Goal: Task Accomplishment & Management: Complete application form

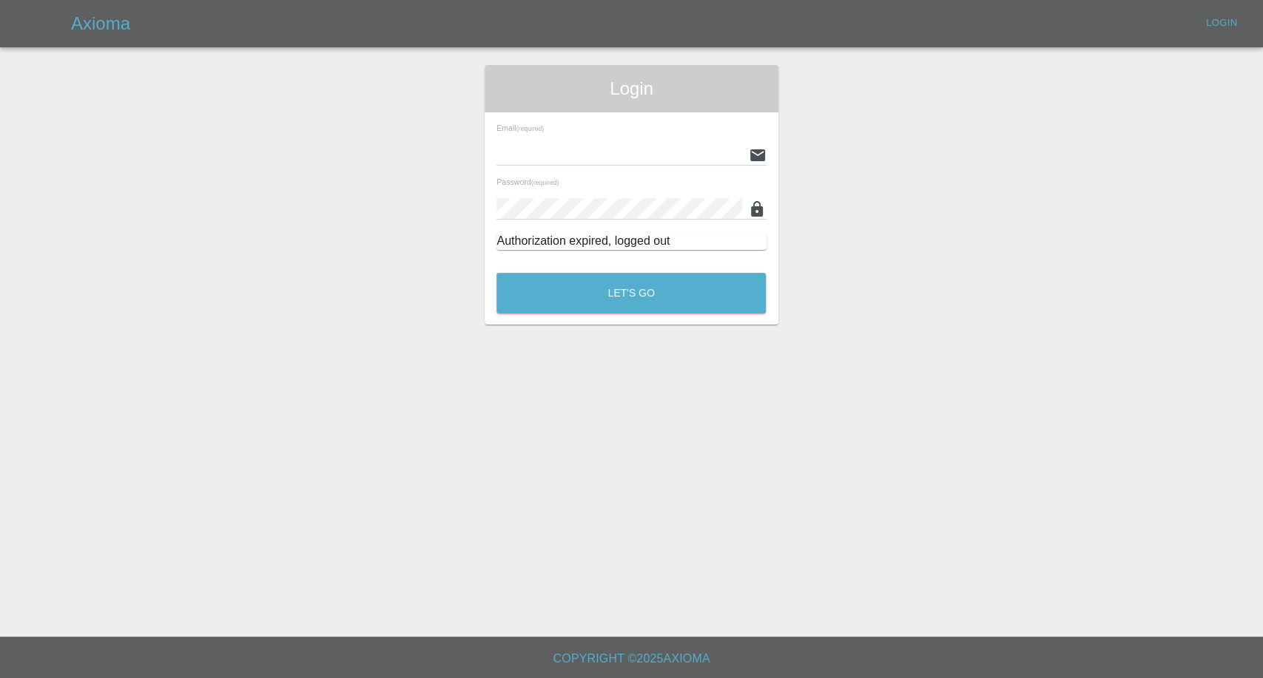
type input "afreen@axioma.co.uk"
click at [641, 289] on button "Let's Go" at bounding box center [630, 293] width 269 height 41
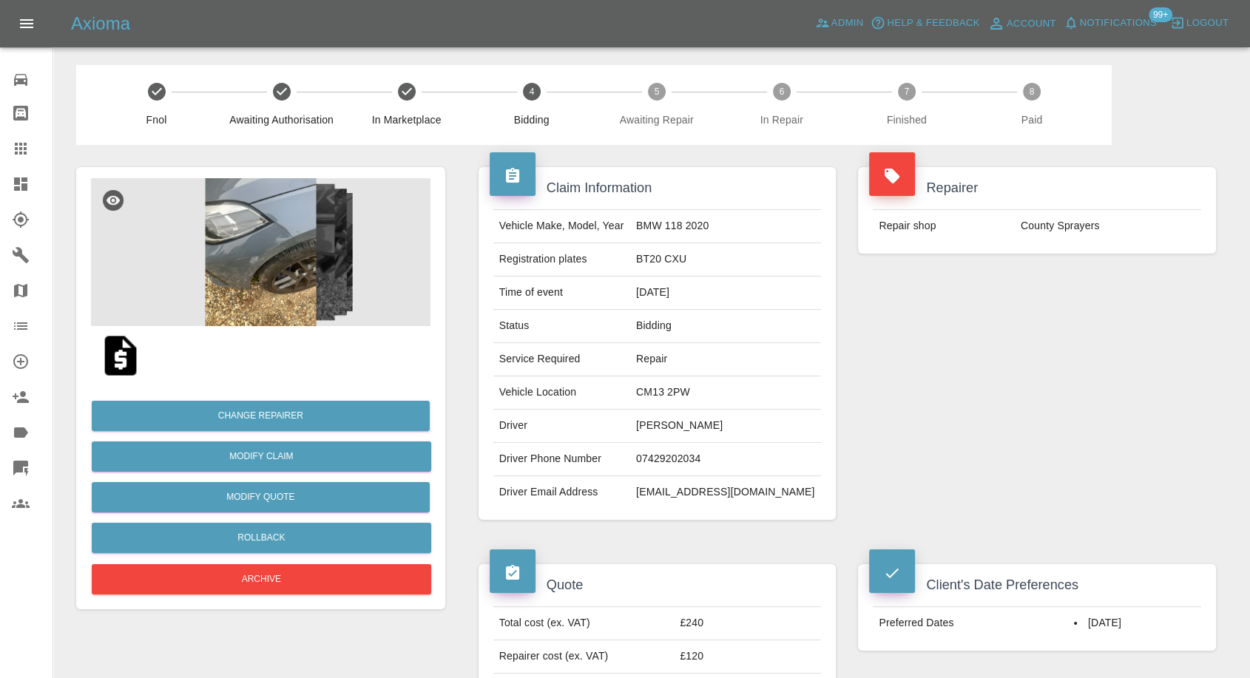
click at [679, 422] on td "Tin Nguyen" at bounding box center [725, 426] width 191 height 33
copy td "Tin Nguyen"
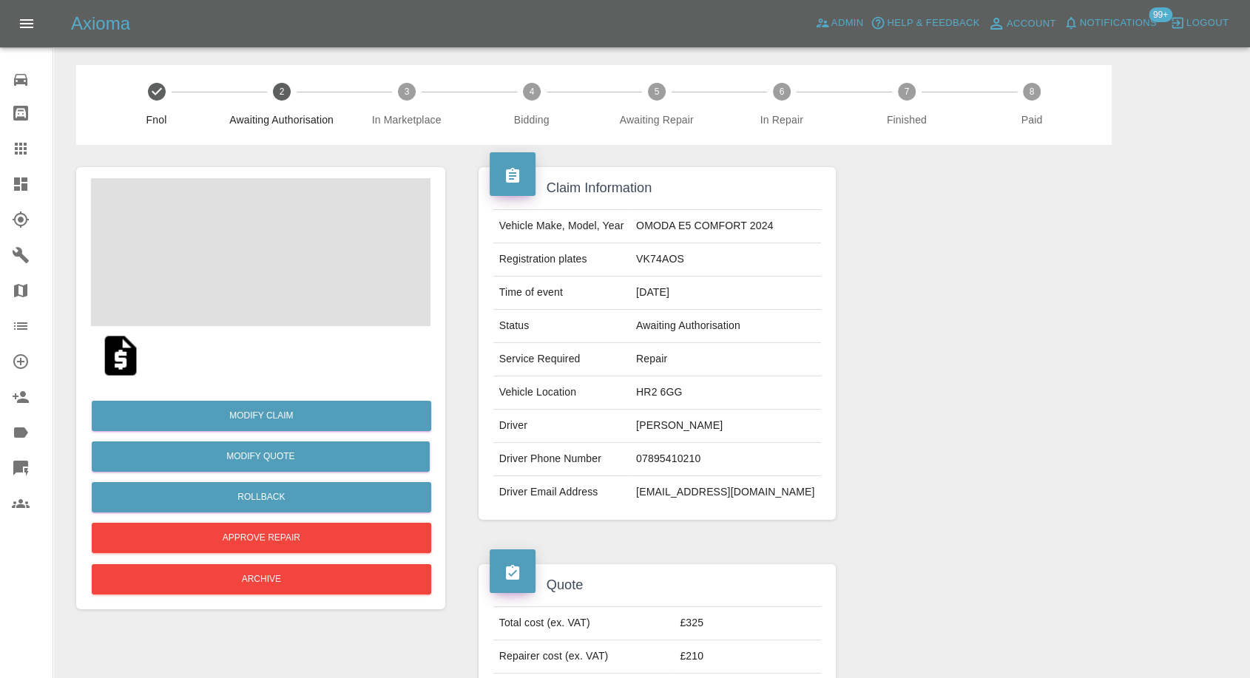
click at [670, 416] on td "[PERSON_NAME]" at bounding box center [725, 426] width 191 height 33
click at [670, 416] on td "Wioleta Ostaszewska" at bounding box center [725, 426] width 191 height 33
copy td "Wioleta Ostaszewska"
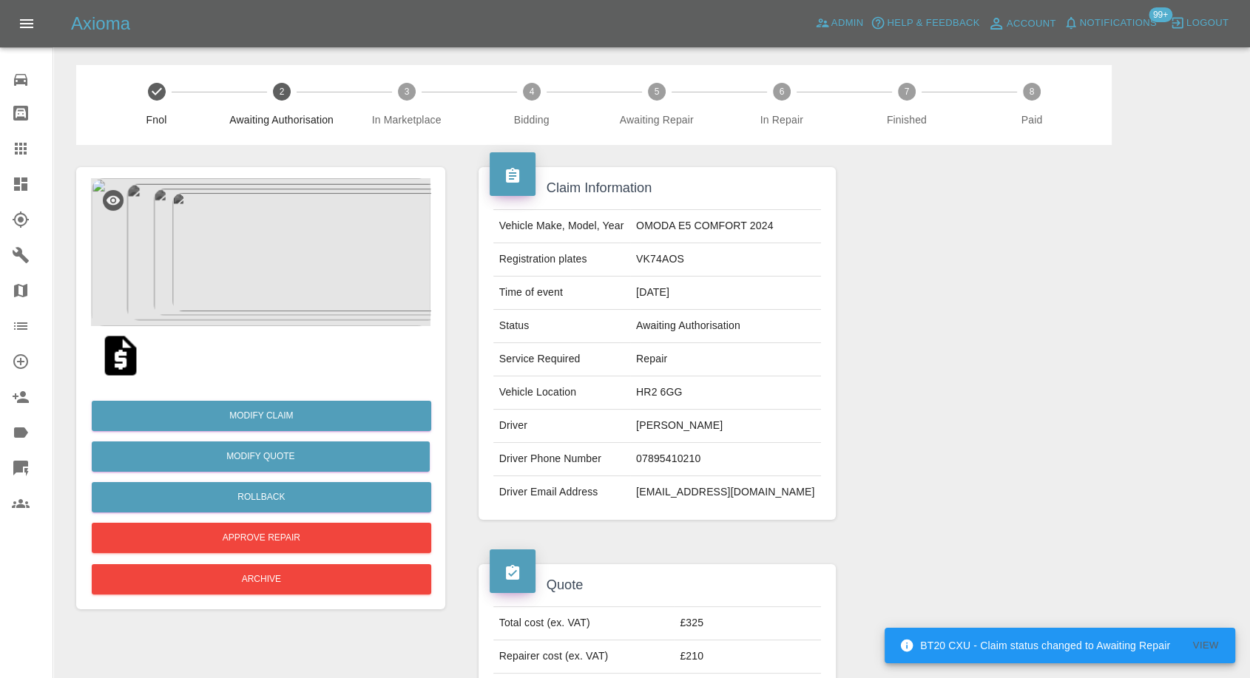
click at [125, 354] on img at bounding box center [120, 355] width 47 height 47
click at [270, 277] on img at bounding box center [261, 252] width 340 height 148
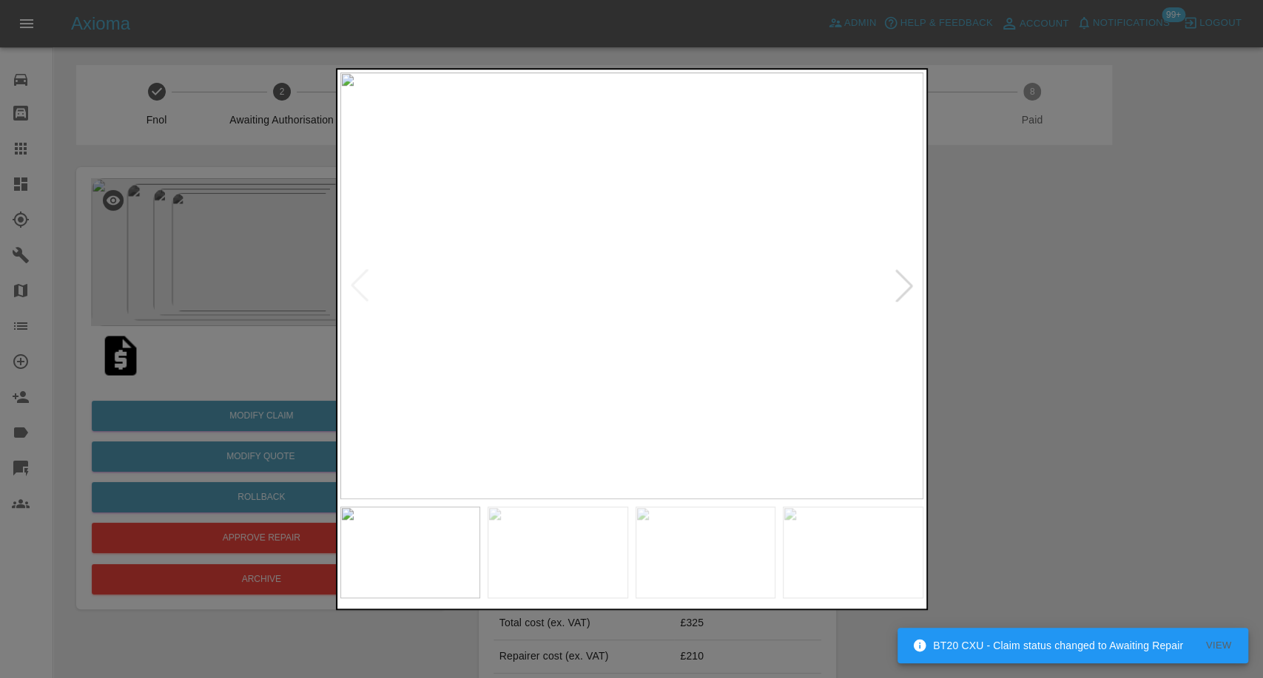
click at [593, 531] on img at bounding box center [558, 553] width 141 height 92
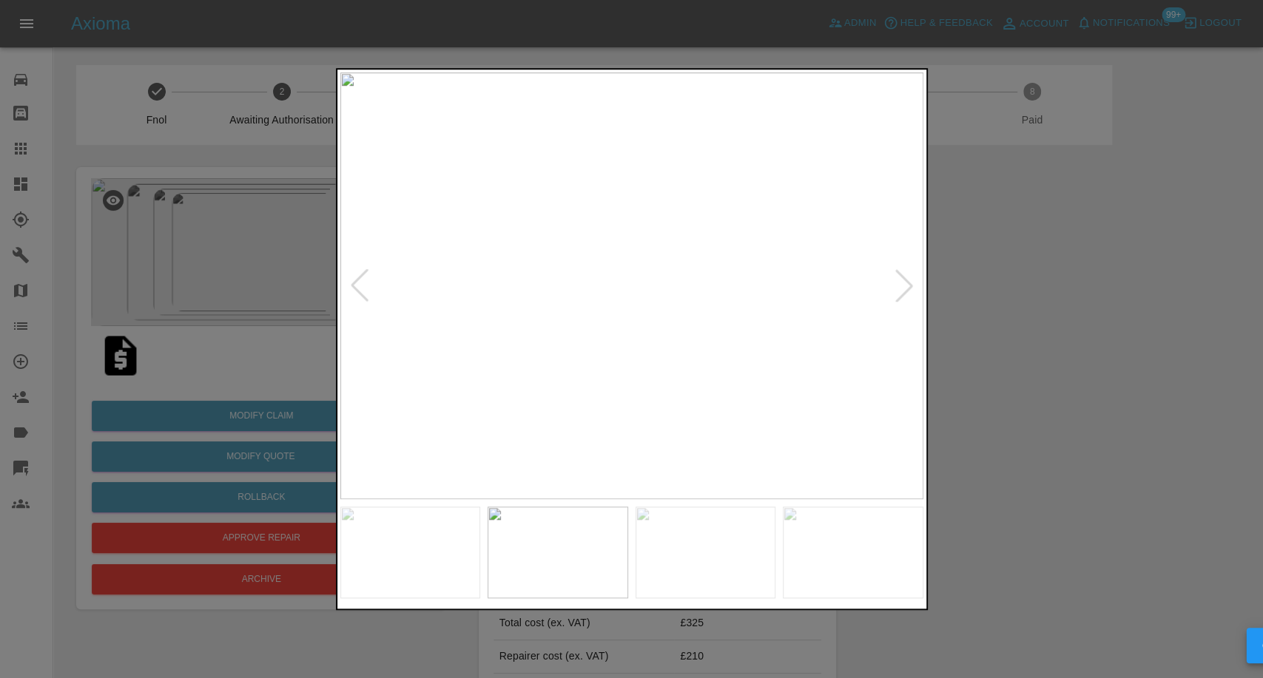
click at [738, 570] on img at bounding box center [706, 553] width 141 height 92
click at [865, 559] on img at bounding box center [853, 553] width 141 height 92
click at [901, 283] on img at bounding box center [631, 286] width 583 height 427
click at [1113, 405] on div at bounding box center [631, 339] width 1263 height 678
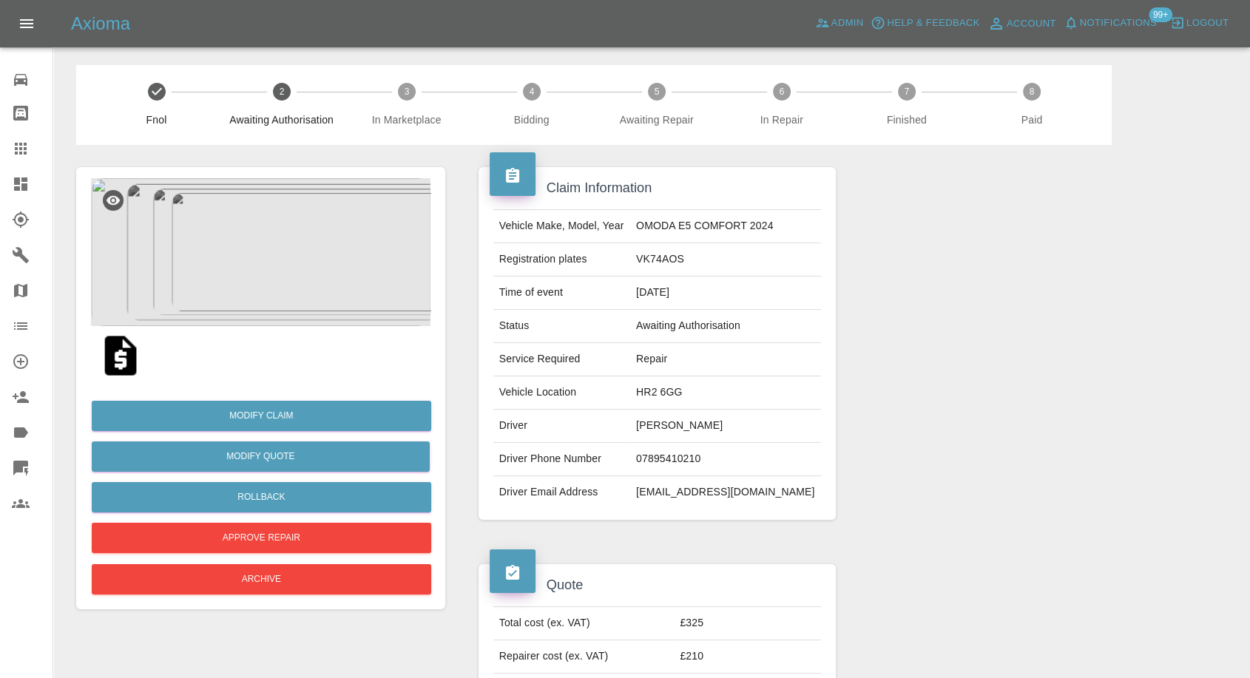
click at [112, 367] on img at bounding box center [120, 355] width 47 height 47
click at [673, 430] on td "Guy Godfrey" at bounding box center [725, 426] width 191 height 33
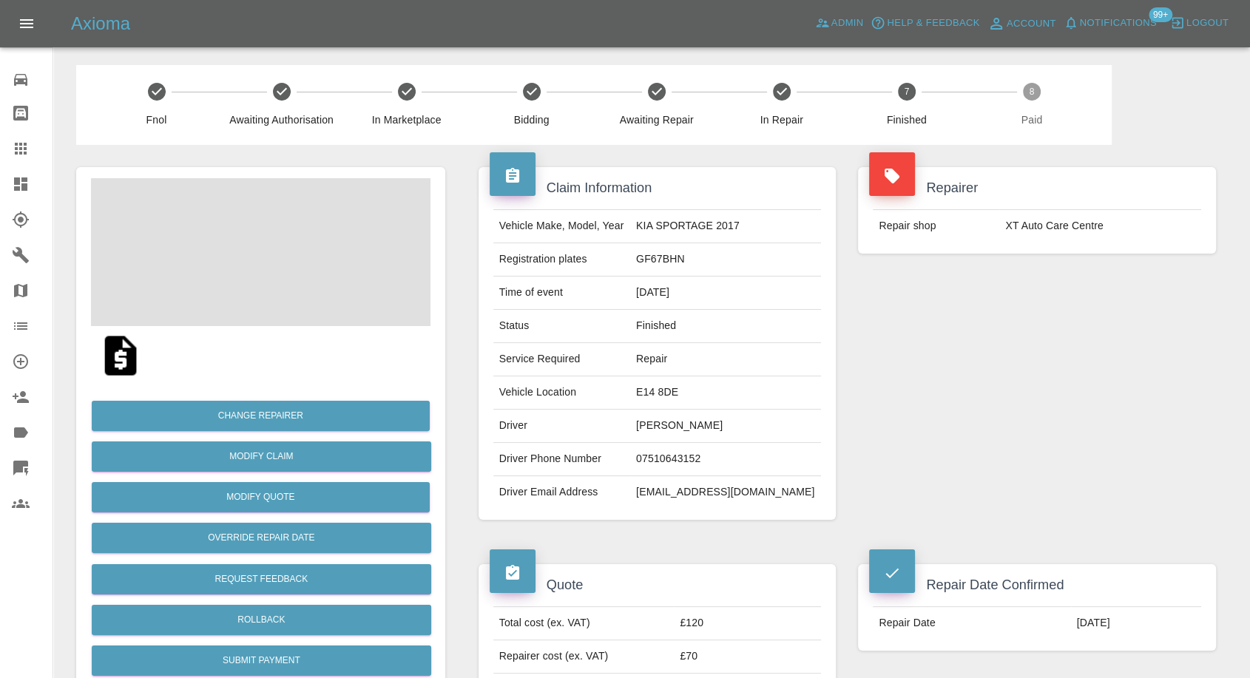
click at [690, 423] on td "Dmitrij Surkus" at bounding box center [725, 426] width 191 height 33
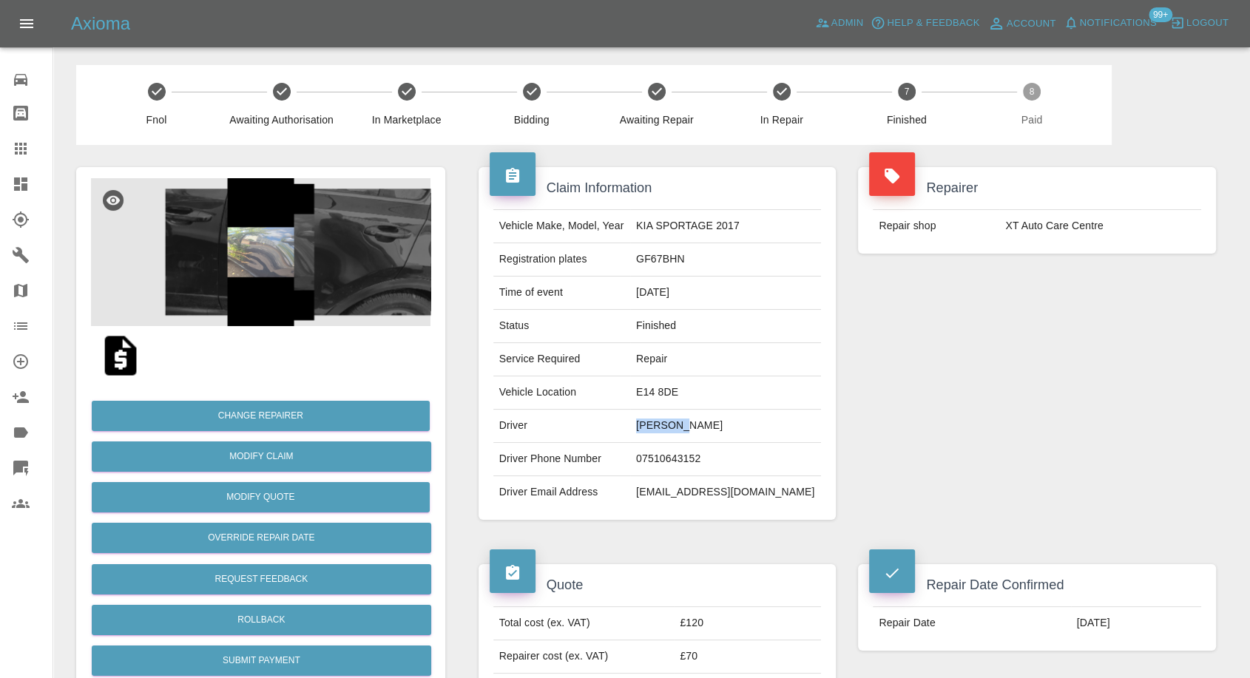
click at [690, 423] on td "Dmitrij Surkus" at bounding box center [725, 426] width 191 height 33
copy td "Dmitrij Surkus"
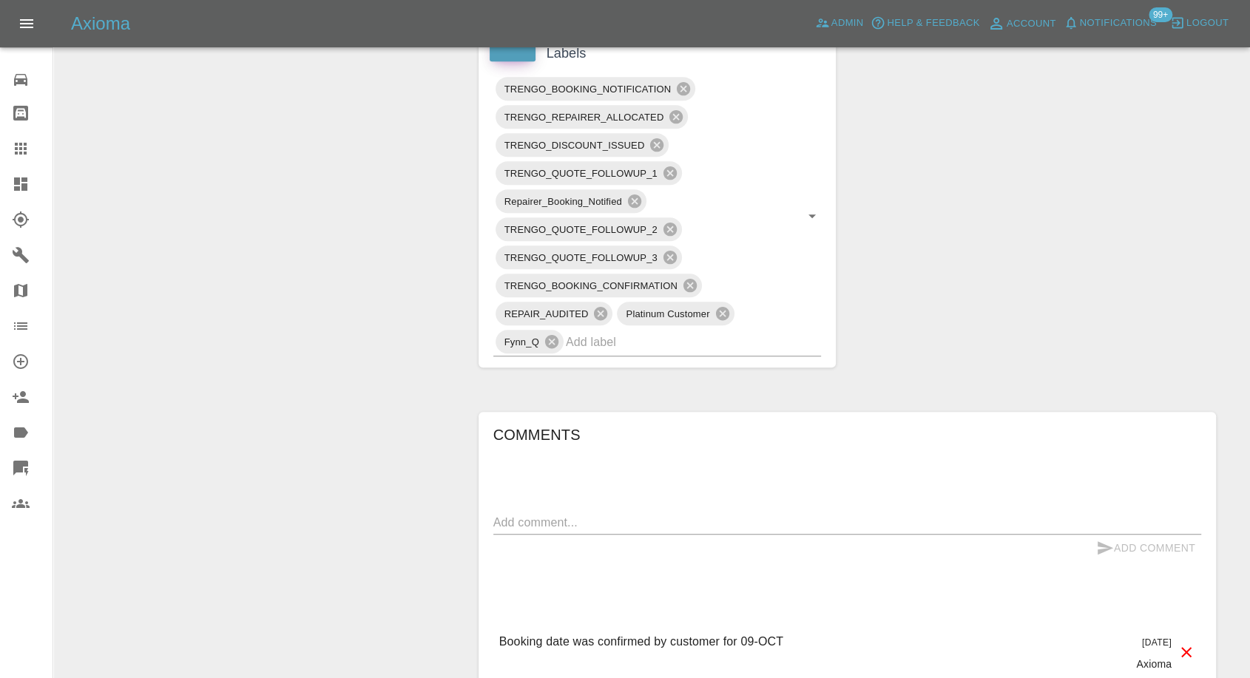
scroll to position [986, 0]
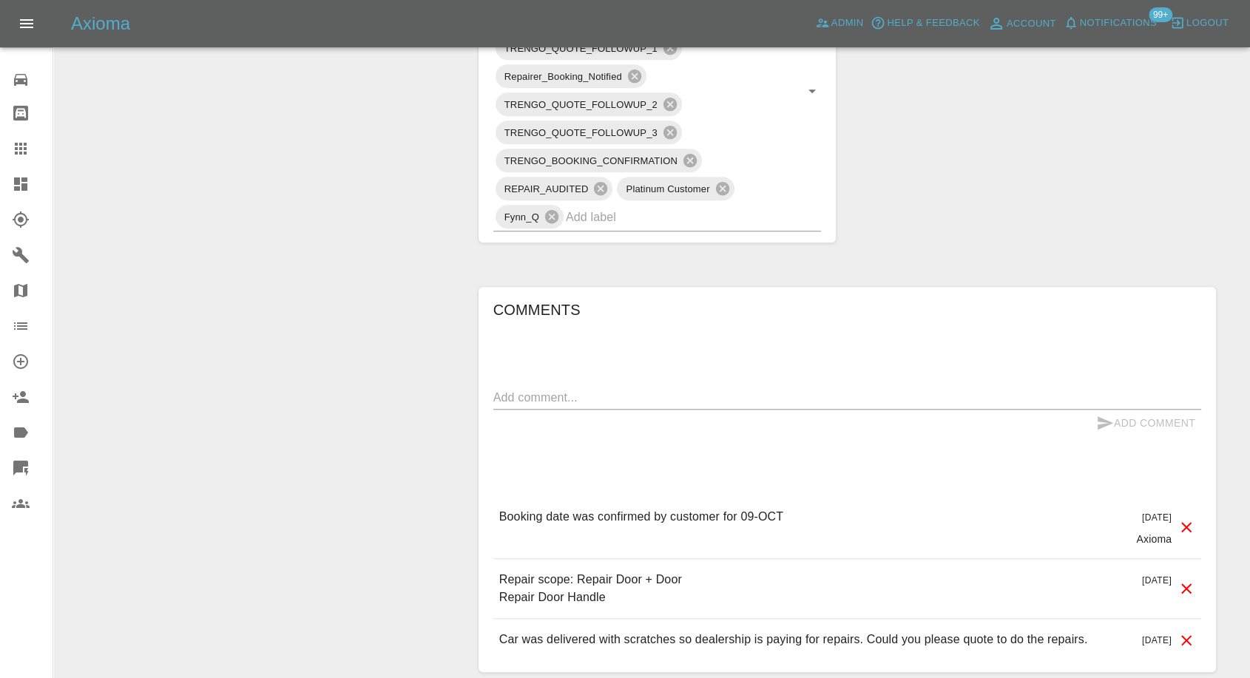
click at [621, 411] on div "Add Comment" at bounding box center [848, 423] width 708 height 27
click at [634, 401] on textarea at bounding box center [848, 397] width 708 height 17
paste textarea "please email the invoice to support@aalease.co.uk for the attention of Bev quot…"
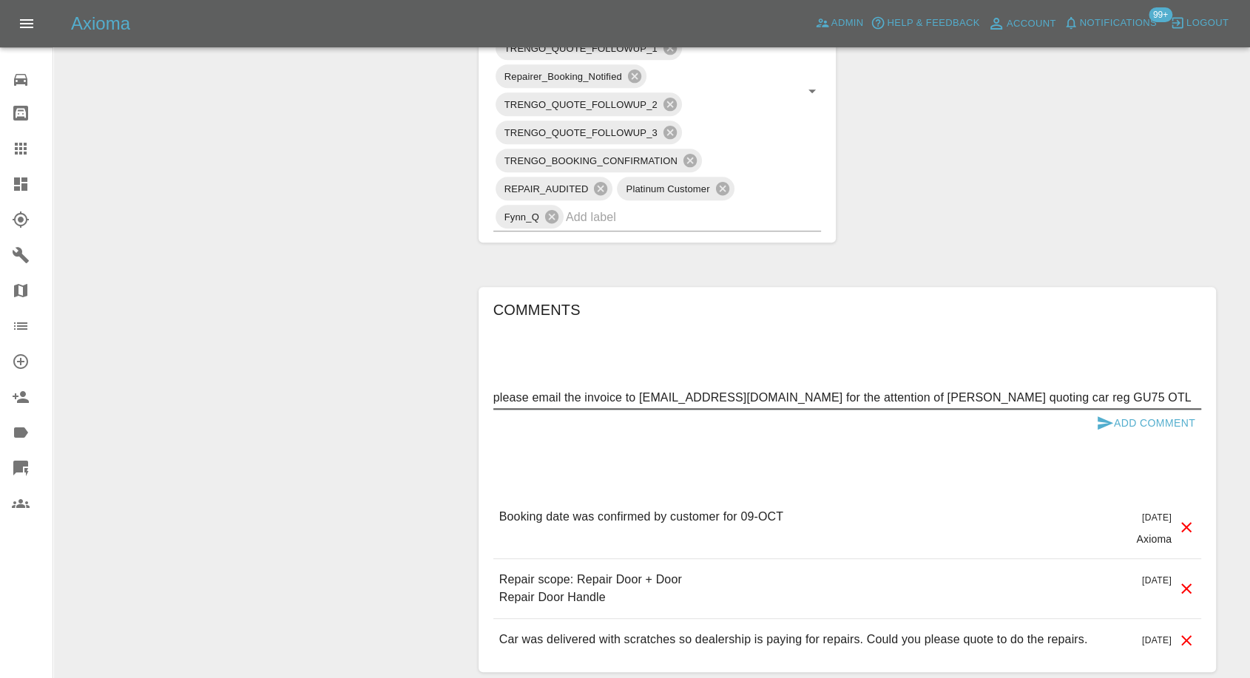
type textarea "please email the invoice to support@aalease.co.uk for the attention of Bev quot…"
click at [1101, 420] on icon "submit" at bounding box center [1106, 423] width 16 height 13
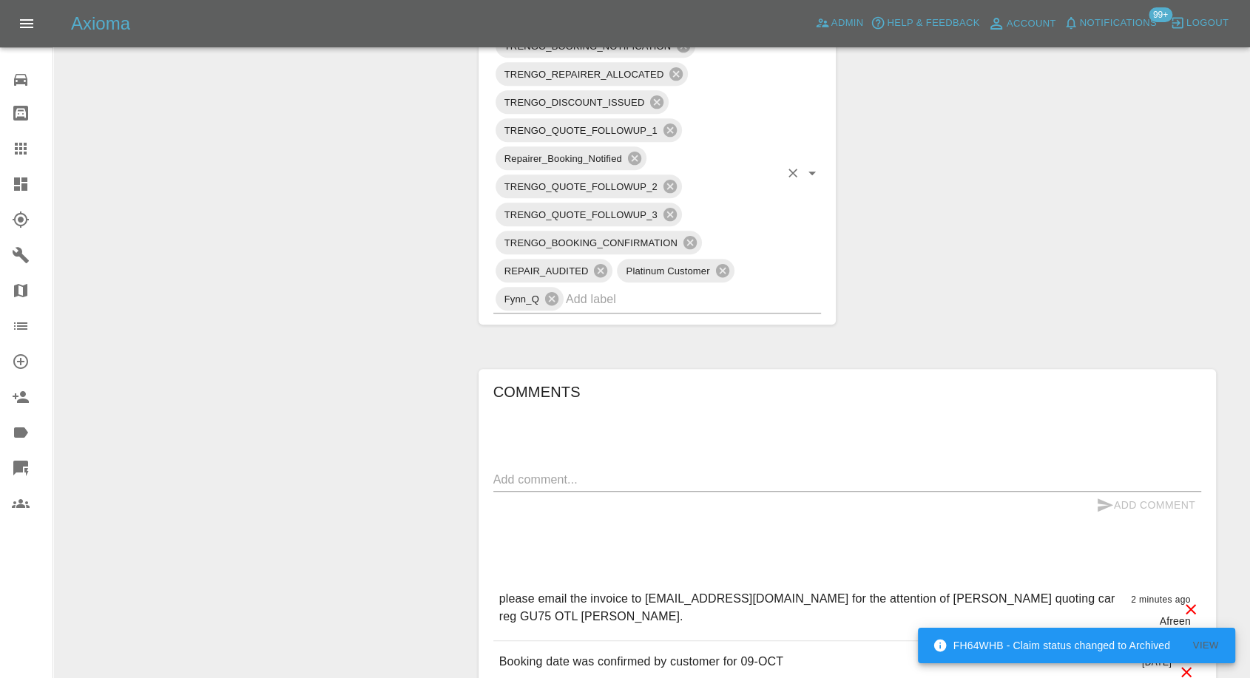
scroll to position [1162, 0]
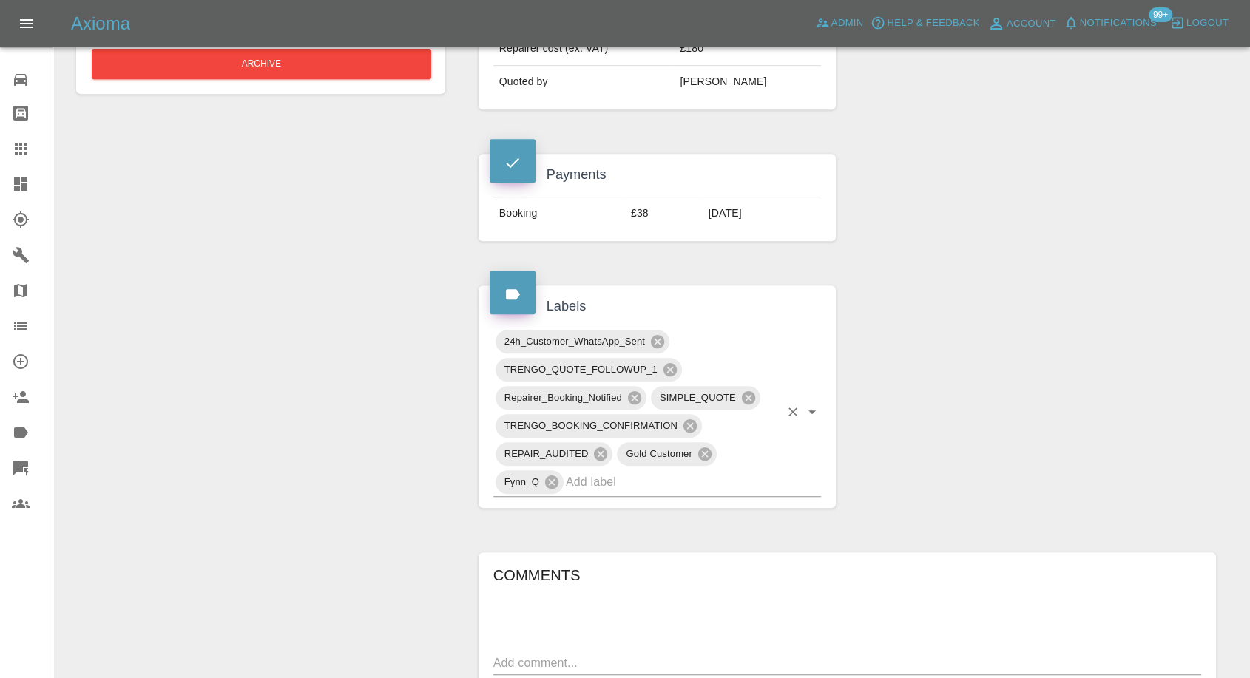
scroll to position [904, 0]
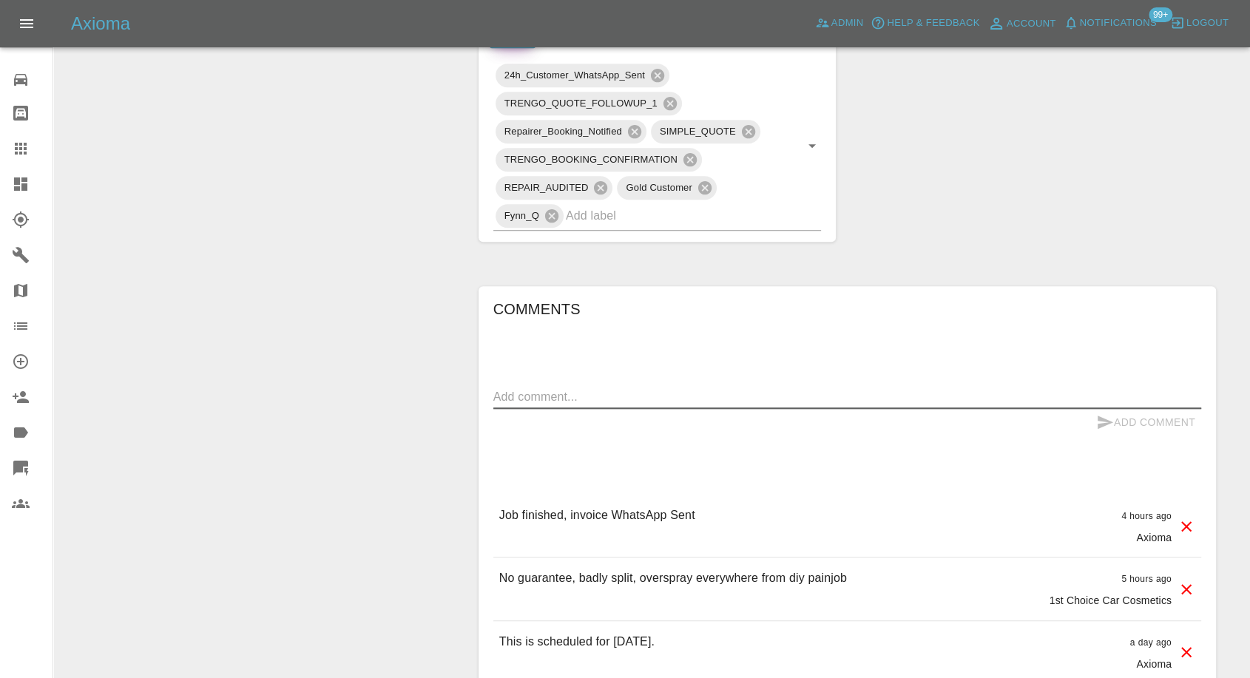
click at [606, 388] on textarea at bounding box center [848, 396] width 708 height 17
paste textarea "The work hasn't been finalised. [PERSON_NAME], the repairer, will return next w…"
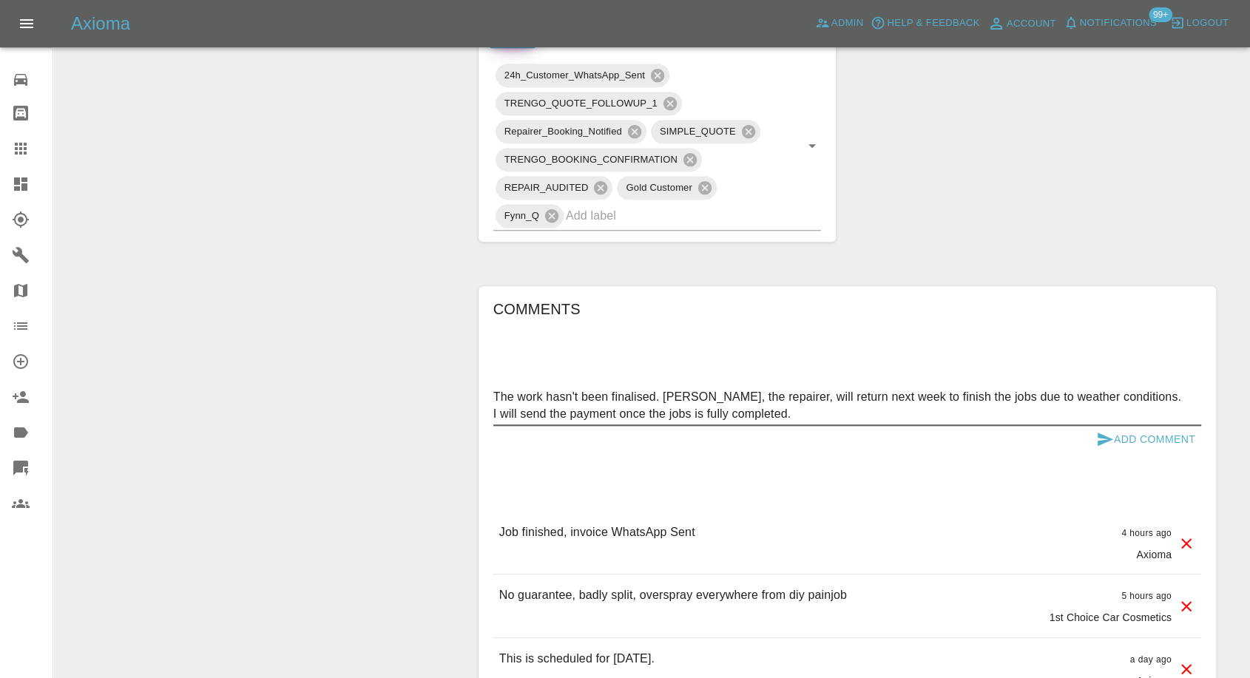
type textarea "The work hasn't been finalised. [PERSON_NAME], the repairer, will return next w…"
click at [1104, 431] on icon "submit" at bounding box center [1106, 440] width 18 height 18
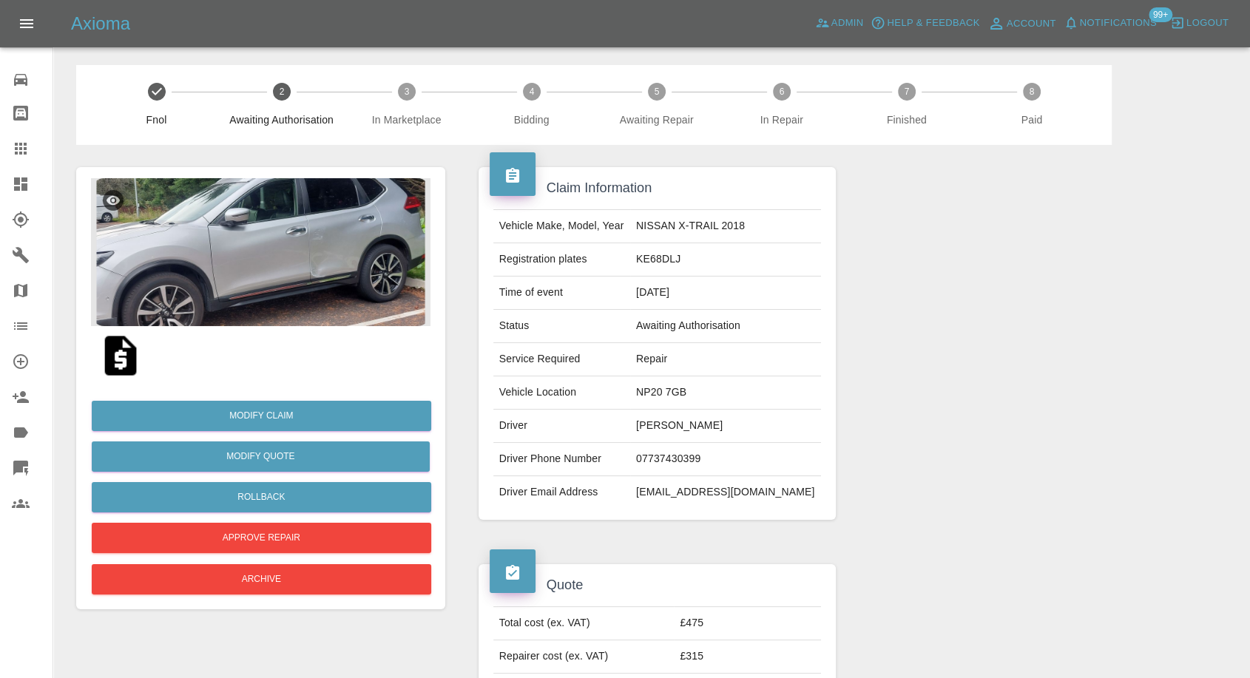
click at [125, 368] on img at bounding box center [120, 355] width 47 height 47
click at [277, 257] on img at bounding box center [261, 252] width 340 height 148
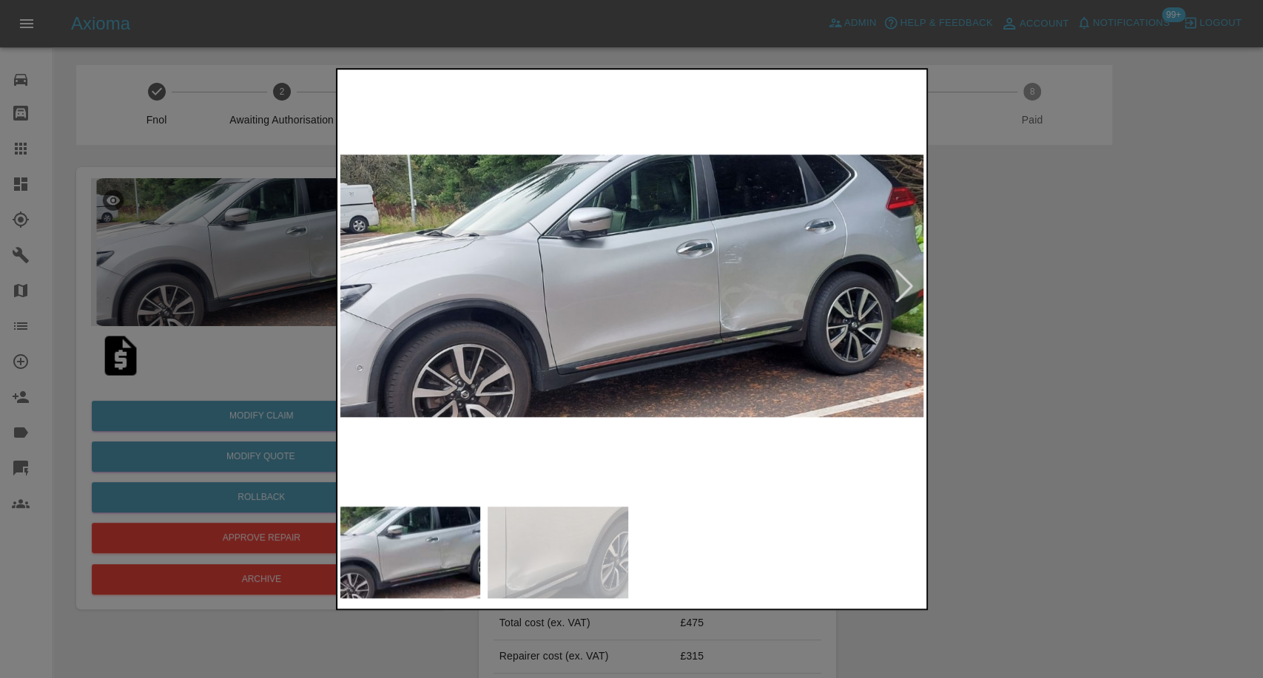
click at [534, 539] on img at bounding box center [558, 553] width 141 height 92
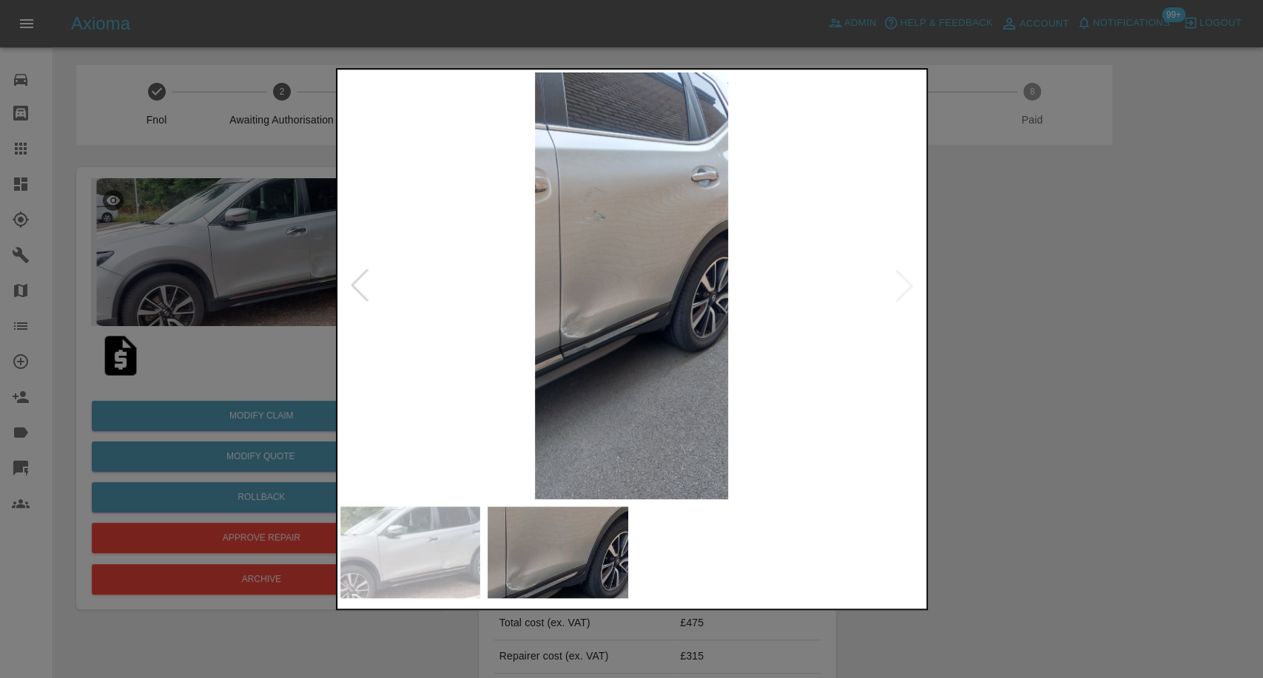
click at [439, 553] on img at bounding box center [410, 553] width 141 height 92
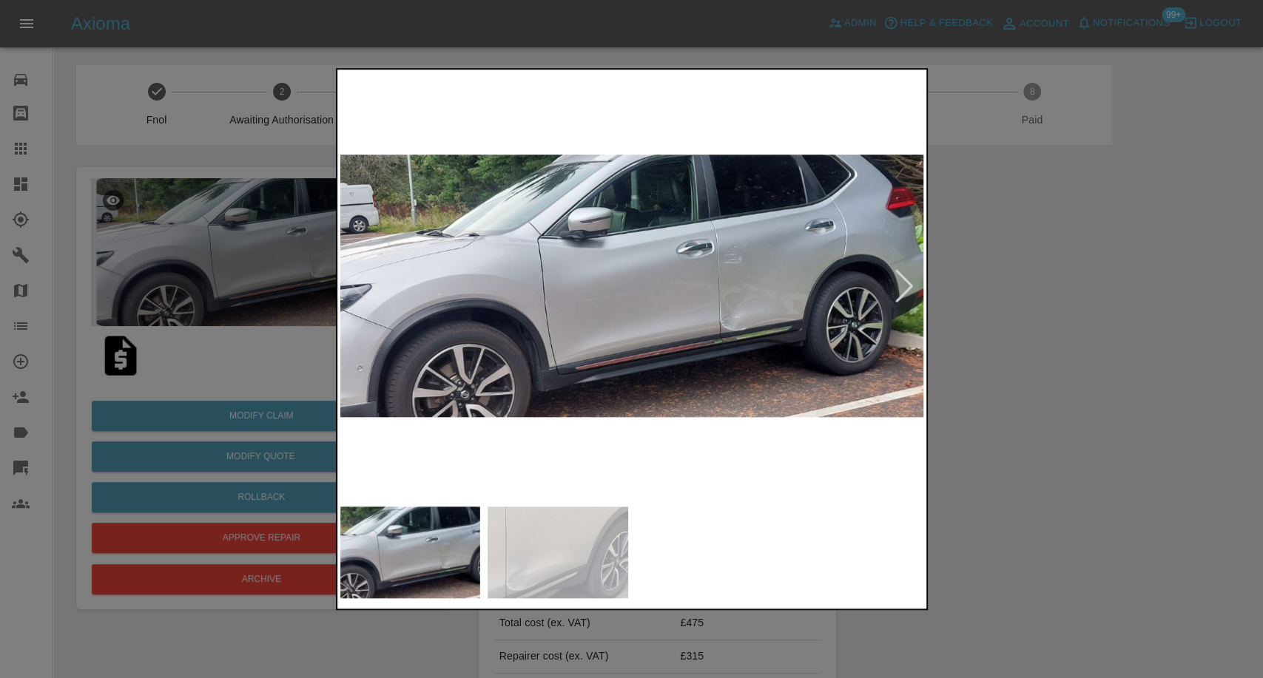
click at [673, 342] on img at bounding box center [631, 286] width 583 height 427
click at [761, 335] on img at bounding box center [631, 286] width 583 height 427
click at [518, 541] on img at bounding box center [558, 553] width 141 height 92
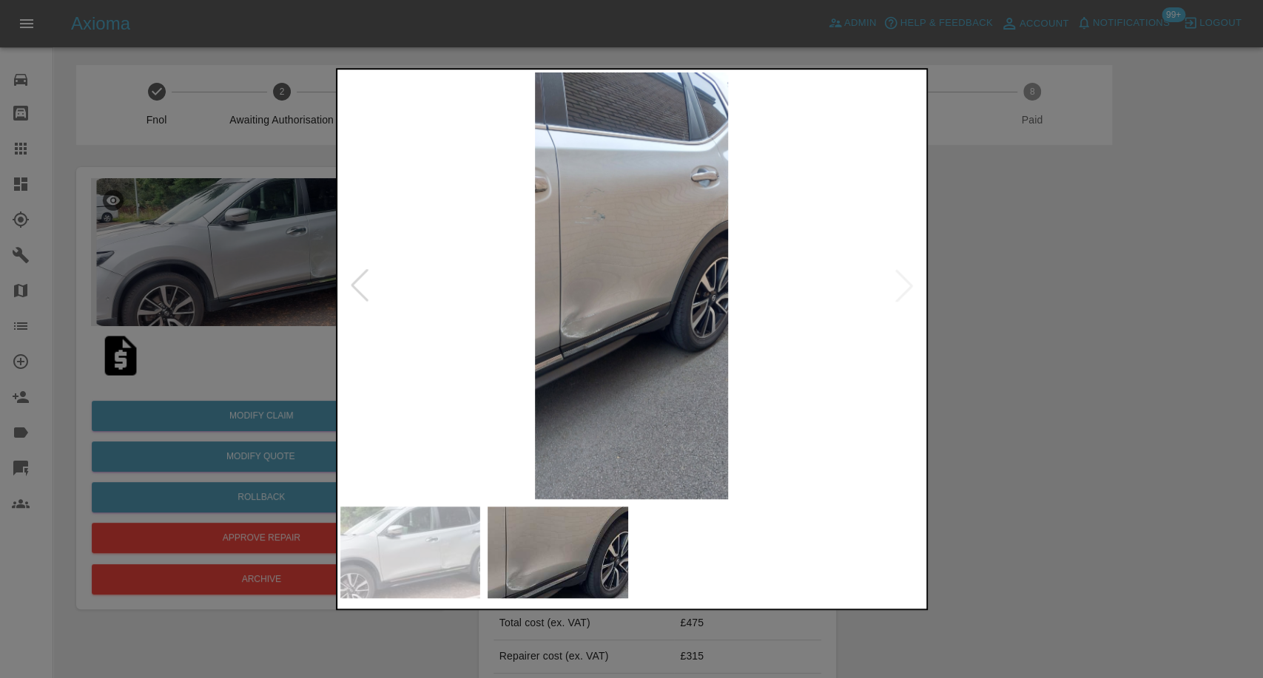
click at [1150, 442] on div at bounding box center [631, 339] width 1263 height 678
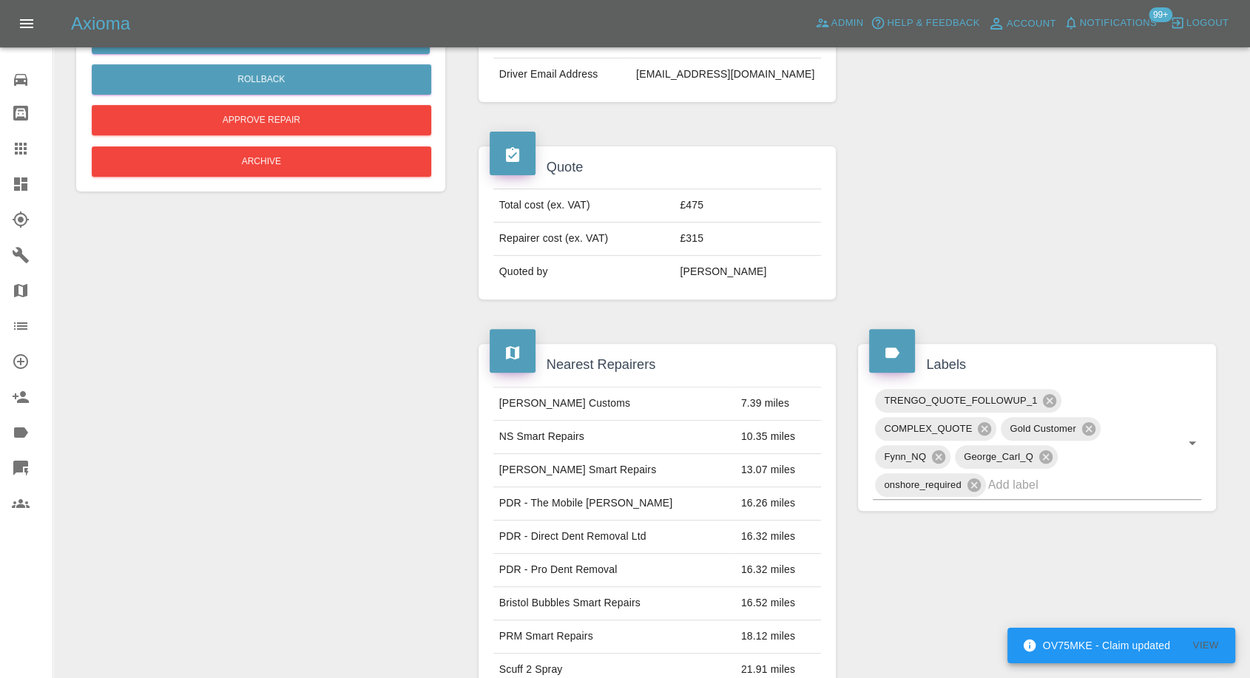
scroll to position [329, 0]
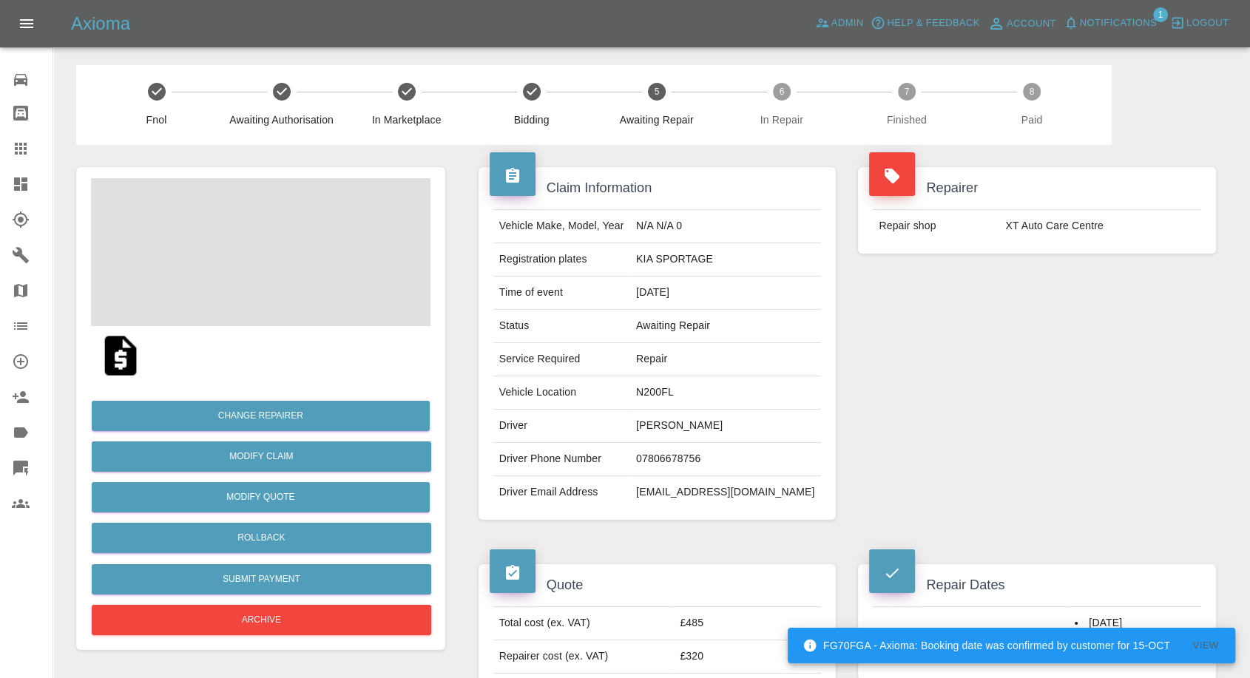
click at [704, 416] on td "Ellan Gonzales" at bounding box center [725, 426] width 191 height 33
click at [707, 462] on td "07806678756" at bounding box center [725, 459] width 191 height 33
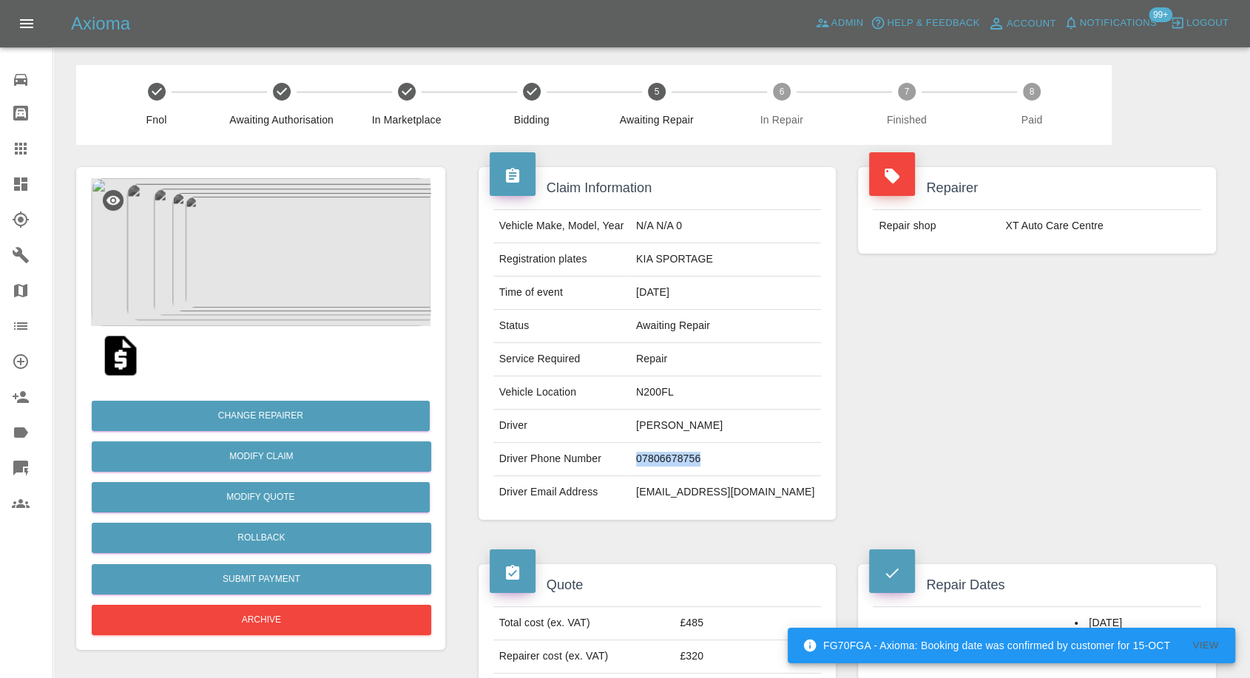
copy td "07806678756"
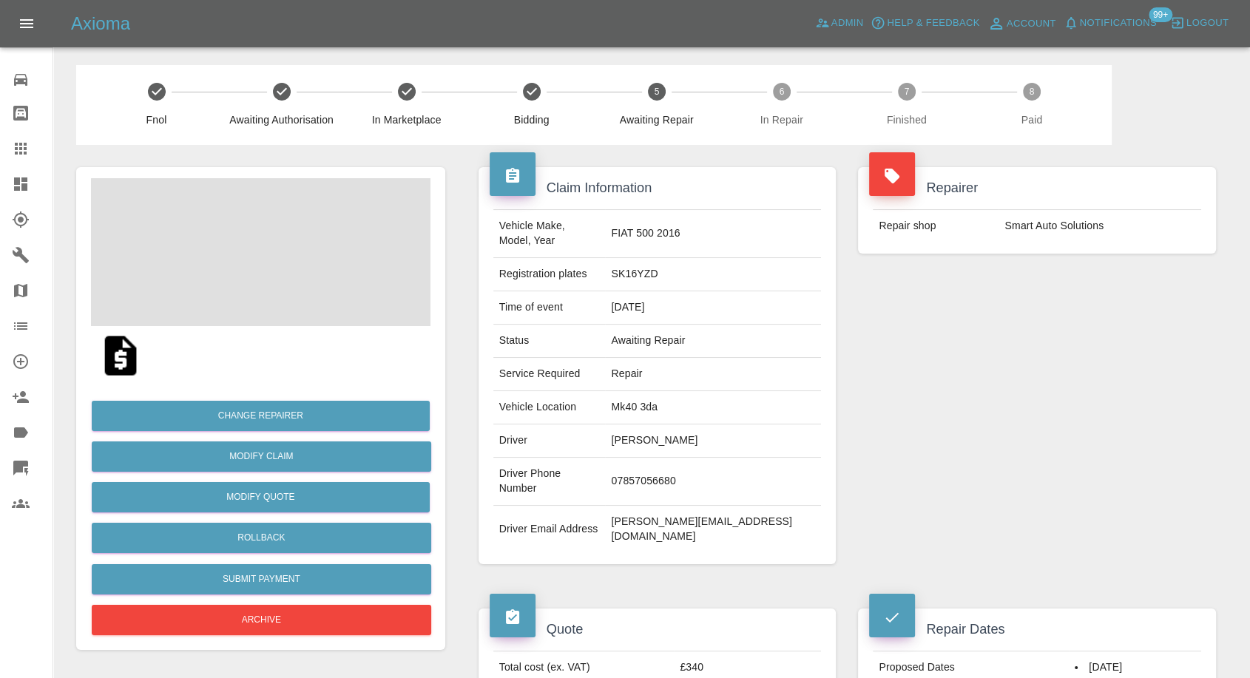
click at [690, 425] on td "[PERSON_NAME]" at bounding box center [713, 441] width 216 height 33
copy td "[PERSON_NAME]"
click at [719, 462] on td "07857056680" at bounding box center [713, 482] width 216 height 48
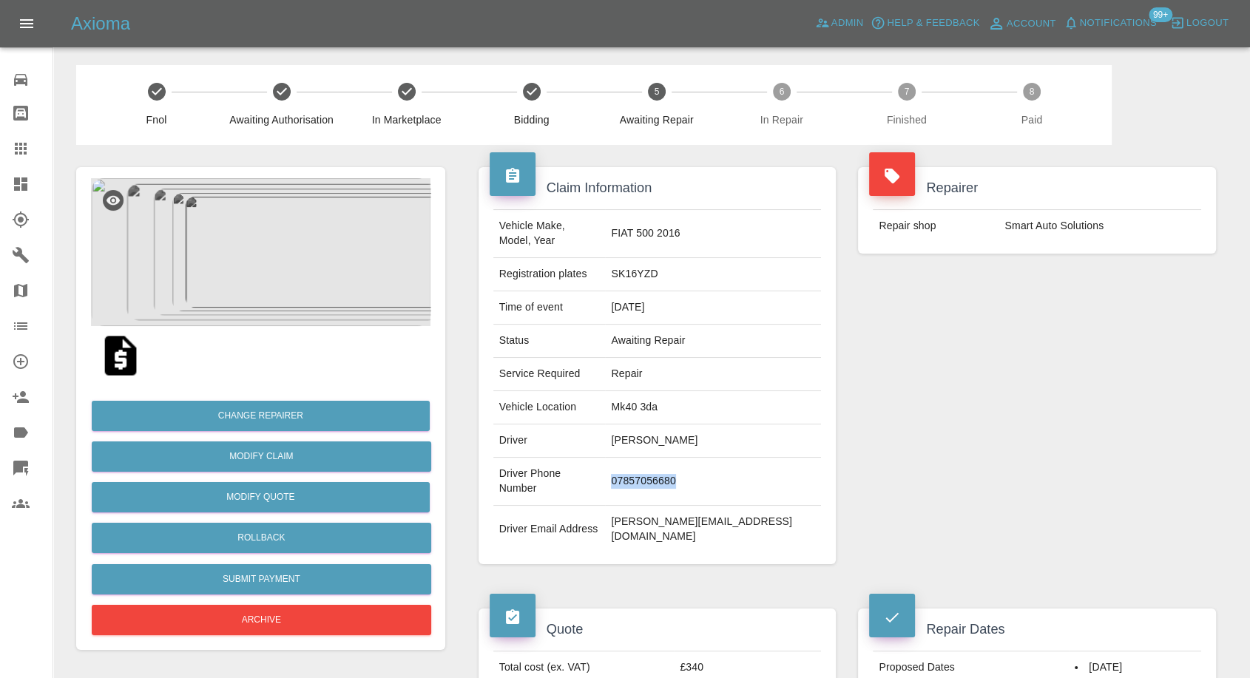
click at [719, 462] on td "07857056680" at bounding box center [713, 482] width 216 height 48
copy td "07857056680"
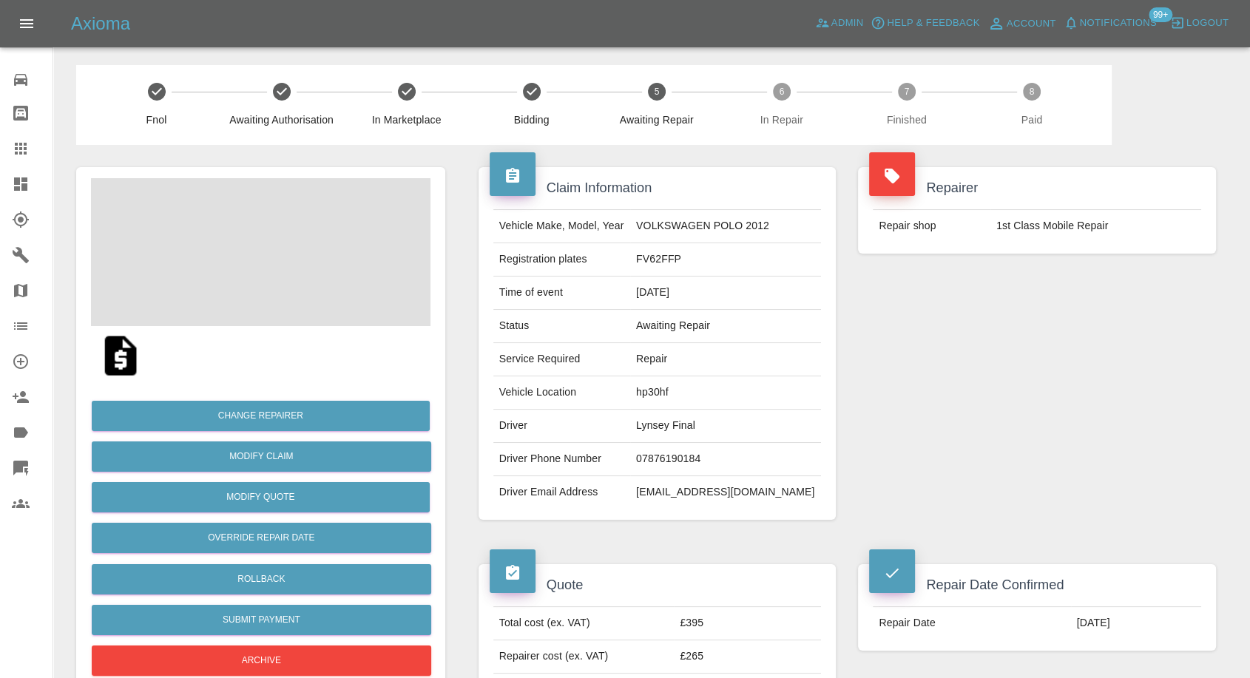
click at [687, 458] on td "07876190184" at bounding box center [725, 459] width 191 height 33
click at [1173, 370] on div "Repairer Repair shop 1st Class Mobile Repair" at bounding box center [1037, 343] width 380 height 397
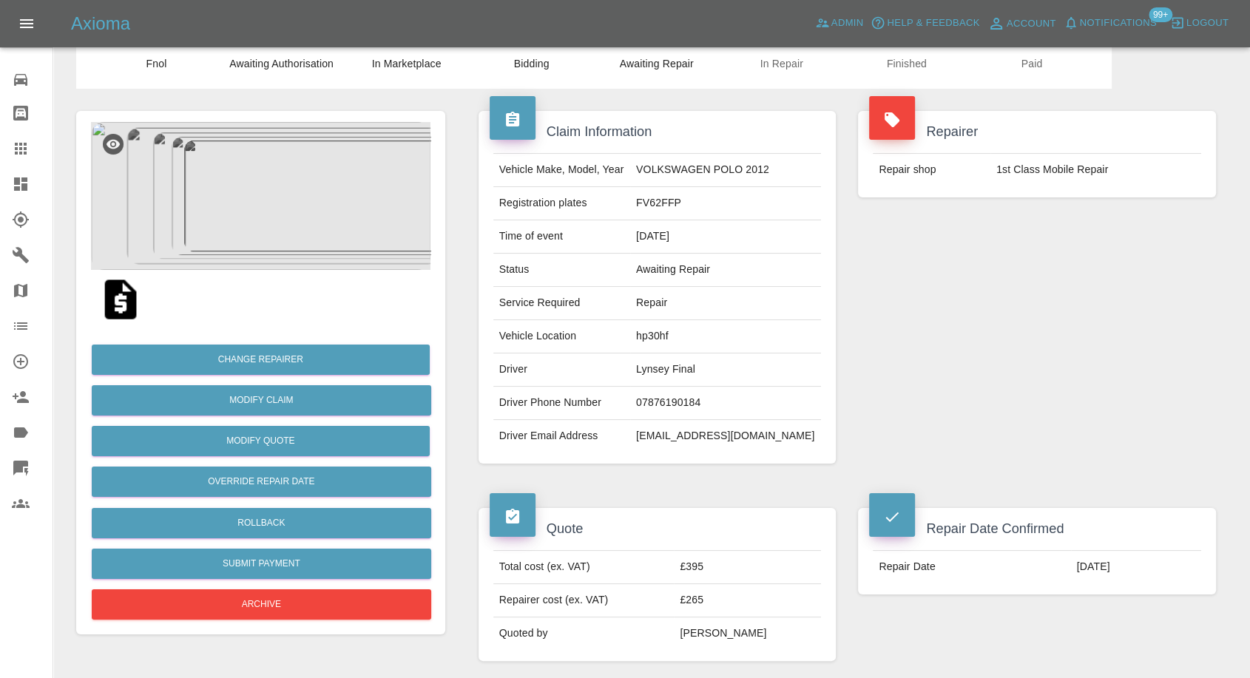
scroll to position [82, 0]
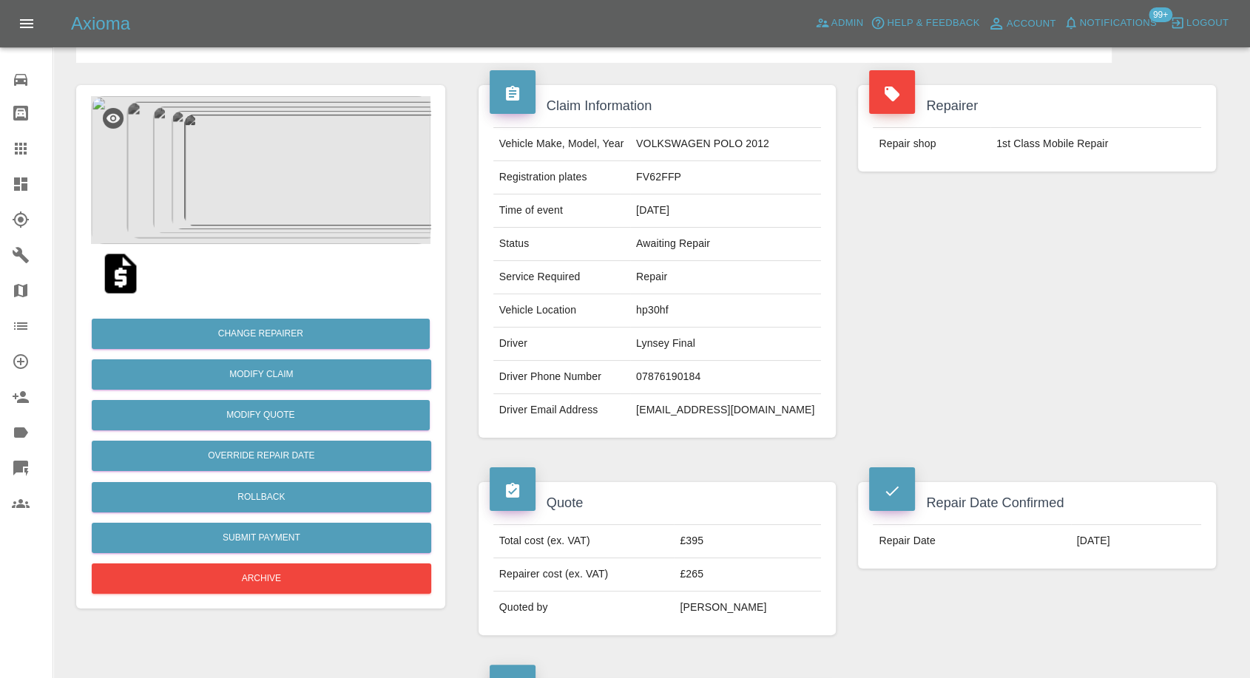
click at [715, 353] on td "Lynsey Final" at bounding box center [725, 344] width 191 height 33
copy td "Lynsey Final"
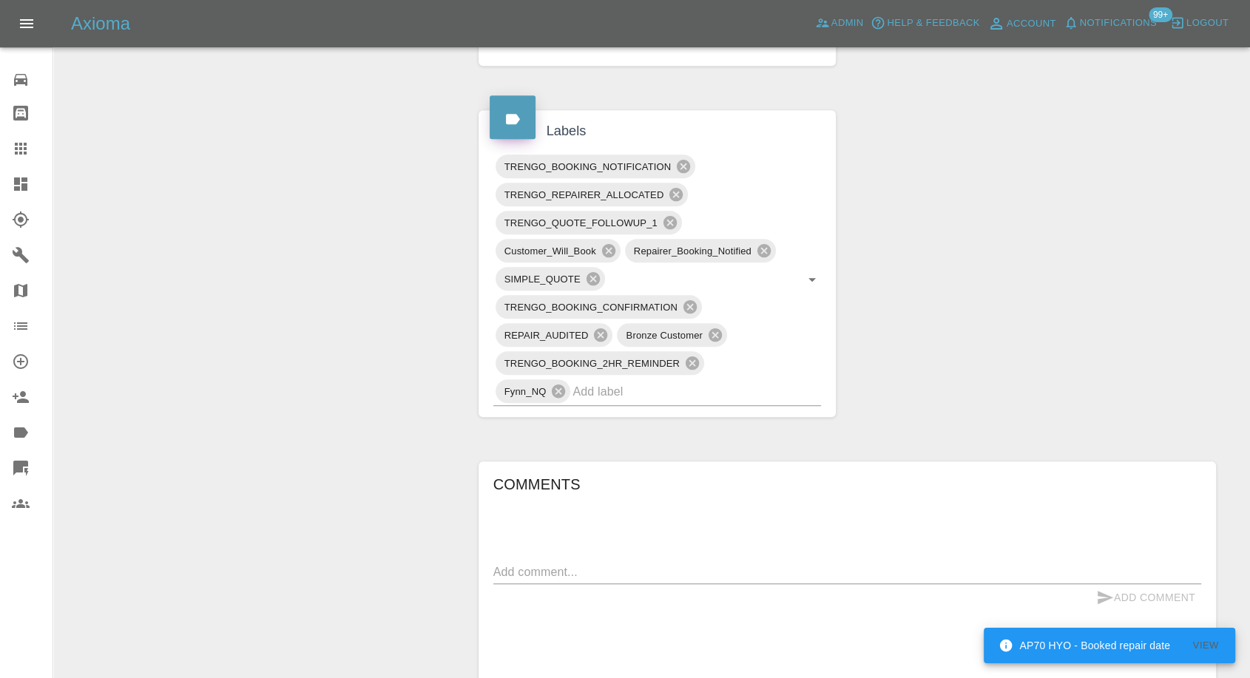
scroll to position [986, 0]
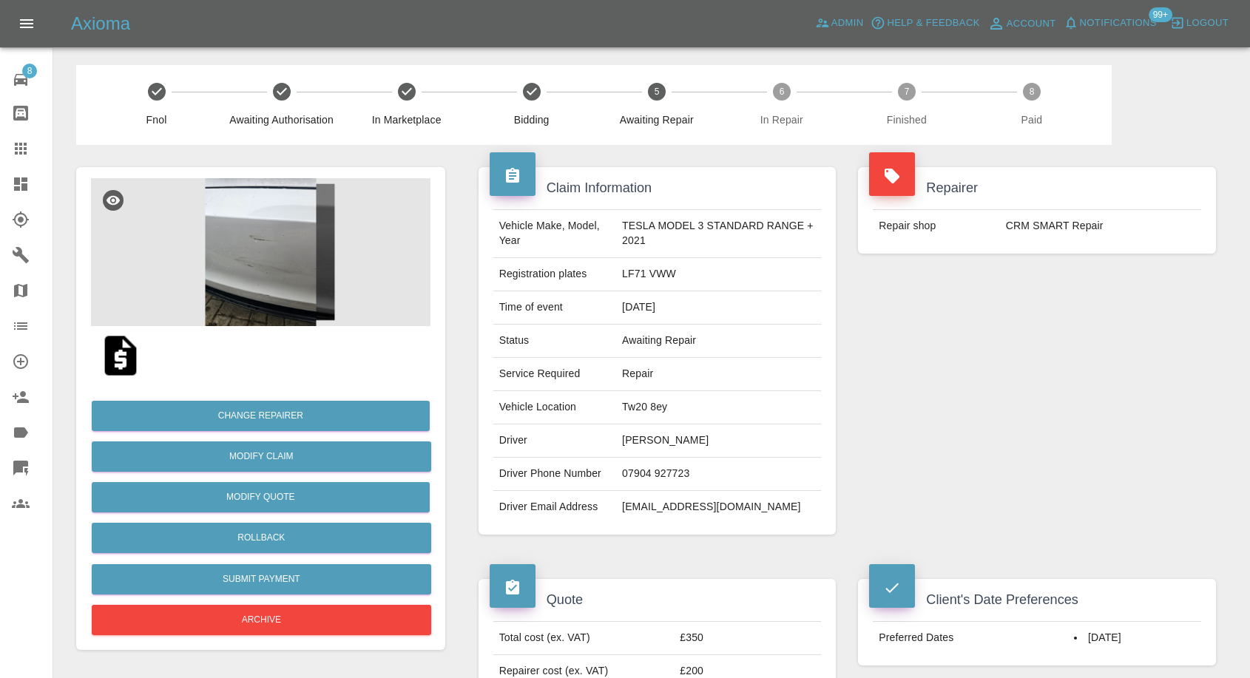
scroll to position [493, 0]
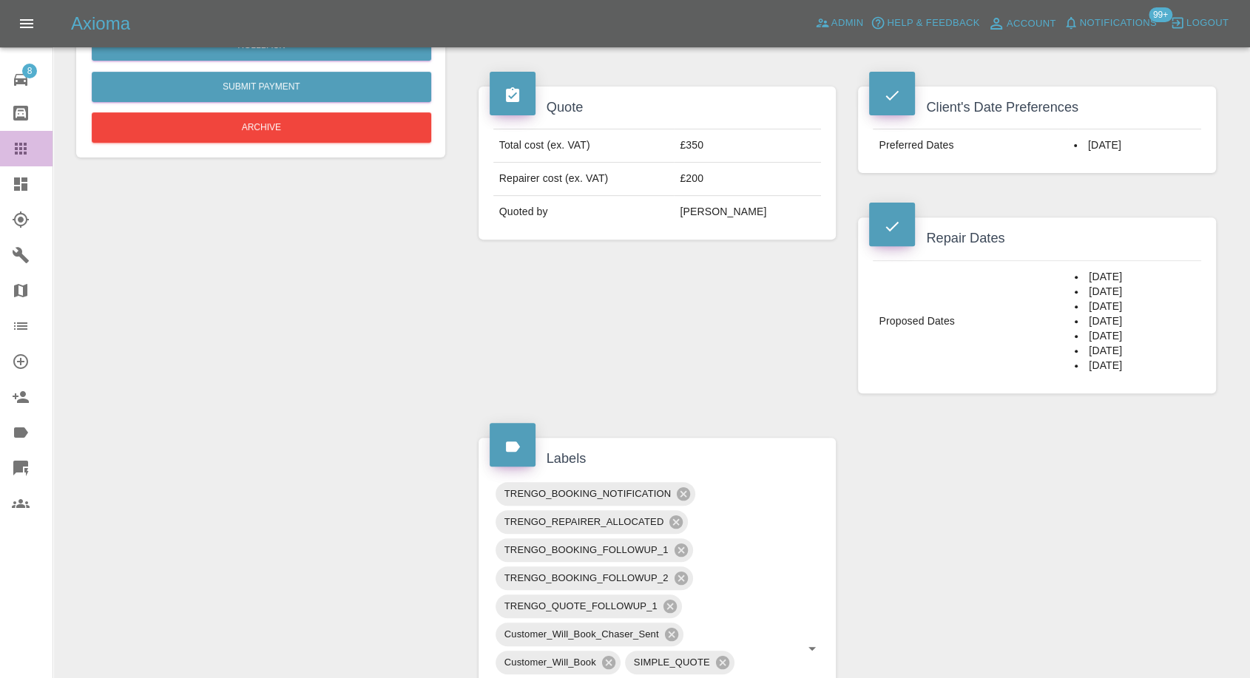
drag, startPoint x: 26, startPoint y: 151, endPoint x: 109, endPoint y: 225, distance: 111.1
click at [25, 151] on icon at bounding box center [21, 149] width 18 height 18
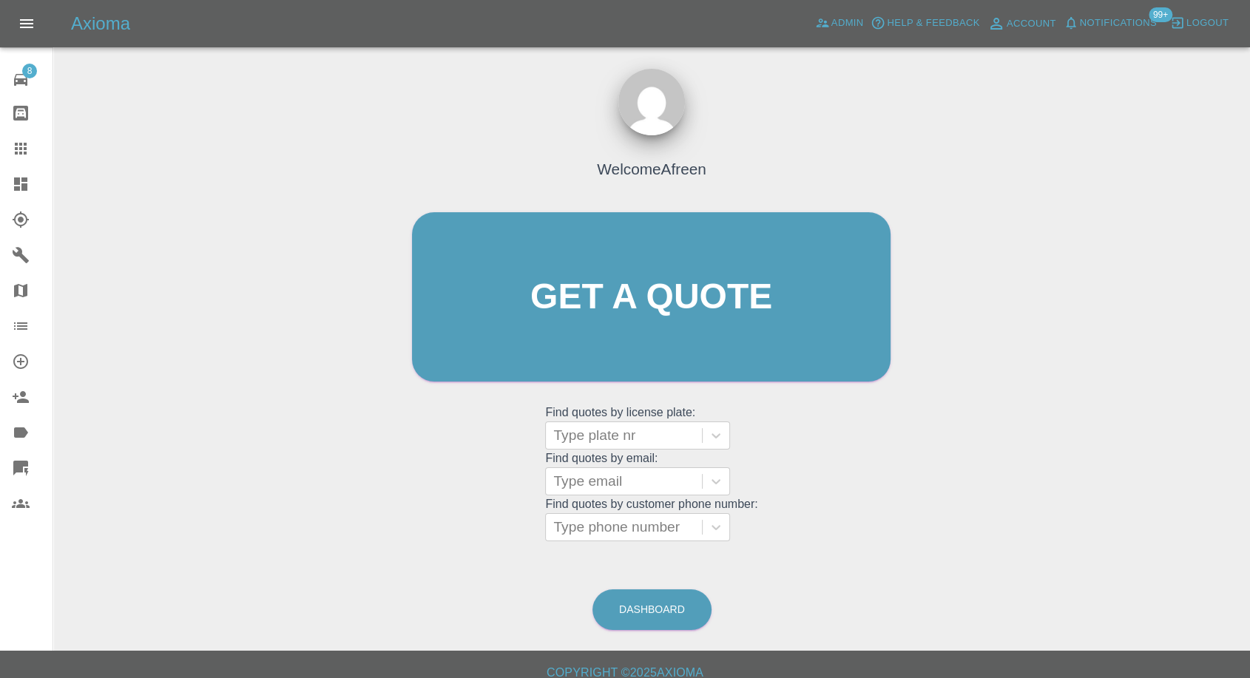
click at [582, 507] on grid "Find quotes by customer phone number: Type phone number" at bounding box center [651, 520] width 212 height 44
click at [584, 519] on div at bounding box center [623, 527] width 141 height 21
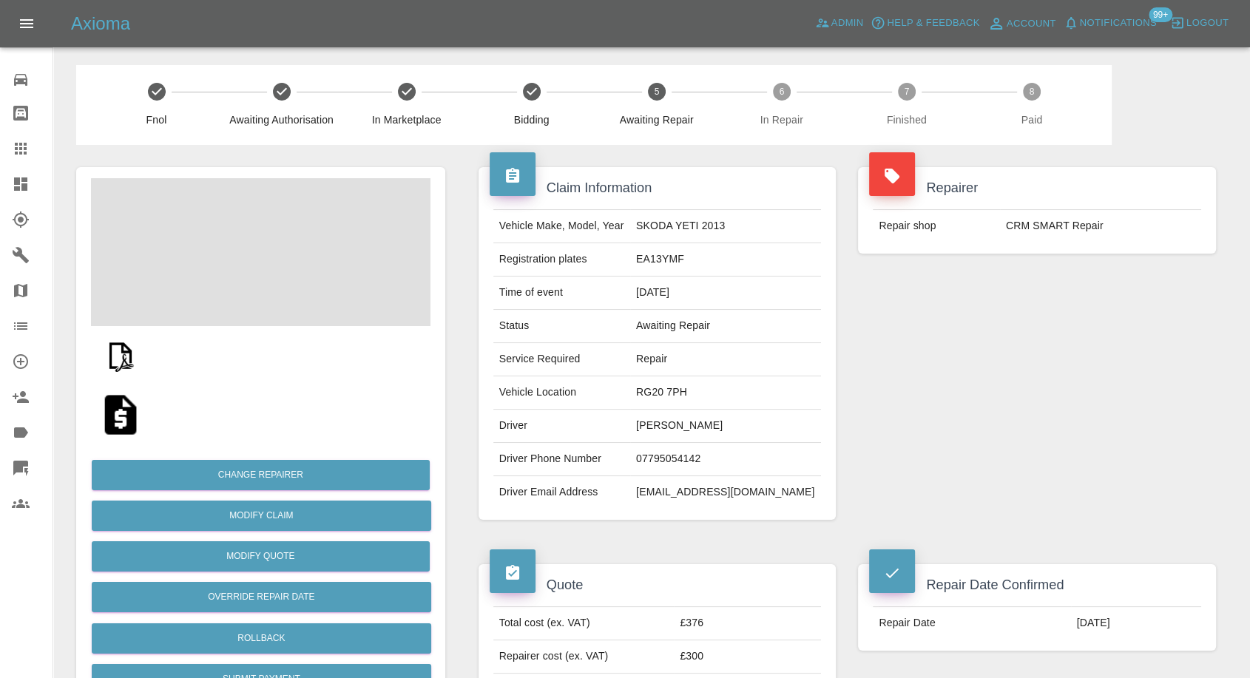
click at [681, 457] on td "07795054142" at bounding box center [725, 459] width 191 height 33
copy td "07795054142"
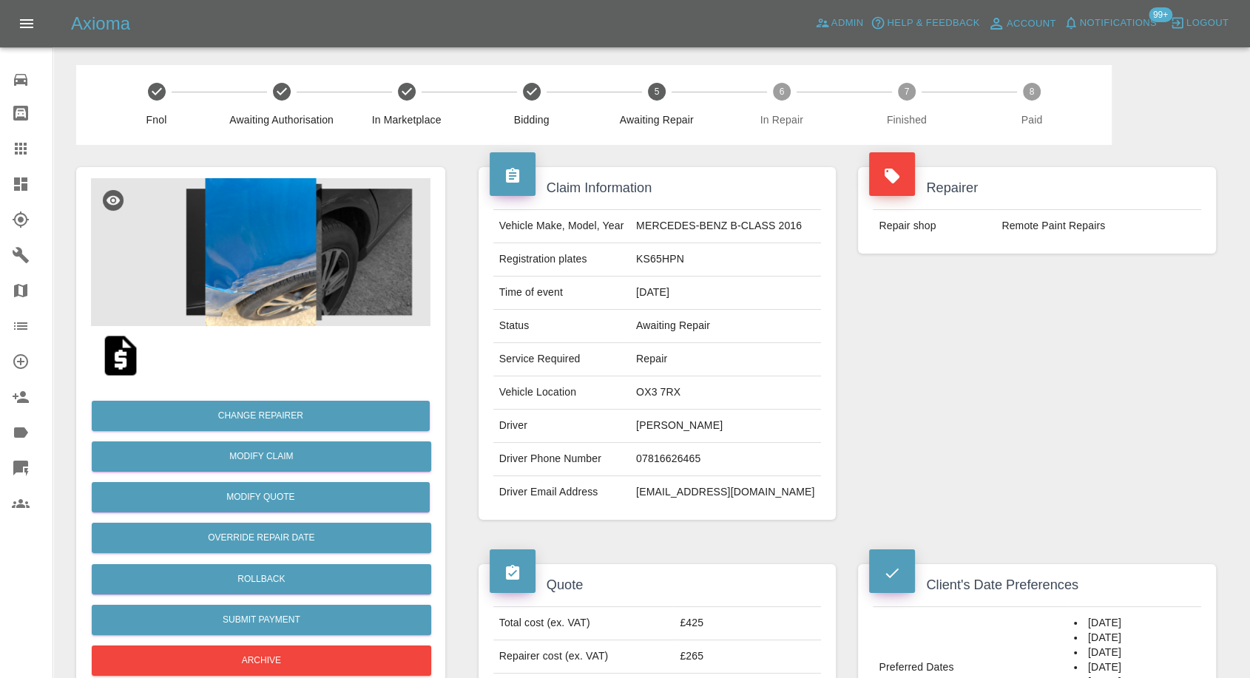
click at [670, 459] on td "07816626465" at bounding box center [725, 459] width 191 height 33
copy td "07816626465"
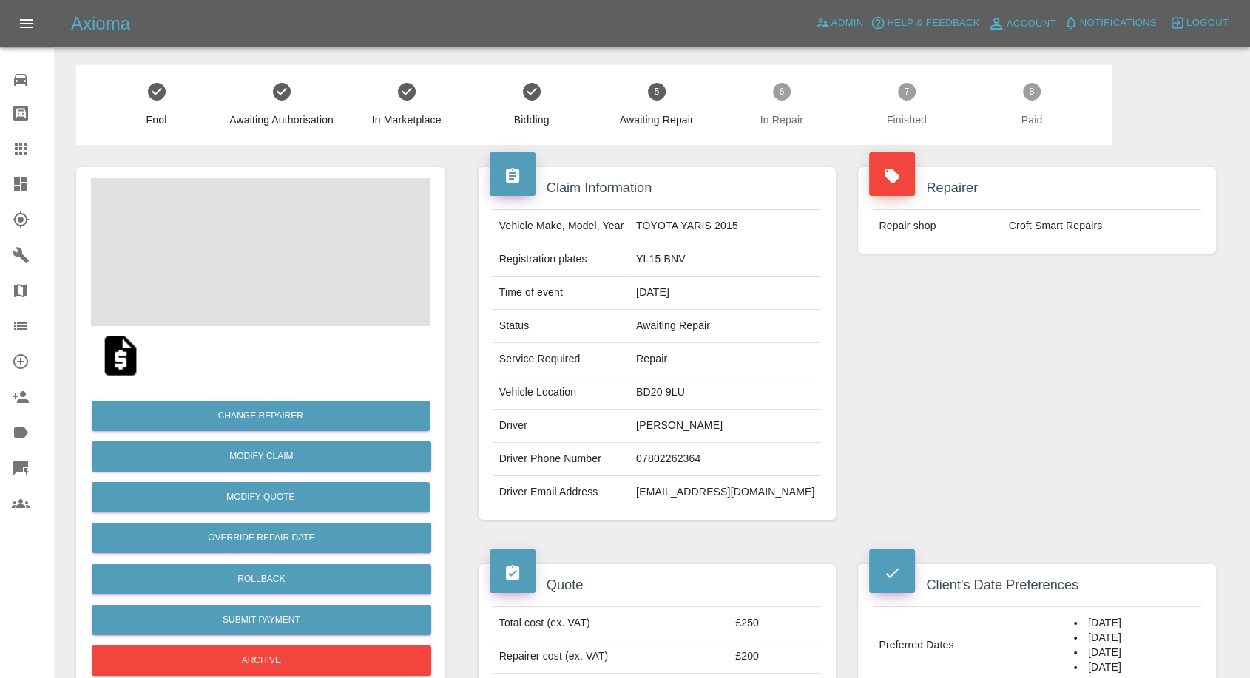
click at [687, 420] on td "Colin Neville" at bounding box center [725, 426] width 191 height 33
click at [690, 451] on td "07802262364" at bounding box center [725, 459] width 191 height 33
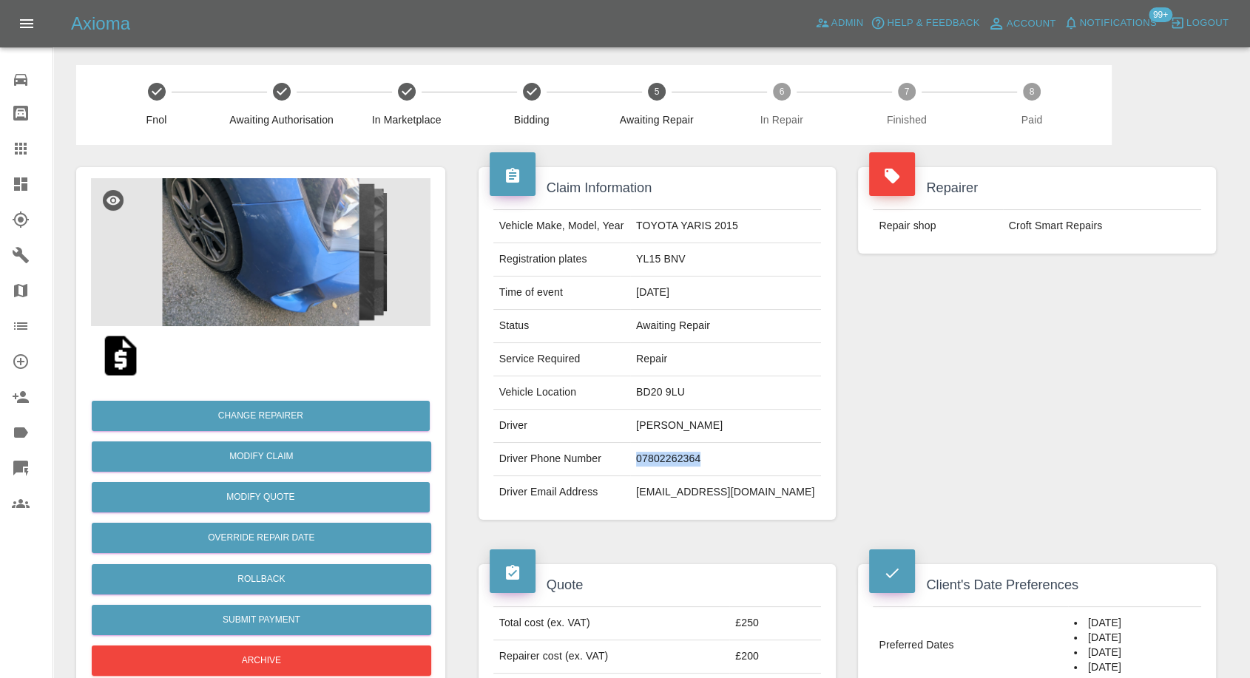
copy td "07802262364"
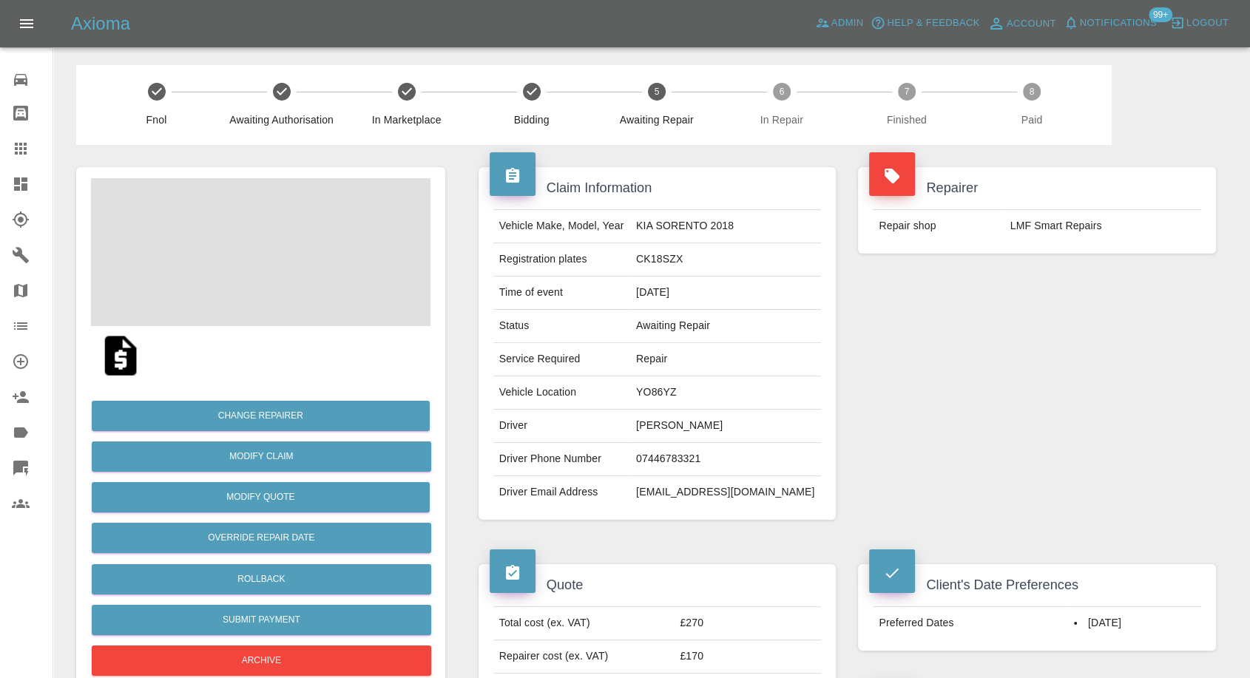
click at [687, 453] on td "07446783321" at bounding box center [725, 459] width 191 height 33
copy td "07446783321"
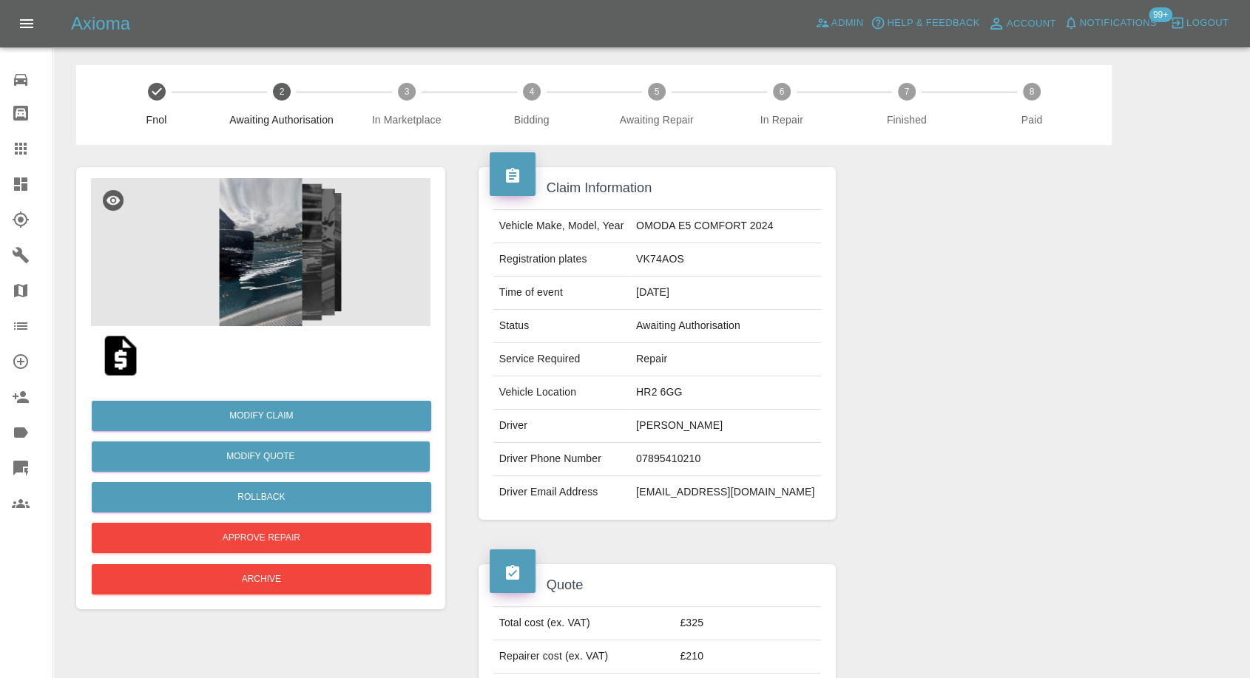
click at [113, 356] on img at bounding box center [120, 355] width 47 height 47
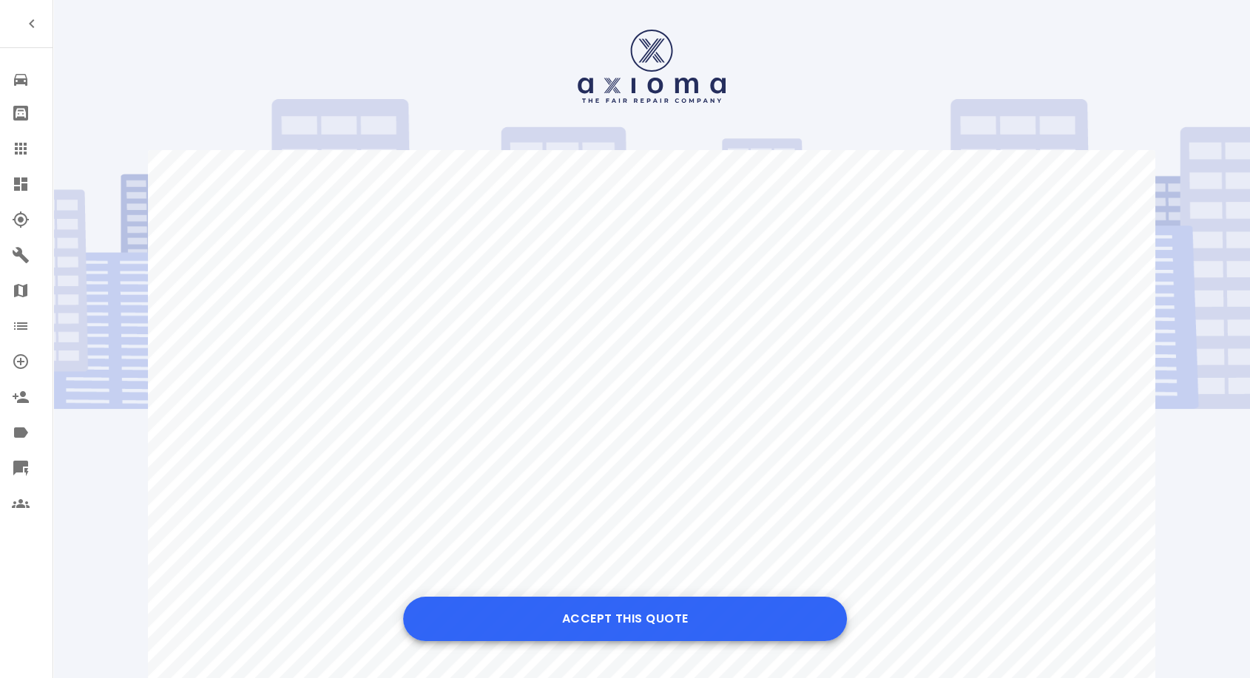
click at [668, 615] on button "Accept this Quote" at bounding box center [625, 619] width 444 height 44
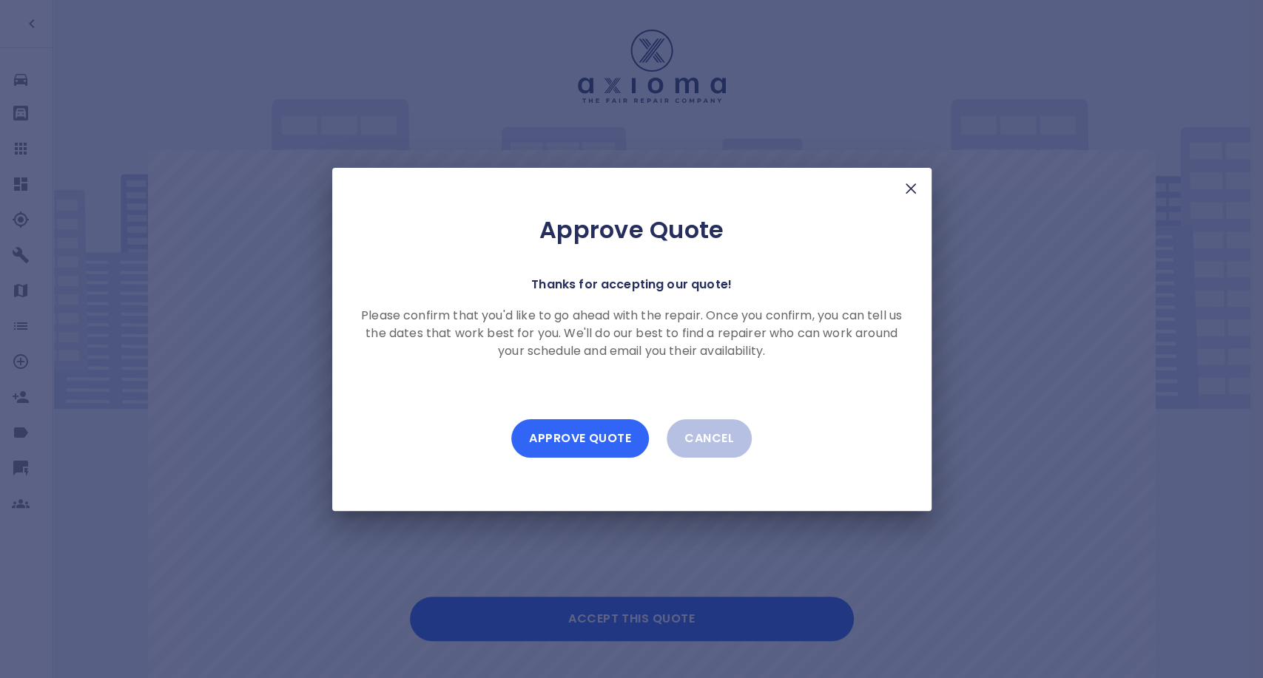
click at [573, 439] on button "Approve Quote" at bounding box center [580, 439] width 138 height 38
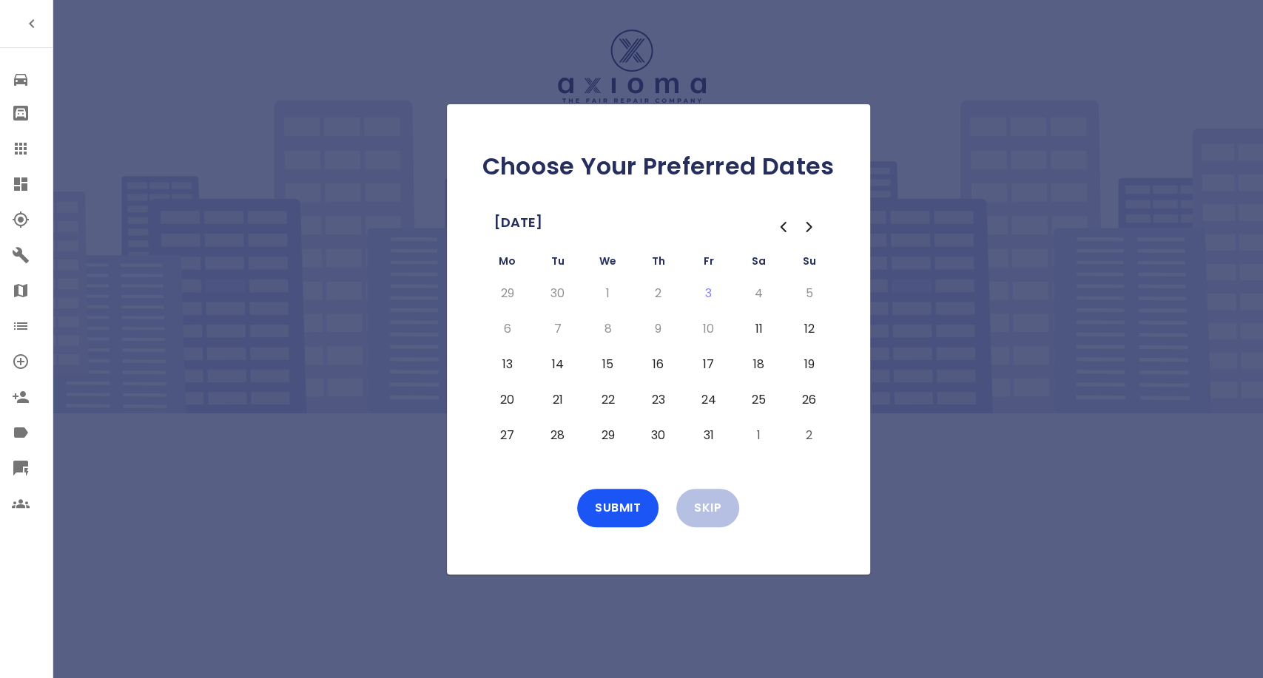
click at [503, 363] on button "13" at bounding box center [507, 365] width 27 height 24
click at [559, 362] on button "14" at bounding box center [558, 365] width 27 height 24
click at [609, 360] on button "15" at bounding box center [608, 365] width 27 height 24
click at [653, 362] on button "16" at bounding box center [658, 365] width 27 height 24
click at [626, 511] on button "Submit" at bounding box center [617, 508] width 81 height 38
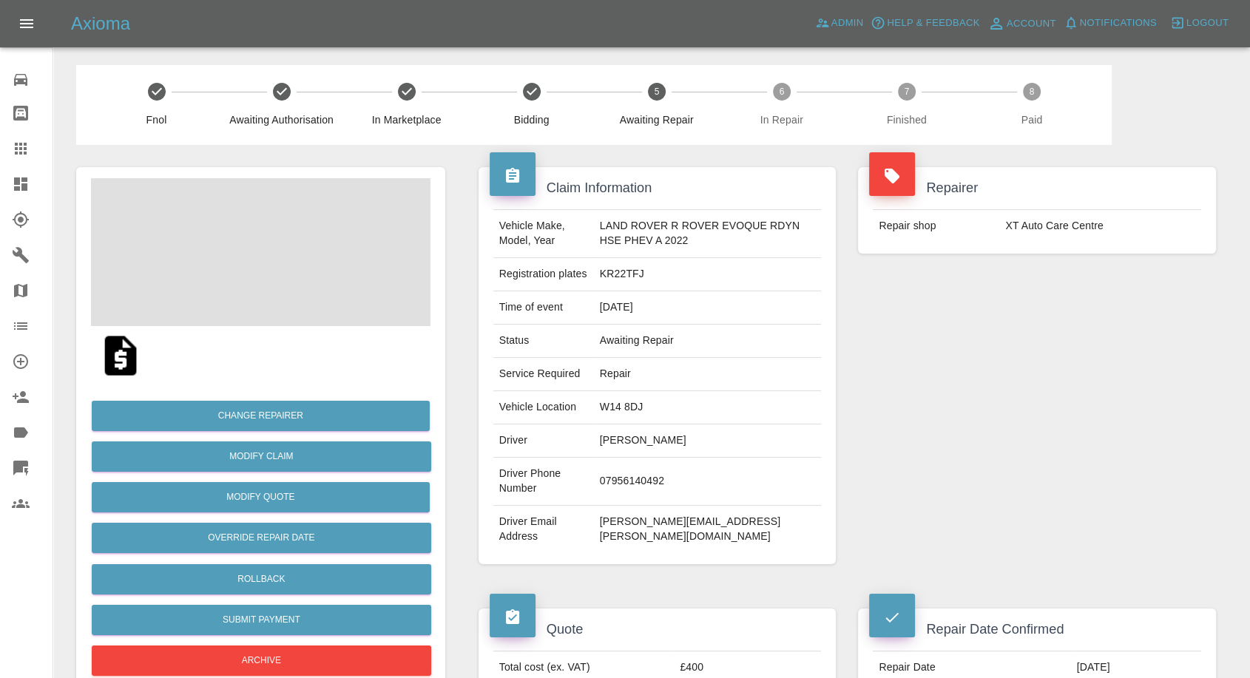
click at [615, 474] on td "07956140492" at bounding box center [708, 482] width 228 height 48
copy td "07956140492"
click at [624, 528] on td "sophie@fitzgerald.mx" at bounding box center [708, 529] width 228 height 47
click at [611, 434] on td "Sophie Fitzgerald" at bounding box center [708, 441] width 228 height 33
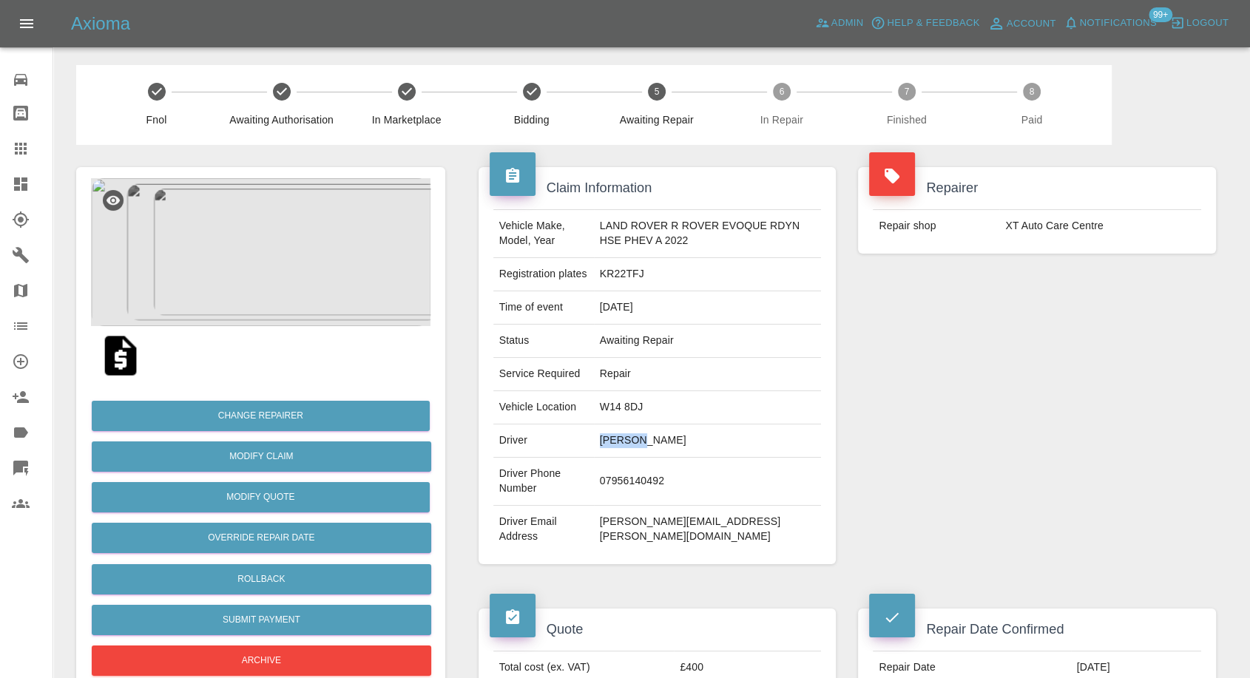
click at [611, 434] on td "Sophie Fitzgerald" at bounding box center [708, 441] width 228 height 33
copy td "Sophie Fitzgerald"
click at [633, 480] on td "07956140492" at bounding box center [708, 482] width 228 height 48
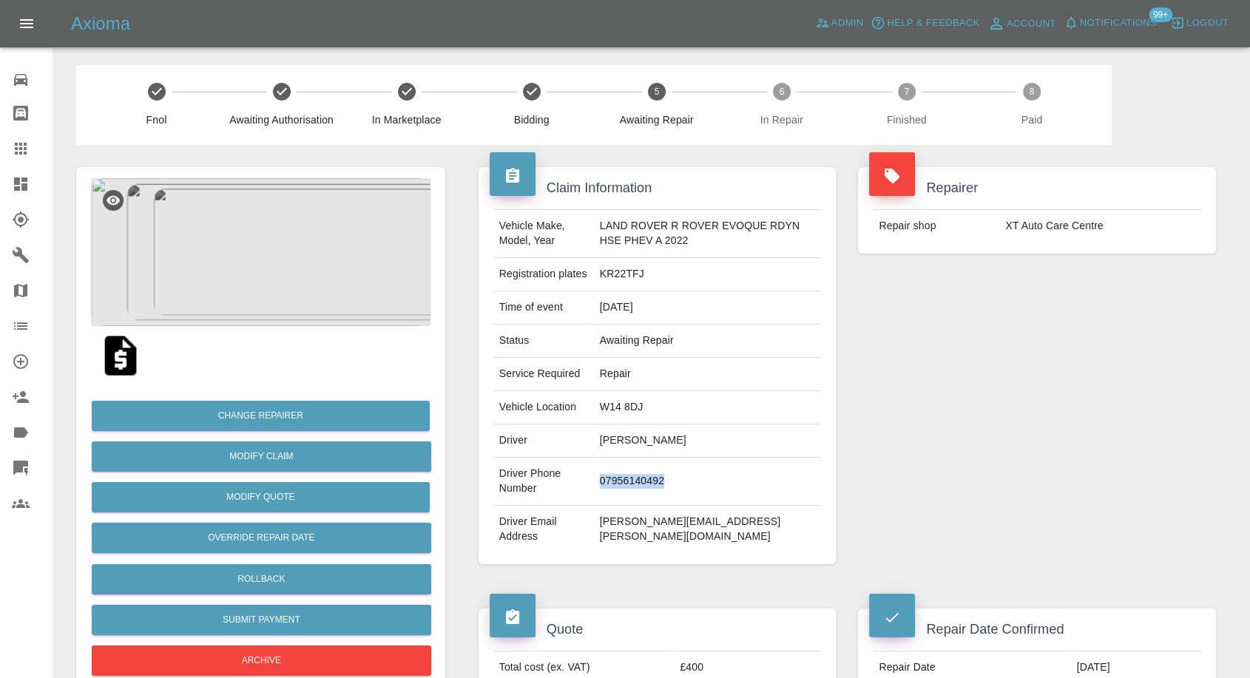
copy td "07956140492"
click at [891, 444] on div "Repairer Repair shop XT Auto Care Centre" at bounding box center [1037, 366] width 380 height 442
click at [627, 439] on td "Sophie Fitzgerald" at bounding box center [708, 441] width 228 height 33
copy td "Sophie"
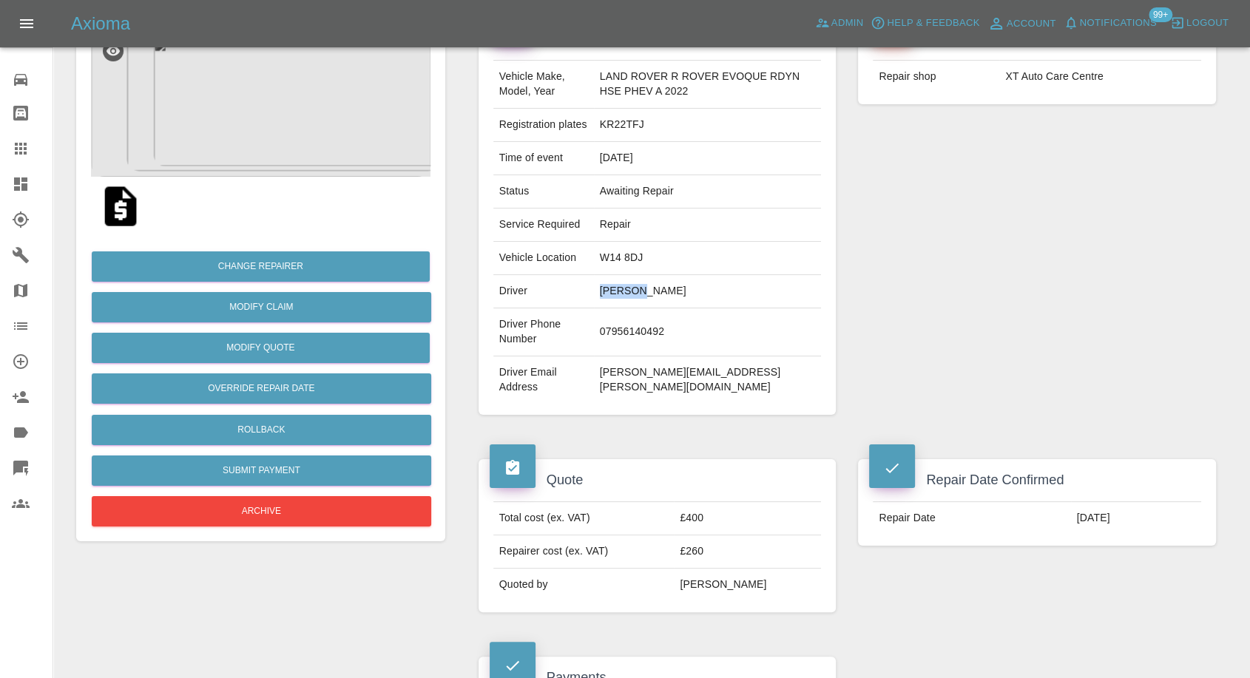
scroll to position [329, 0]
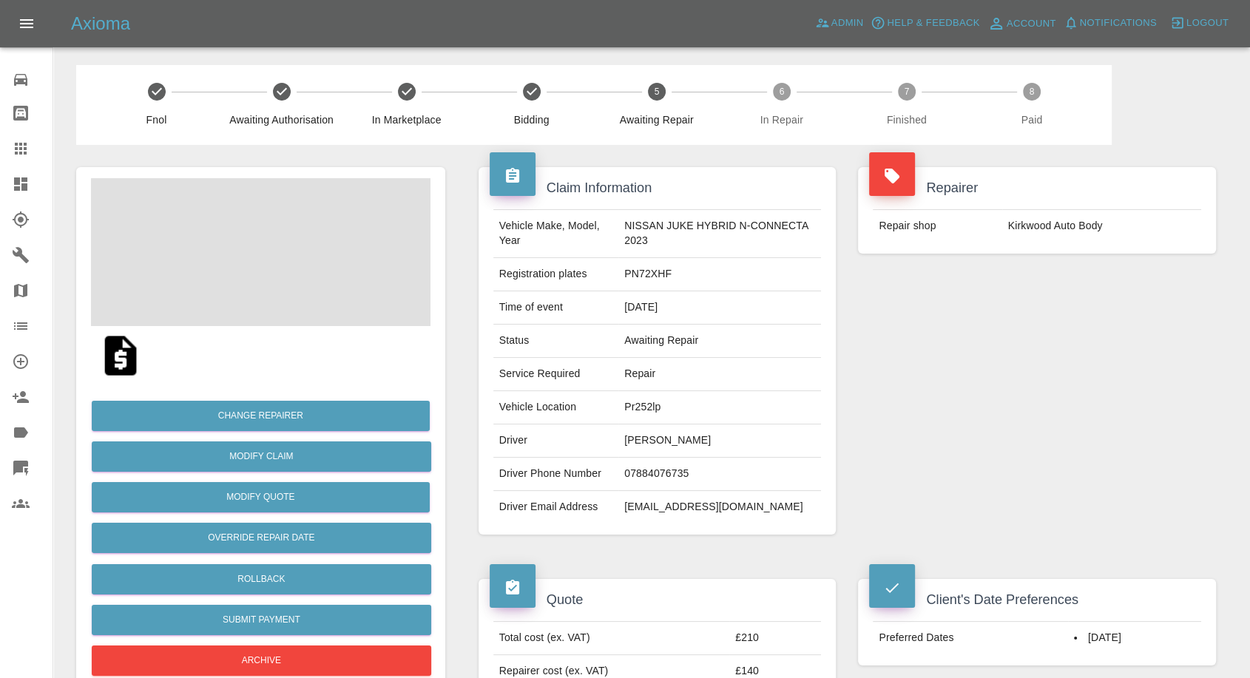
click at [636, 437] on td "[PERSON_NAME]" at bounding box center [720, 441] width 203 height 33
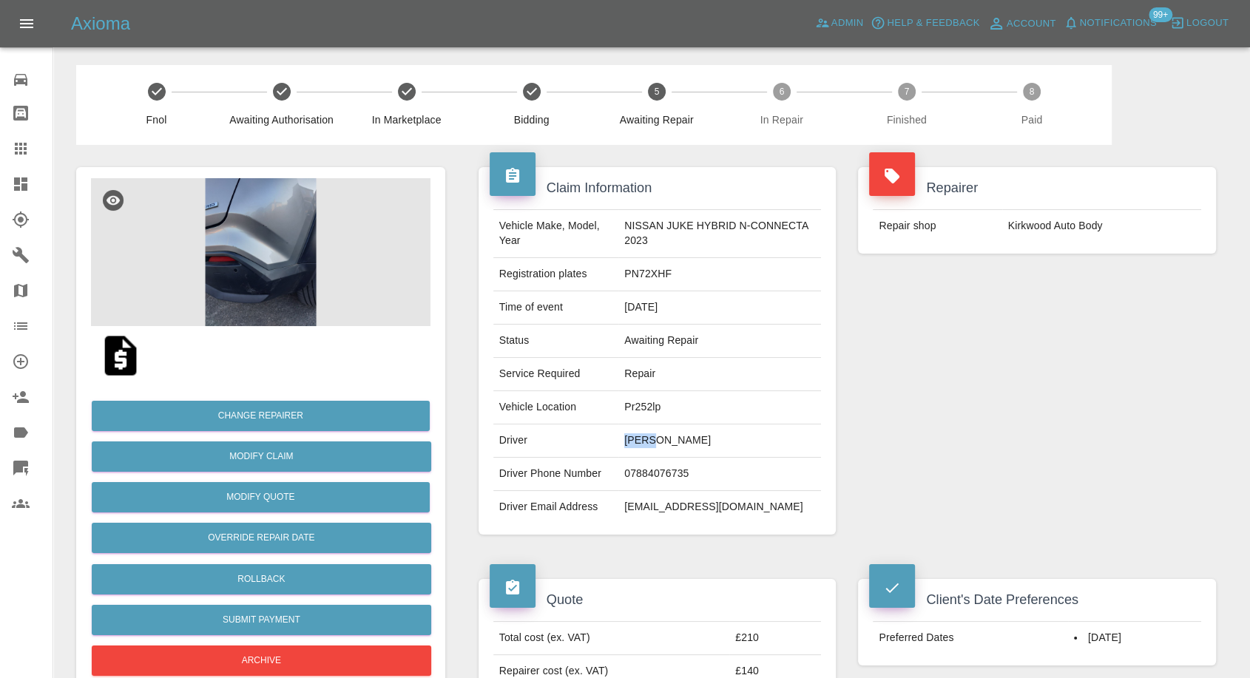
click at [641, 449] on td "[PERSON_NAME]" at bounding box center [720, 441] width 203 height 33
click at [658, 421] on td "Pr252lp" at bounding box center [720, 407] width 203 height 33
click at [653, 432] on td "Paul MORVILLE" at bounding box center [720, 441] width 203 height 33
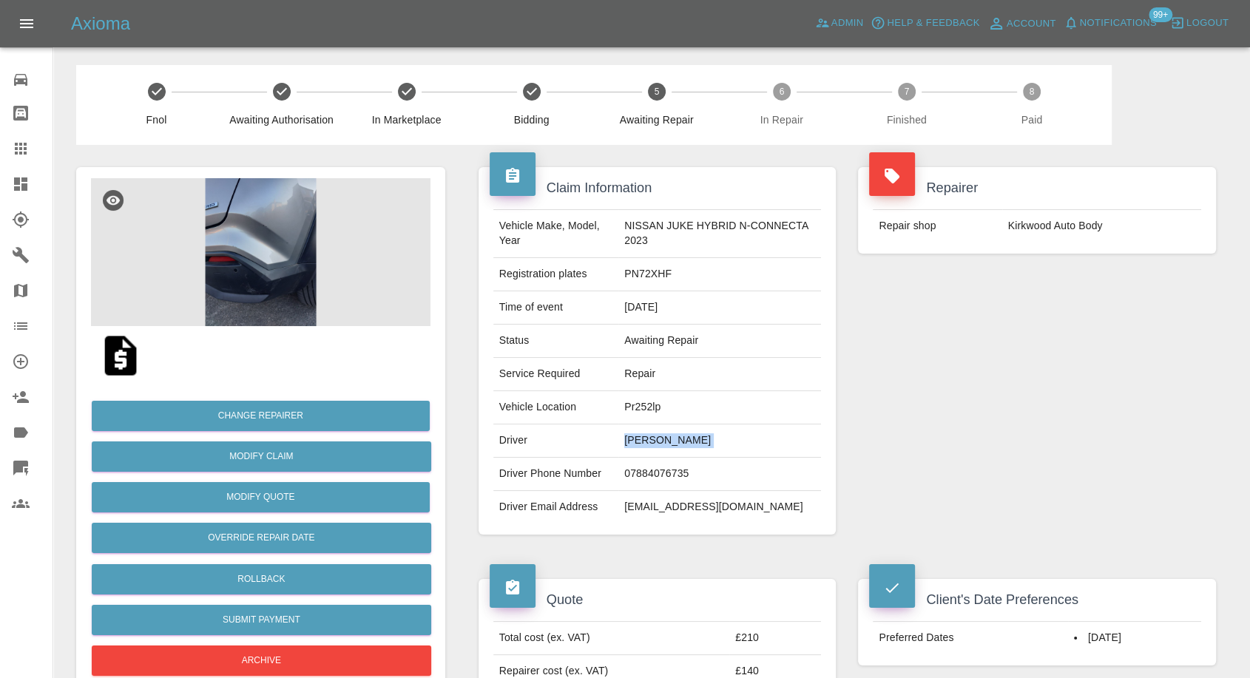
copy td "Paul MORVILLE"
click at [667, 472] on td "07884076735" at bounding box center [720, 474] width 203 height 33
drag, startPoint x: 667, startPoint y: 472, endPoint x: 724, endPoint y: 653, distance: 189.5
click at [667, 474] on td "07884076735" at bounding box center [720, 474] width 203 height 33
copy td "07884076735"
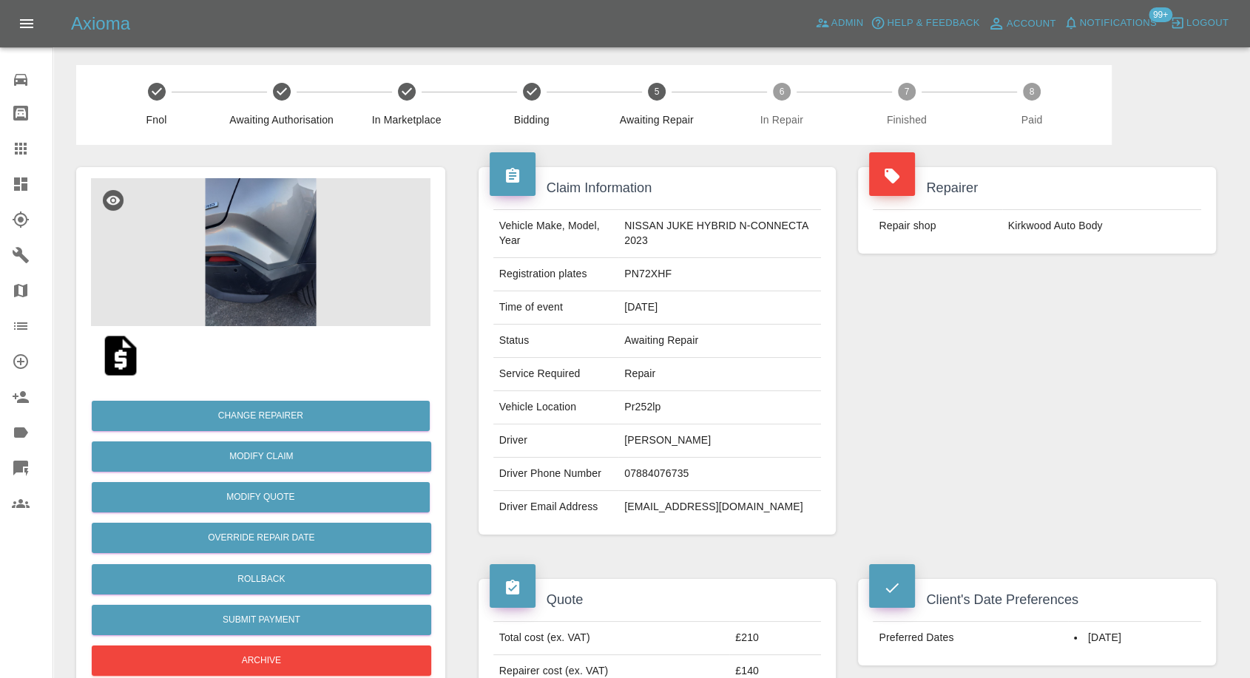
click at [919, 385] on div "Repairer Repair shop Kirkwood Auto Body" at bounding box center [1037, 351] width 380 height 412
click at [643, 445] on td "Paul MORVILLE" at bounding box center [720, 441] width 203 height 33
click at [642, 445] on td "Paul MORVILLE" at bounding box center [720, 441] width 203 height 33
copy td "Paul"
click at [994, 473] on div "Repairer Repair shop Kirkwood Auto Body" at bounding box center [1037, 351] width 380 height 412
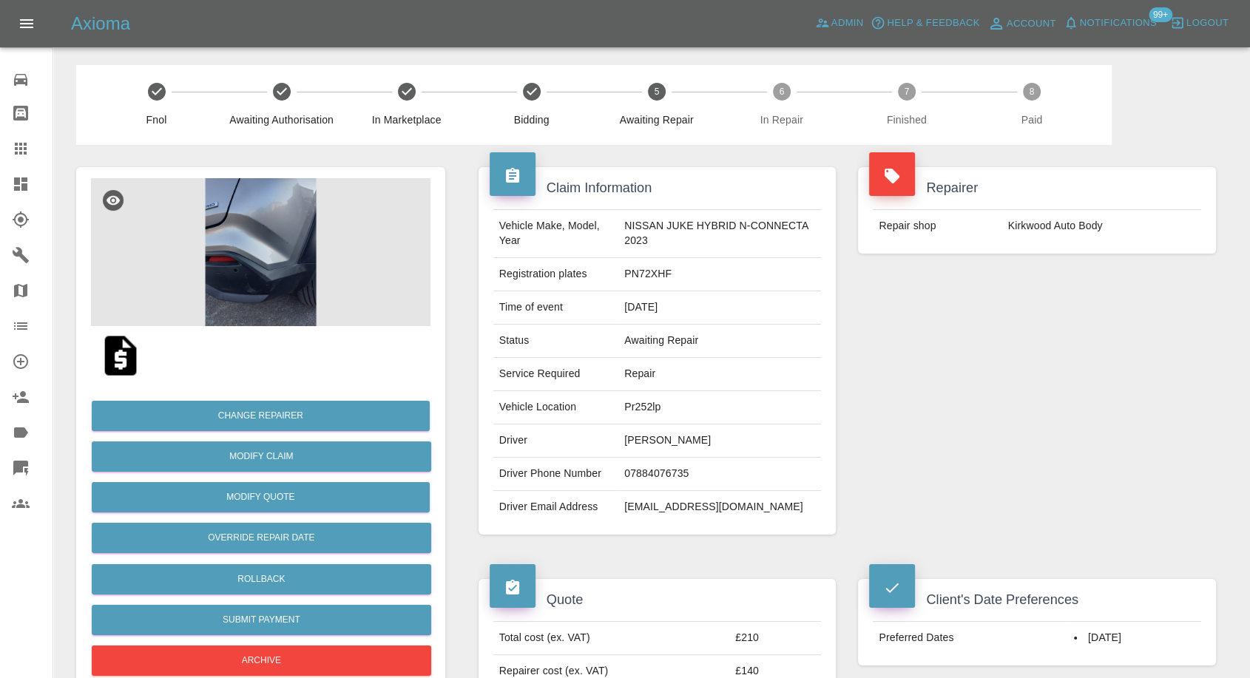
click at [636, 409] on td "Pr252lp" at bounding box center [720, 407] width 203 height 33
copy td "Pr252lp"
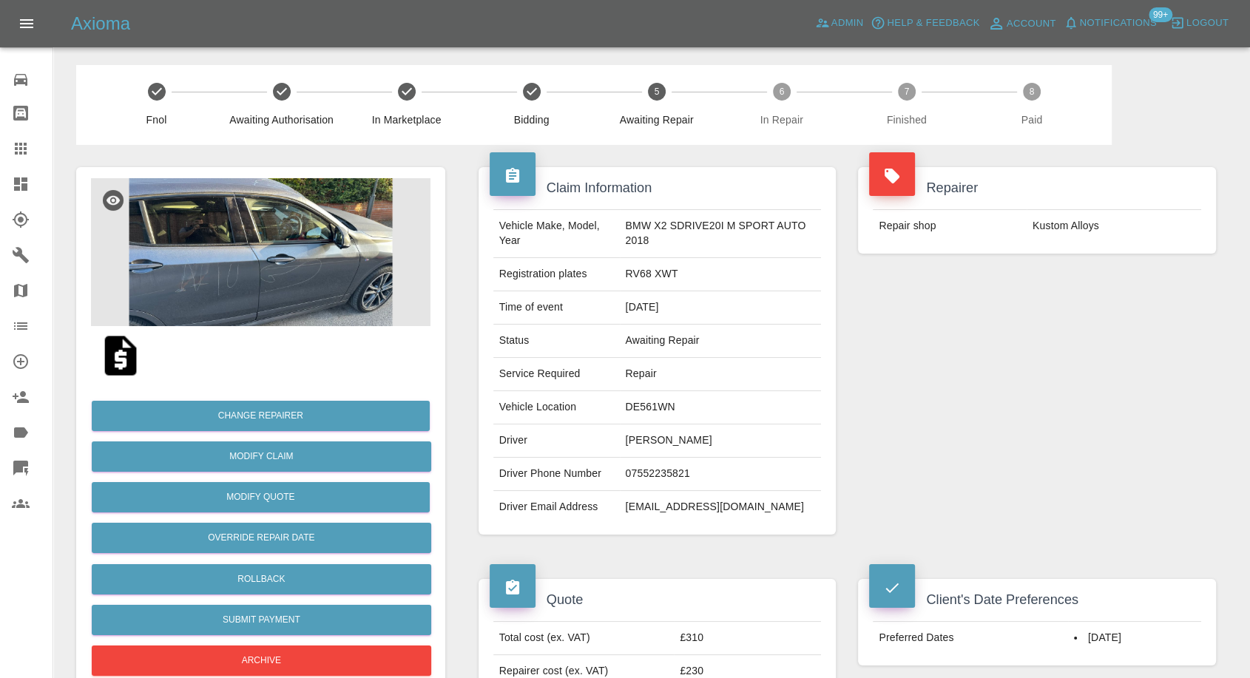
click at [633, 432] on td "[PERSON_NAME]" at bounding box center [721, 441] width 202 height 33
copy td "[PERSON_NAME]"
click at [633, 468] on td "07552235821" at bounding box center [721, 474] width 202 height 33
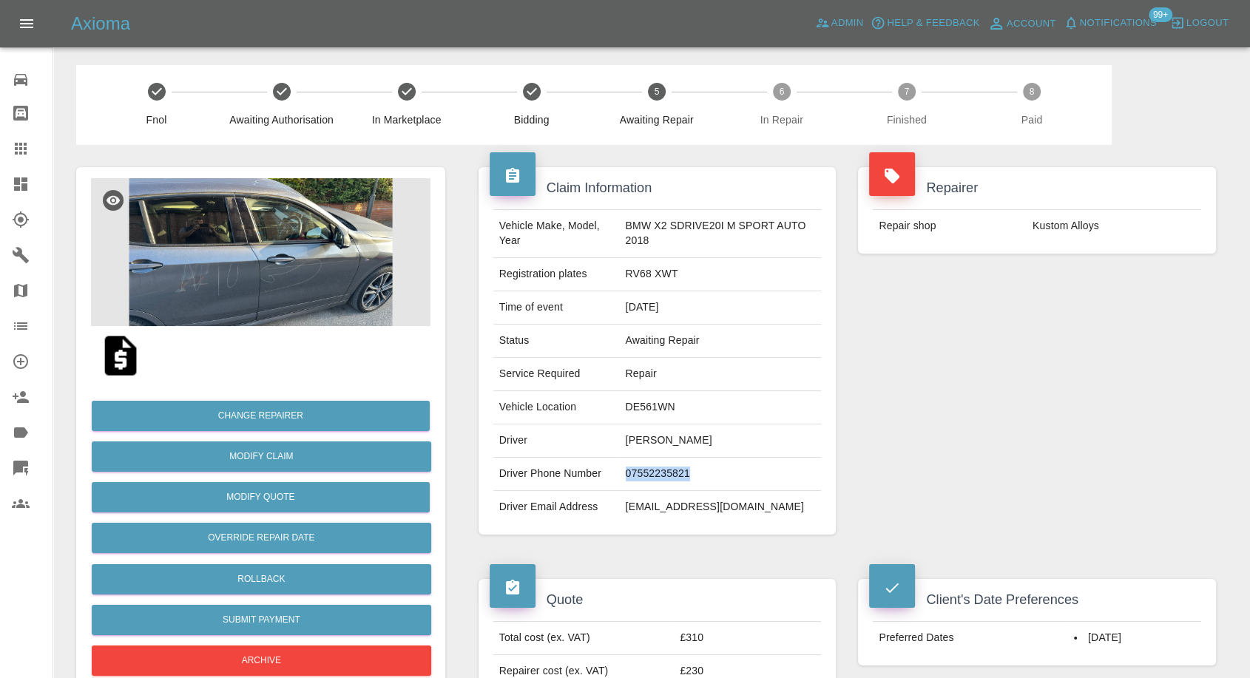
click at [633, 468] on td "07552235821" at bounding box center [721, 474] width 202 height 33
copy td "07552235821"
click at [971, 374] on div "Repairer Repair shop Kustom Alloys" at bounding box center [1037, 351] width 380 height 412
click at [633, 431] on td "Sam Marsden" at bounding box center [721, 441] width 202 height 33
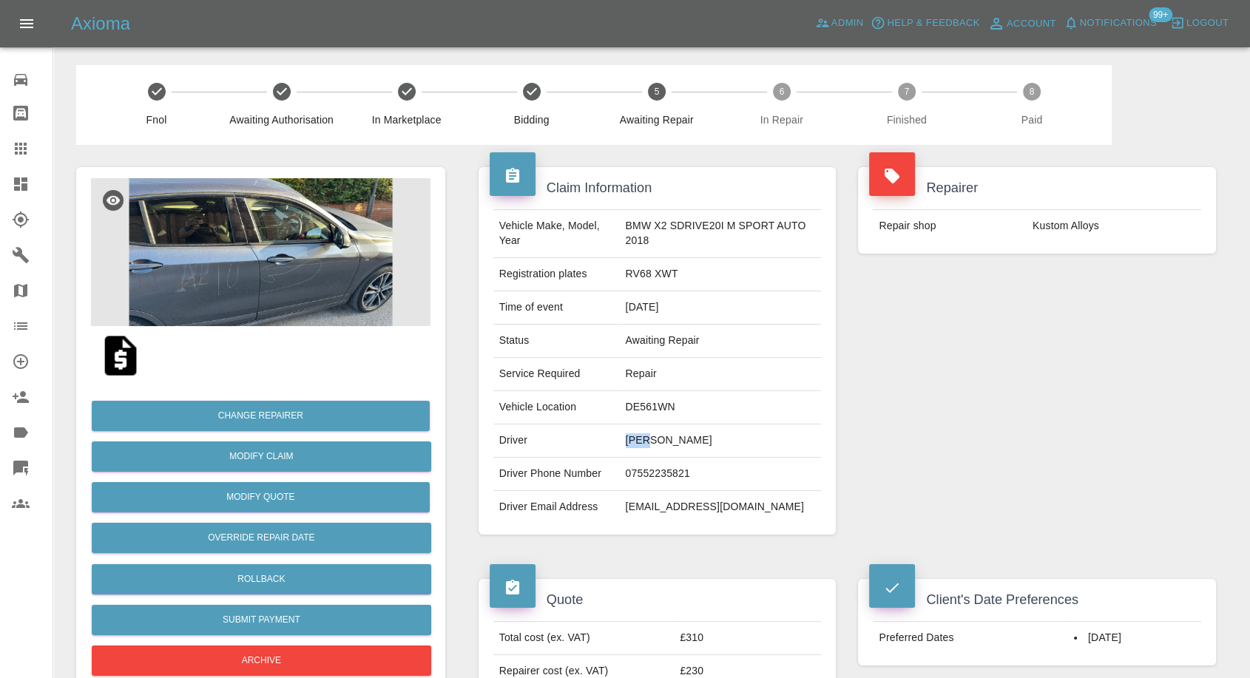
copy td "Sam"
click at [645, 405] on td "DE561WN" at bounding box center [721, 407] width 202 height 33
copy td "DE561WN"
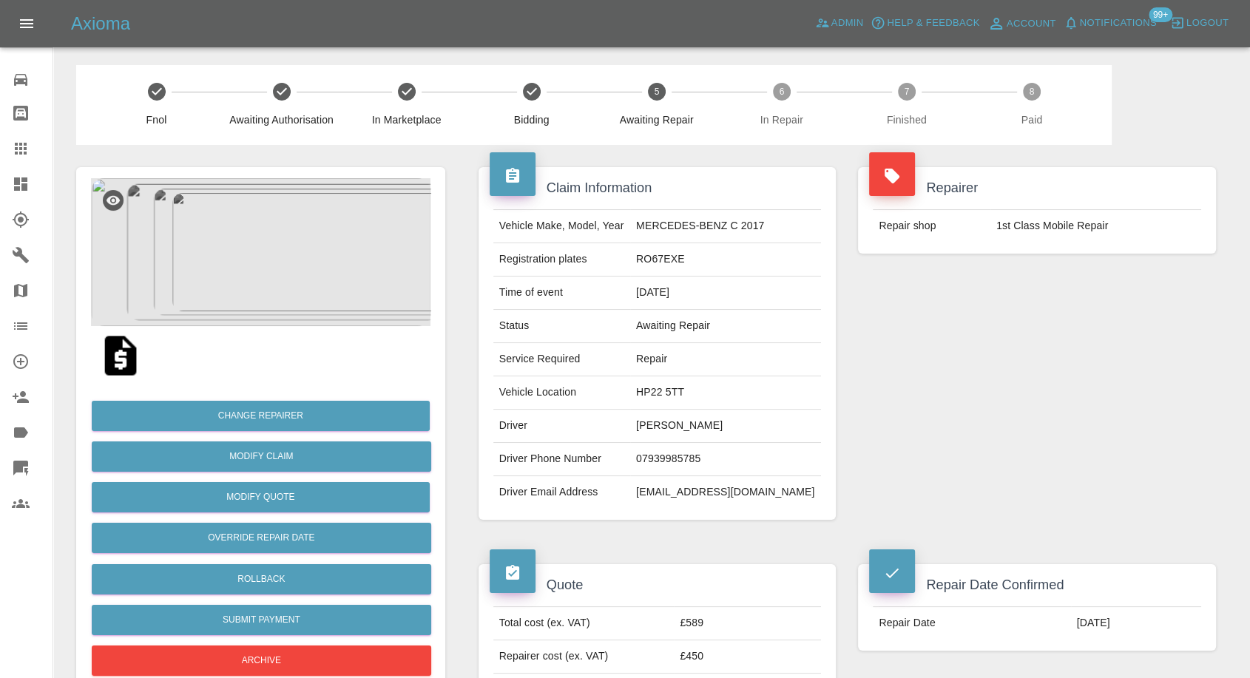
click at [675, 454] on td "07939985785" at bounding box center [725, 459] width 191 height 33
copy td "07939985785"
click at [1028, 351] on div "Repairer Repair shop 1st Class Mobile Repair" at bounding box center [1037, 343] width 380 height 397
click at [684, 422] on td "janet lloyd" at bounding box center [725, 426] width 191 height 33
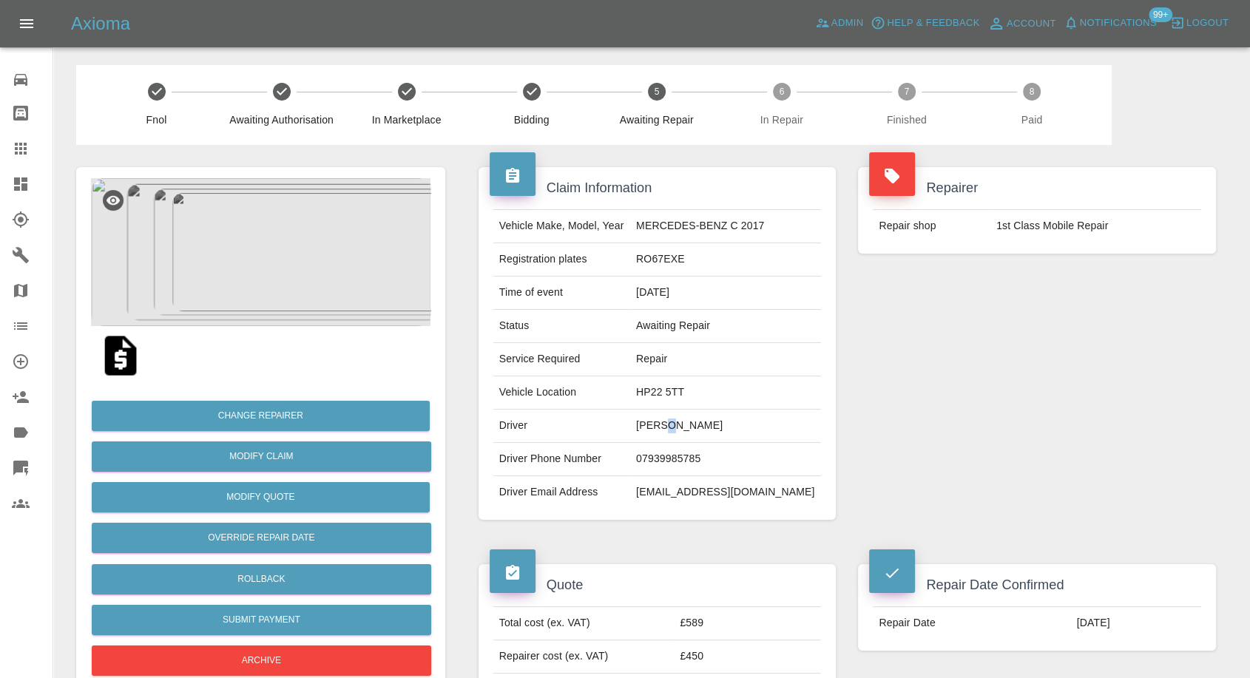
click at [684, 422] on td "janet lloyd" at bounding box center [725, 426] width 191 height 33
copy td "janet lloyd"
click at [709, 465] on td "07939985785" at bounding box center [725, 459] width 191 height 33
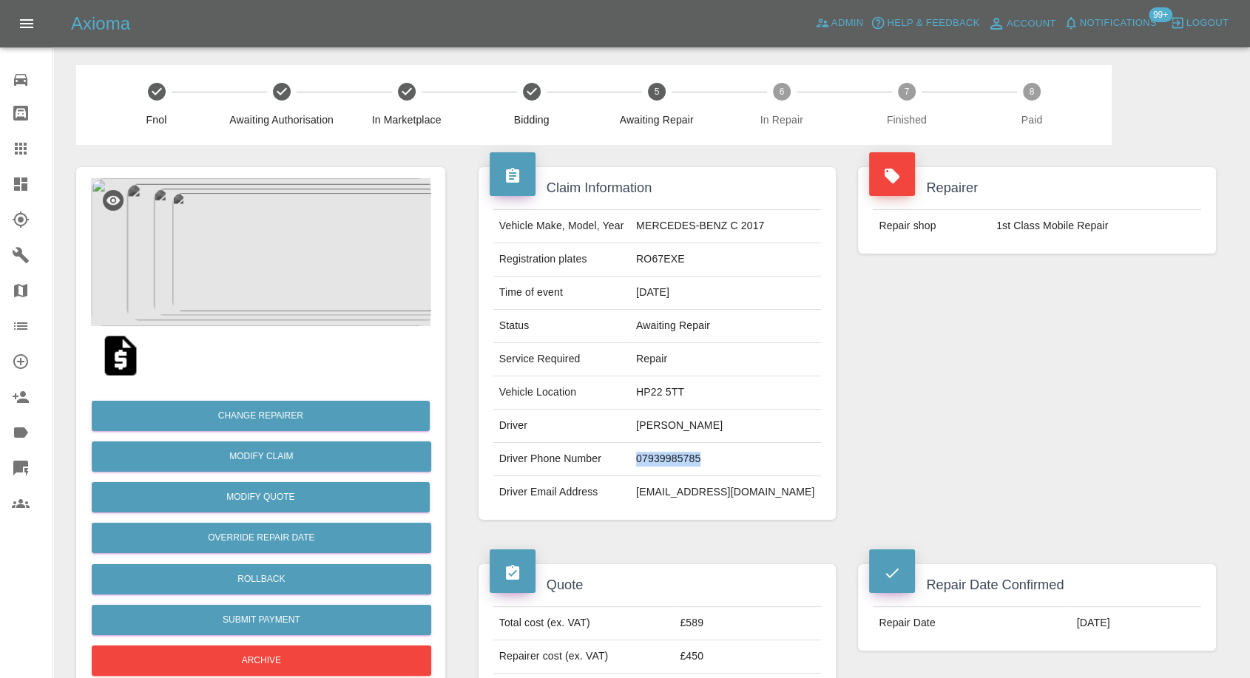
copy td "07939985785"
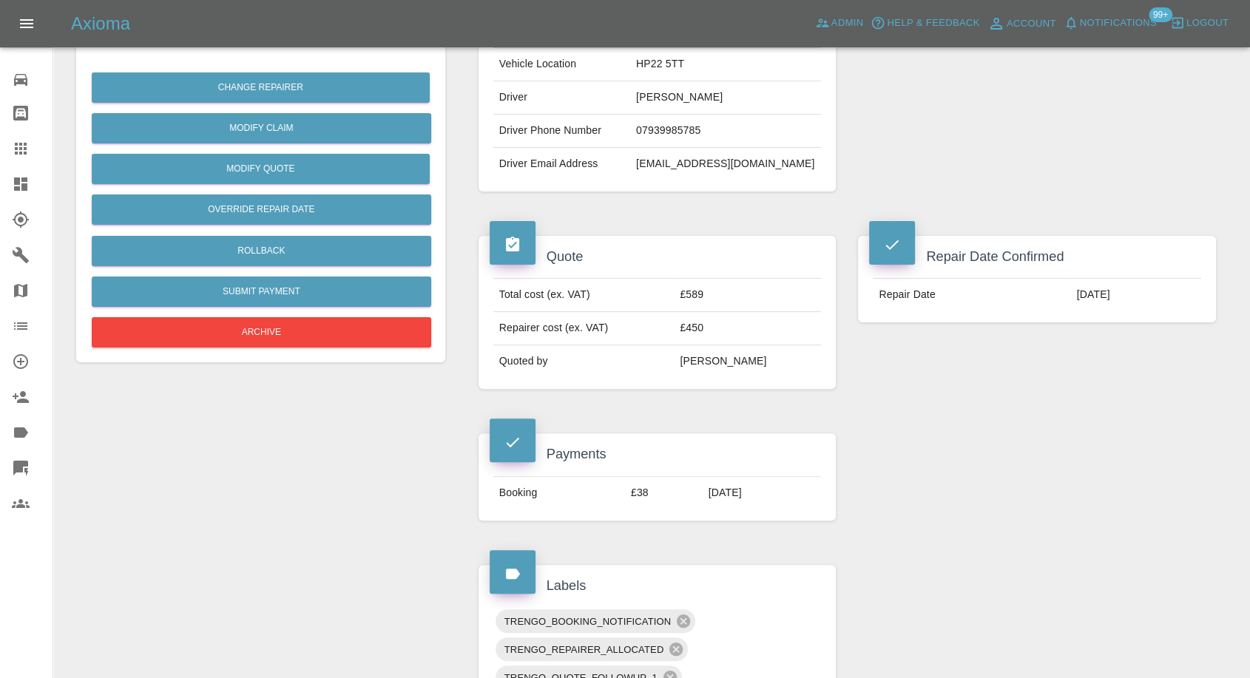
click at [1023, 452] on div "Repair Date Confirmed Repair Date 09/10/2025" at bounding box center [1037, 378] width 380 height 329
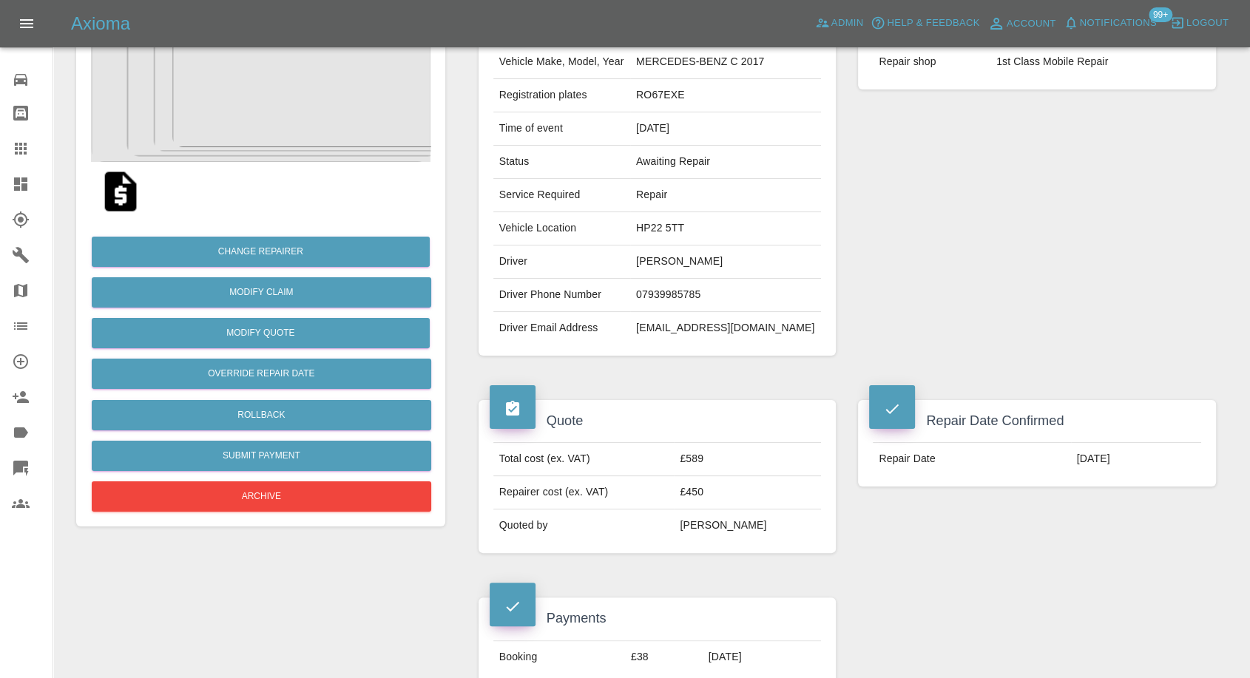
click at [673, 292] on td "07939985785" at bounding box center [725, 295] width 191 height 33
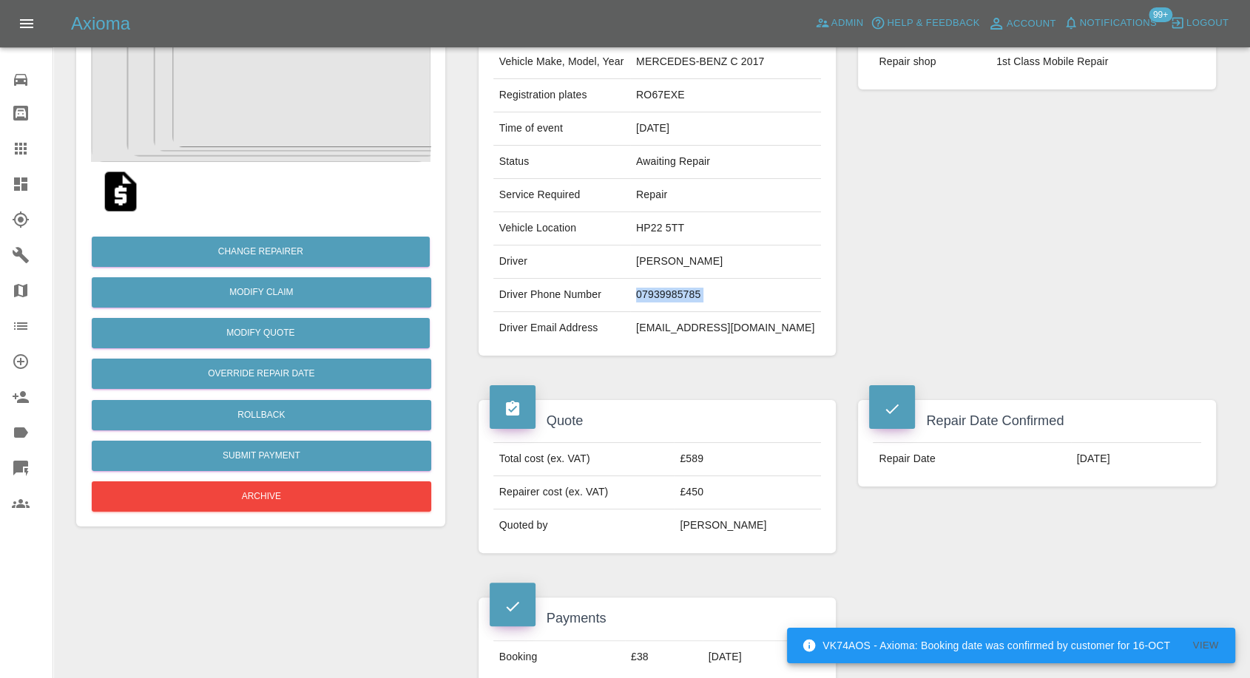
click at [673, 292] on td "07939985785" at bounding box center [725, 295] width 191 height 33
click at [630, 312] on td "Driver Email Address" at bounding box center [562, 328] width 137 height 33
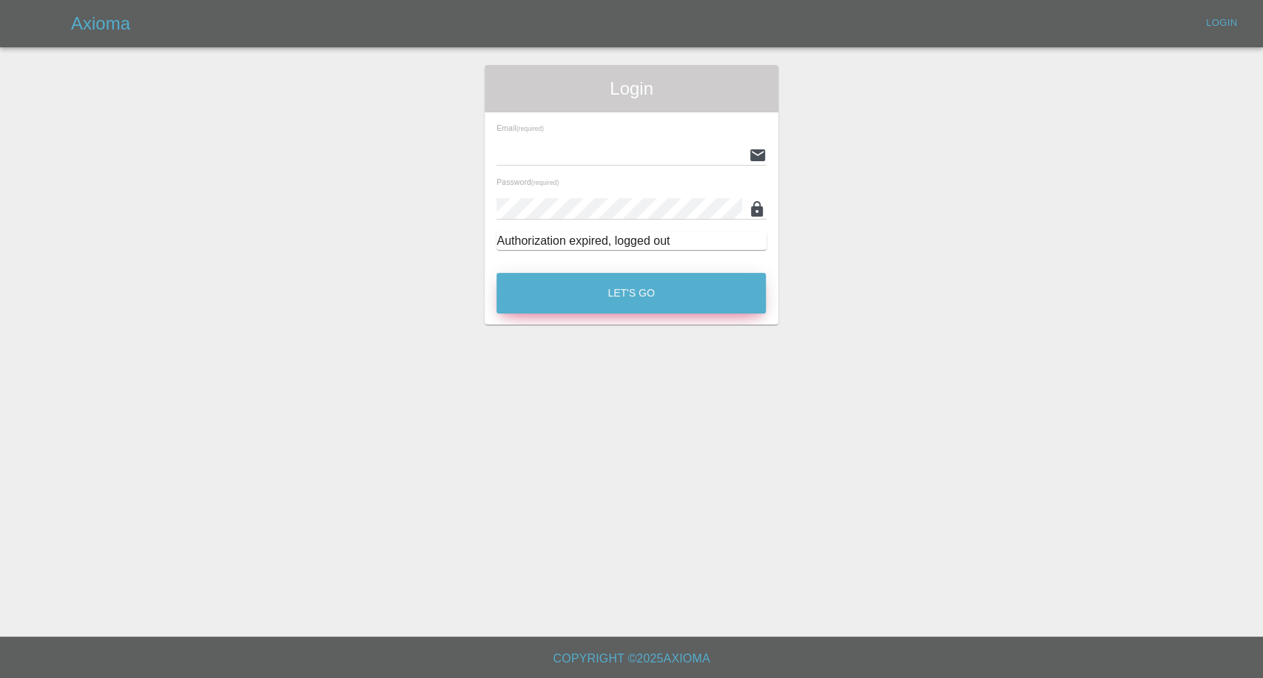
type input "afreen@axioma.co.uk"
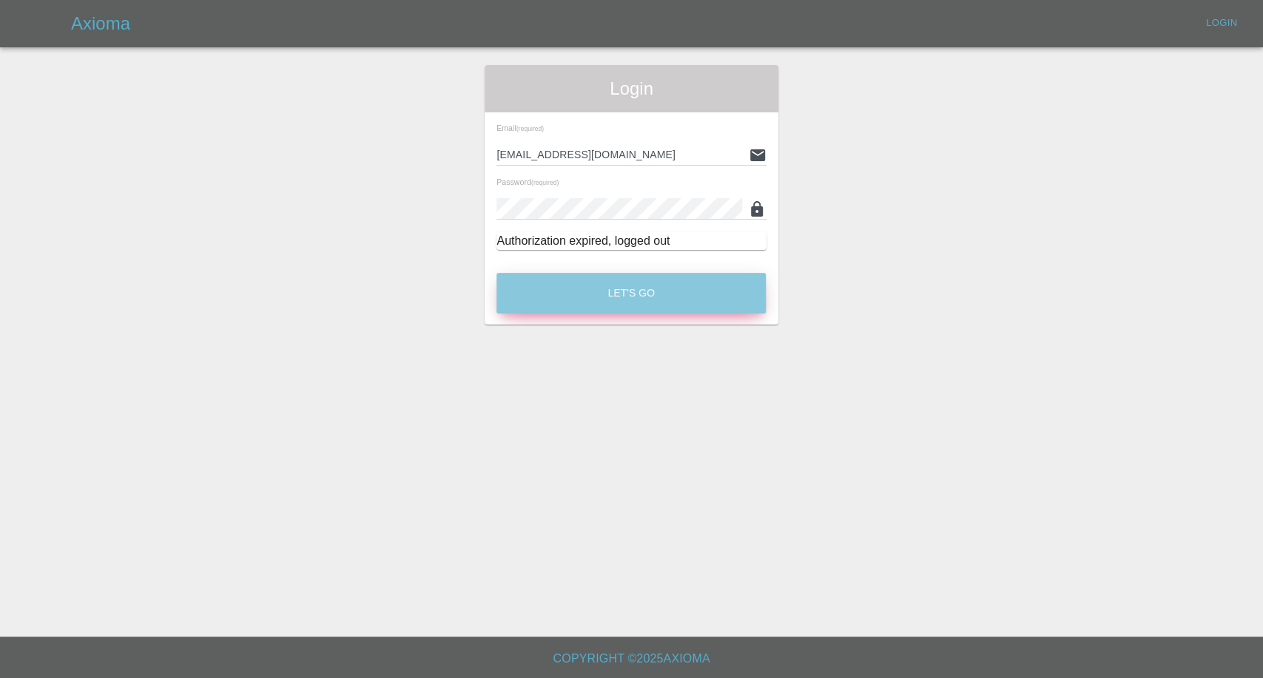
click at [607, 288] on button "Let's Go" at bounding box center [630, 293] width 269 height 41
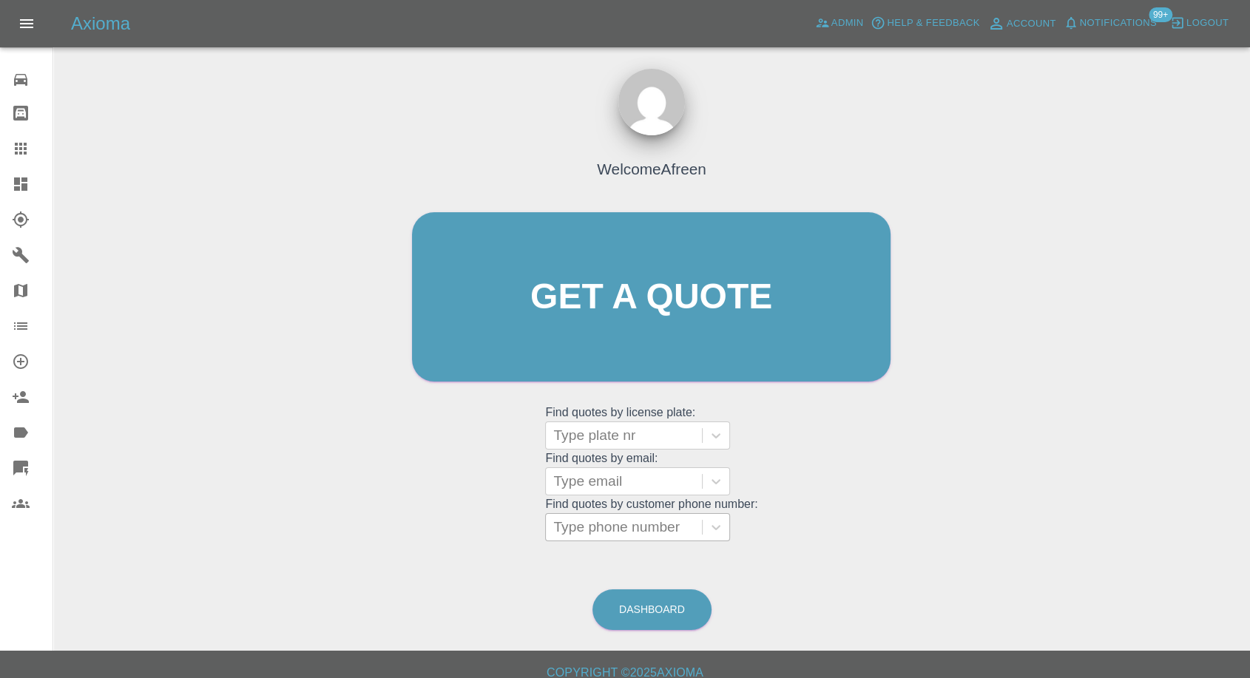
click at [599, 525] on div at bounding box center [623, 527] width 141 height 21
paste input "+447766552286"
drag, startPoint x: 580, startPoint y: 528, endPoint x: 303, endPoint y: 528, distance: 277.5
click at [303, 528] on div "Welcome Afreen Get a quote Get a quote Find quotes by license plate: Type plate…" at bounding box center [651, 367] width 1173 height 531
type input "07766552286"
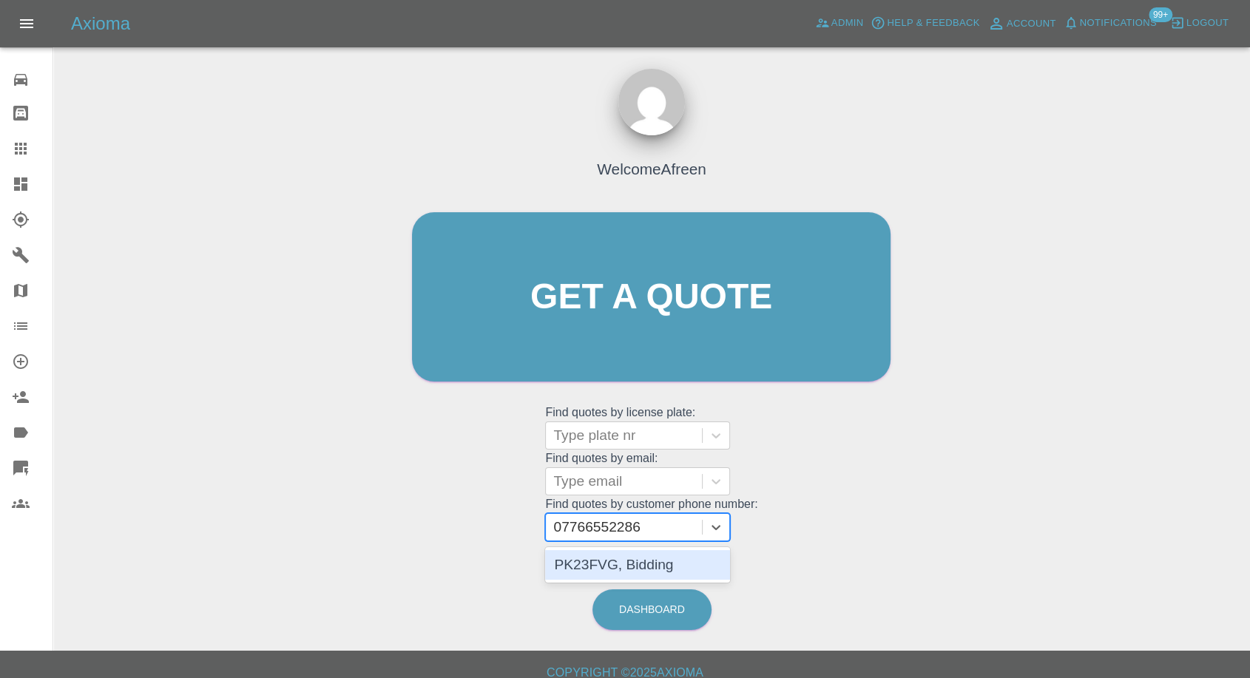
click at [599, 572] on div "PK23FVG, Bidding" at bounding box center [637, 565] width 185 height 30
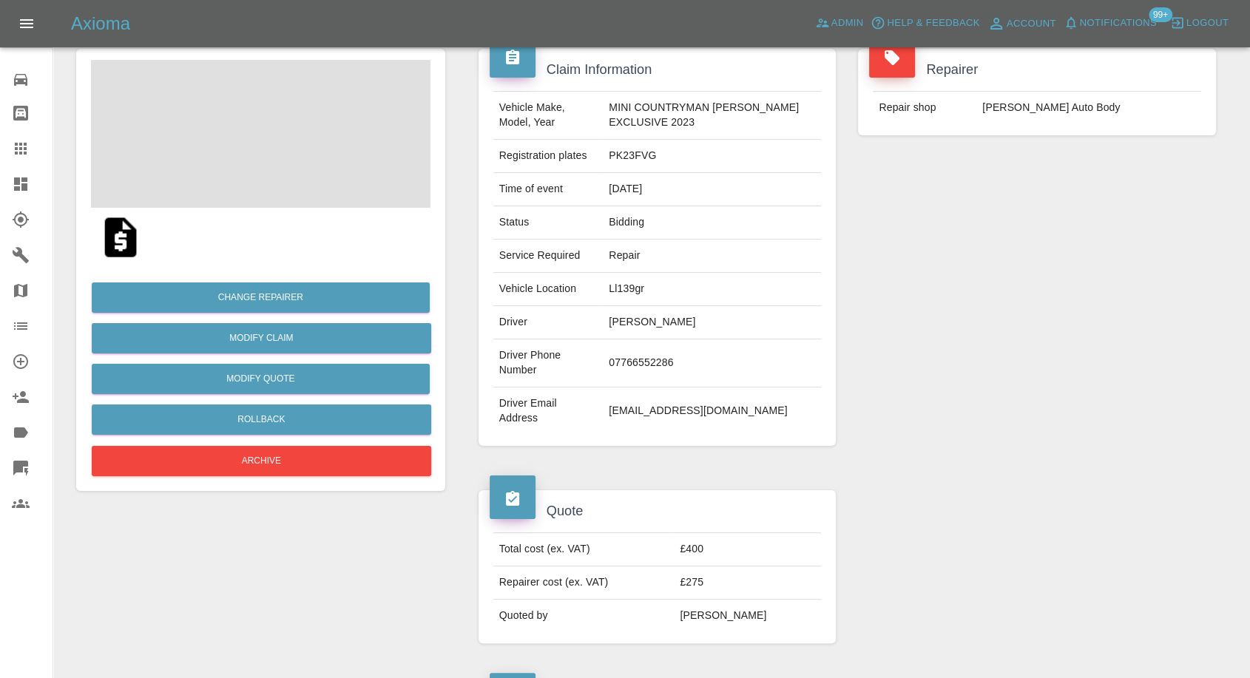
scroll to position [329, 0]
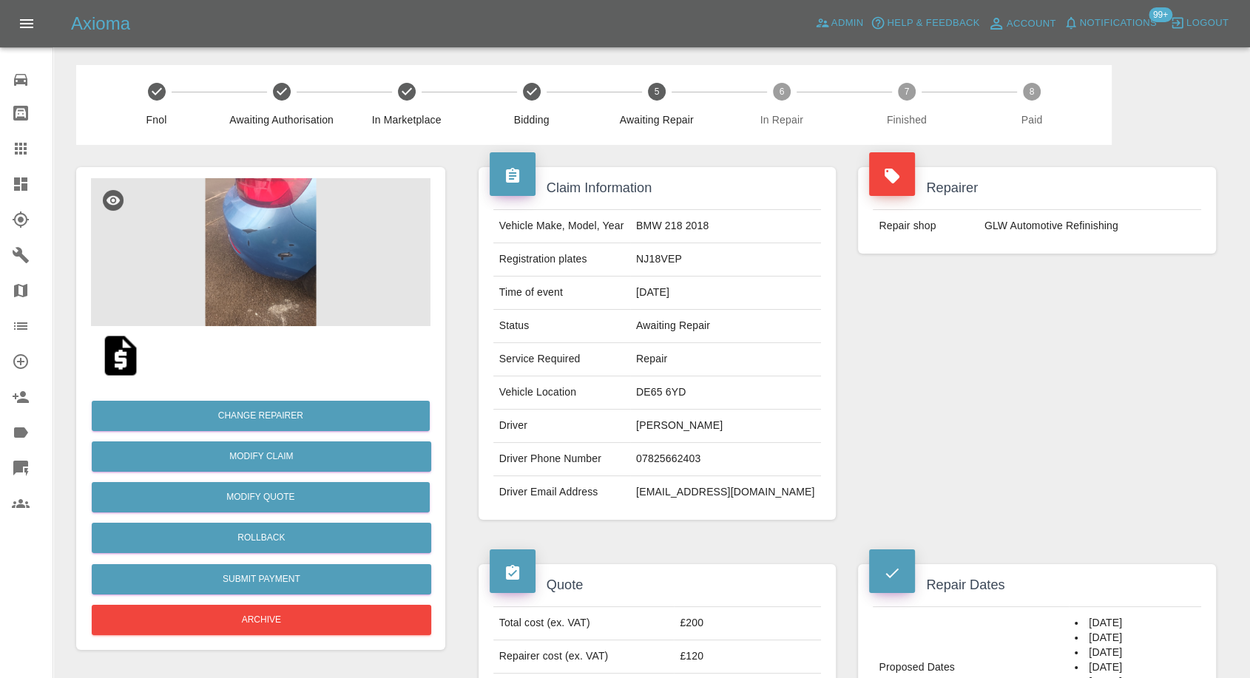
click at [664, 455] on td "07825662403" at bounding box center [725, 459] width 191 height 33
copy td "07825662403"
click at [969, 439] on div "Repairer Repair shop GLW Automotive Refinishing" at bounding box center [1037, 343] width 380 height 397
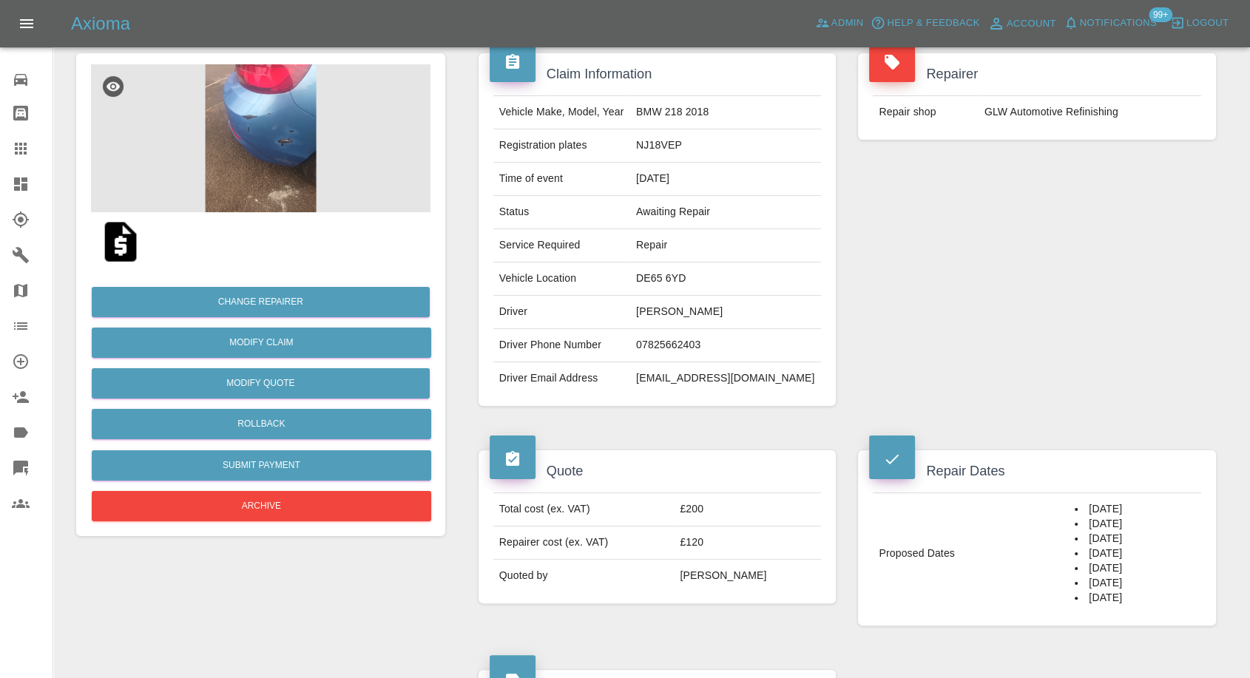
scroll to position [329, 0]
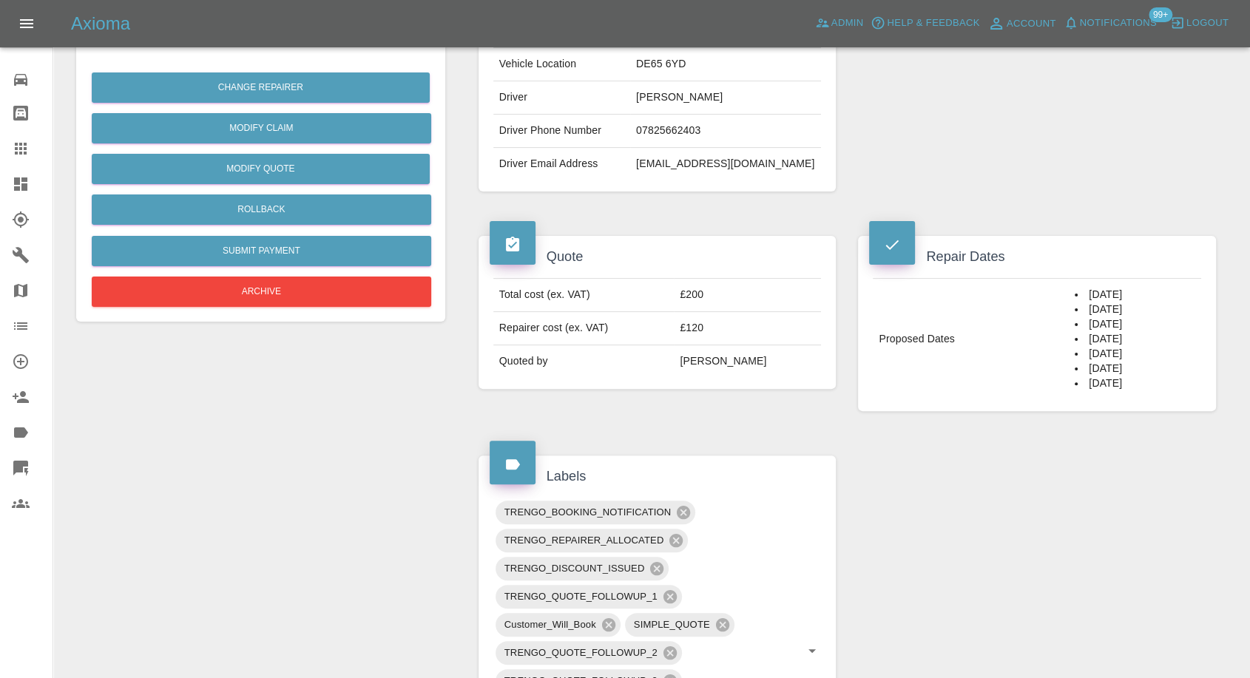
click at [929, 507] on div "Claim Information Vehicle Make, Model, Year BMW 218 2018 Registration plates NJ…" at bounding box center [848, 607] width 760 height 1580
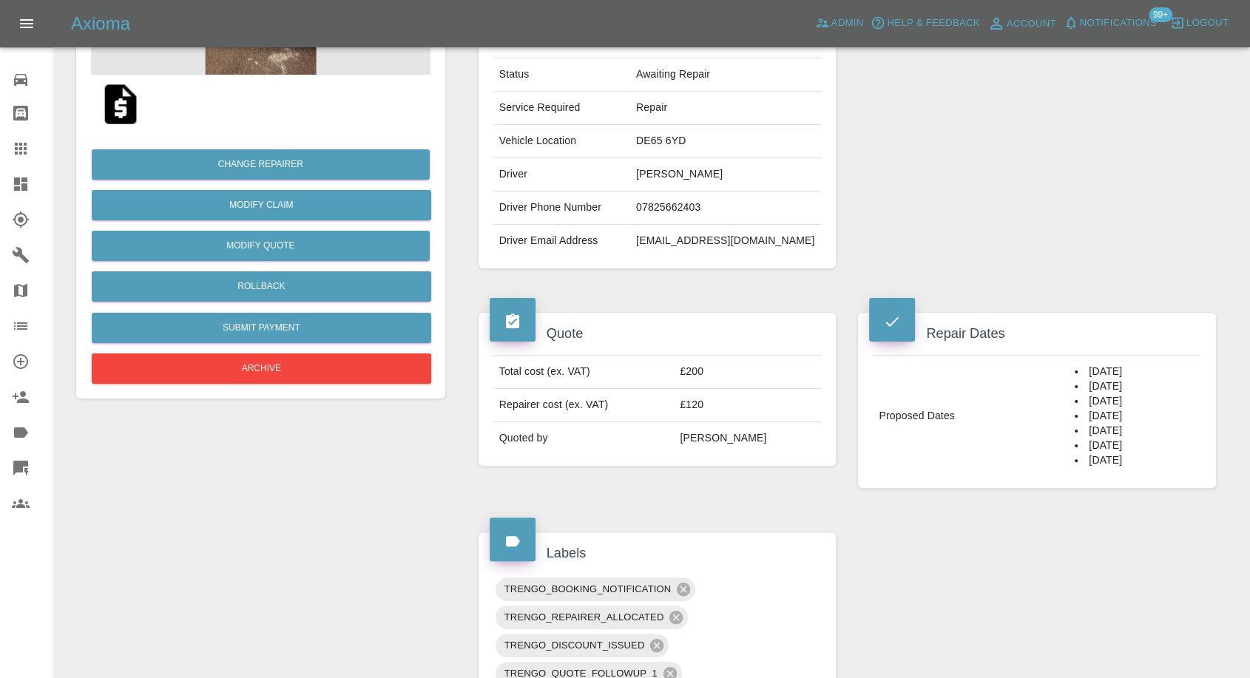
scroll to position [164, 0]
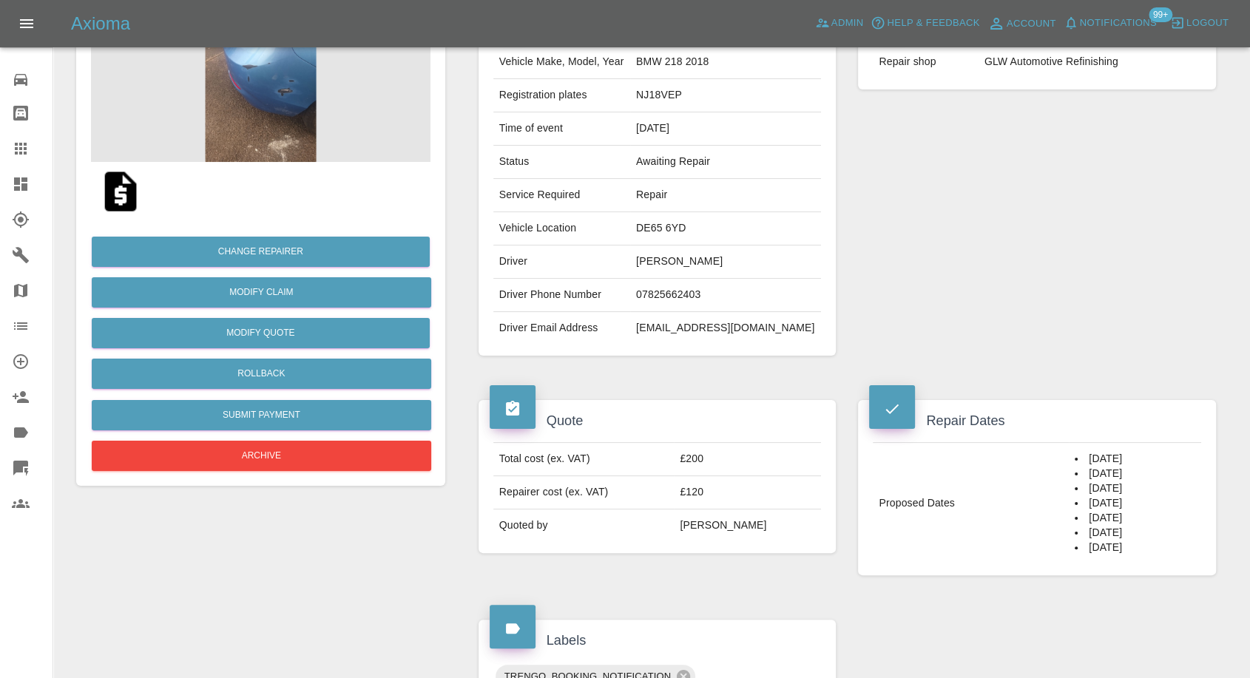
click at [664, 260] on td "Sharon Brookes" at bounding box center [725, 262] width 191 height 33
copy td "Sharon"
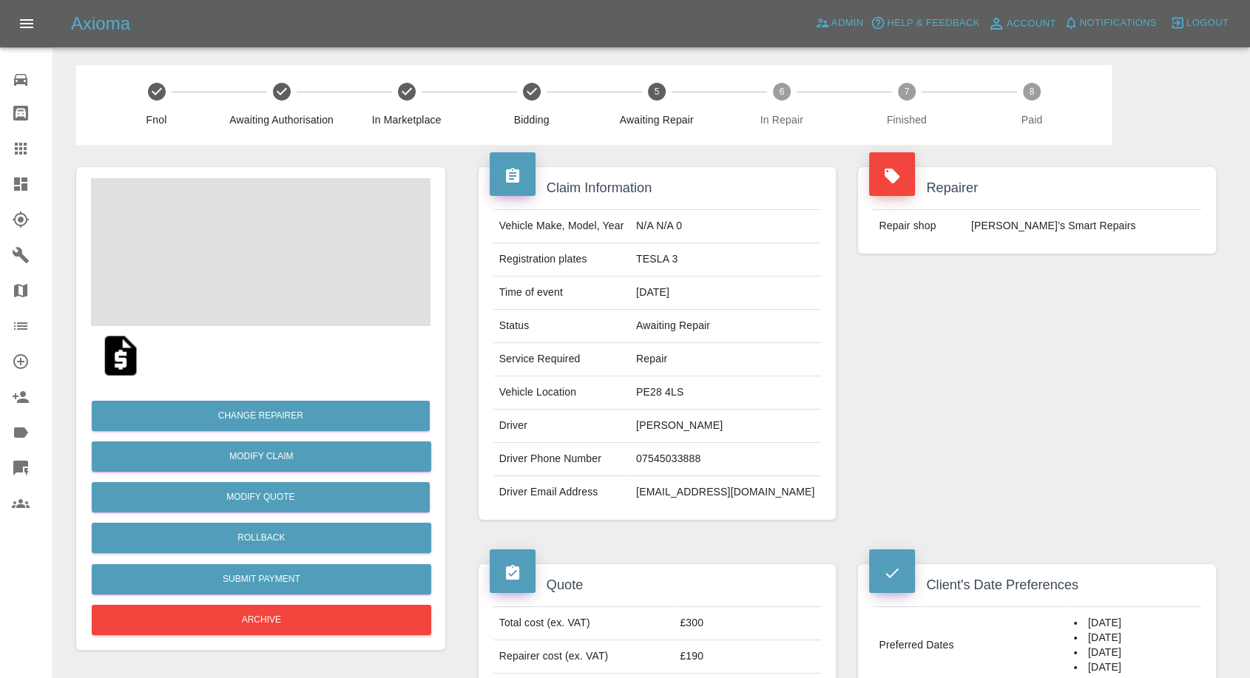
click at [695, 456] on td "07545033888" at bounding box center [725, 459] width 191 height 33
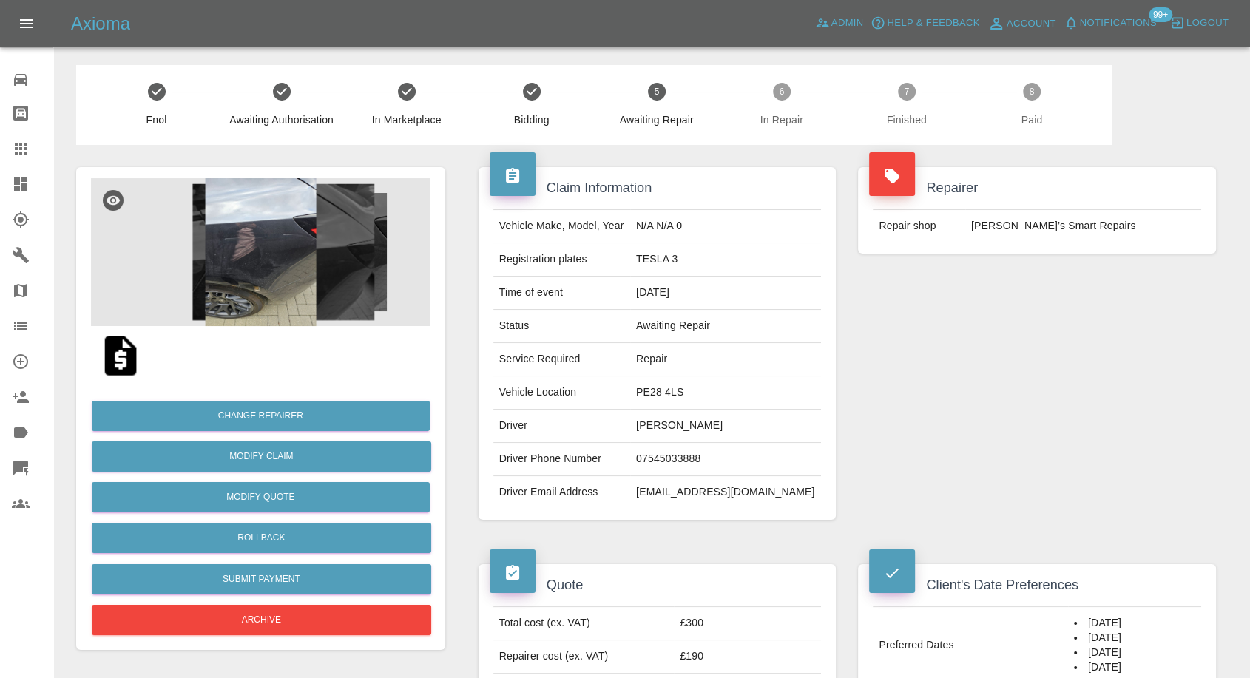
click at [875, 433] on div "Repairer Repair shop Freddie’s Smart Repairs" at bounding box center [1037, 343] width 380 height 397
click at [688, 426] on td "Joanna Hoppe" at bounding box center [725, 426] width 191 height 33
copy td "Joanna"
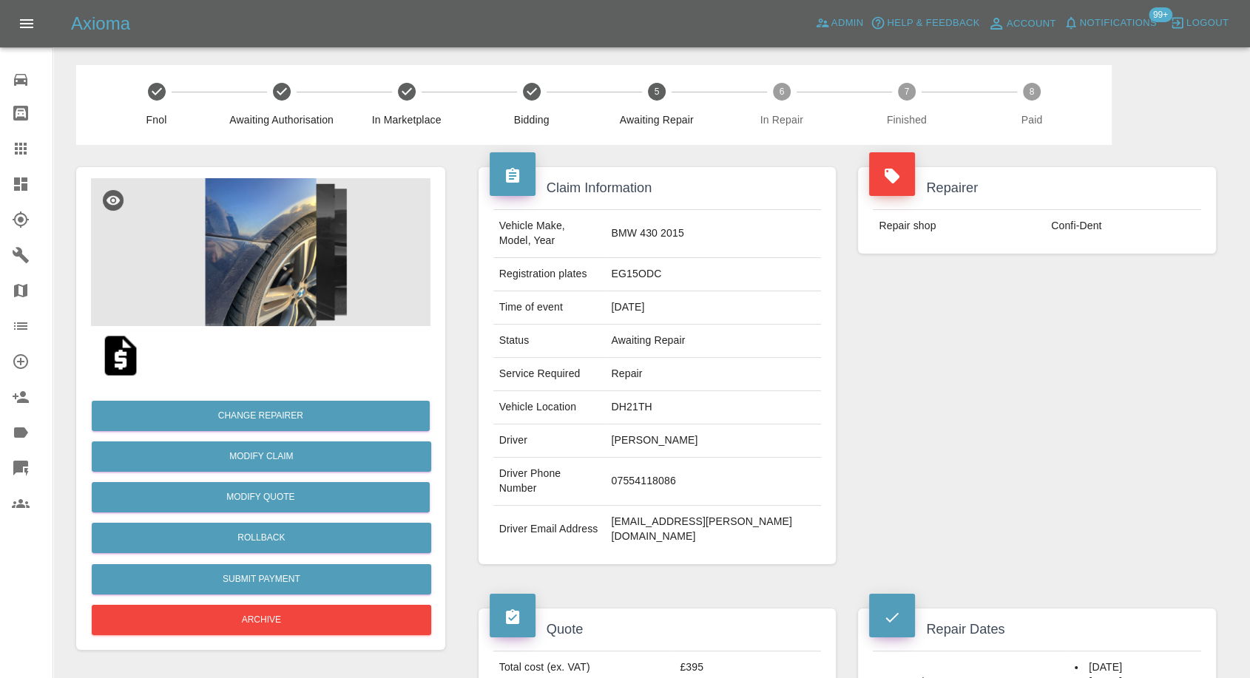
click at [684, 458] on td "07554118086" at bounding box center [713, 482] width 216 height 48
copy td "07554118086"
click at [980, 476] on div "Repairer Repair shop Confi-Dent" at bounding box center [1037, 366] width 380 height 442
click at [690, 425] on td "Jonathan Bray" at bounding box center [713, 441] width 216 height 33
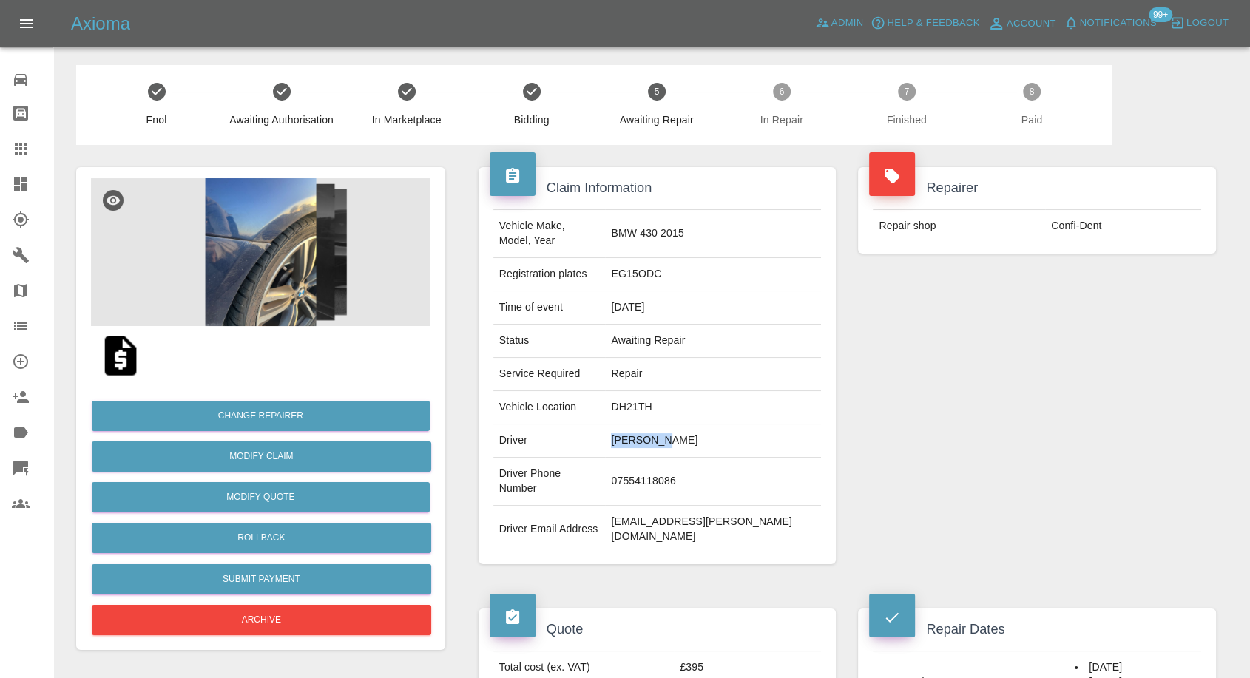
click at [690, 425] on td "Jonathan Bray" at bounding box center [713, 441] width 216 height 33
copy td "Jonathan"
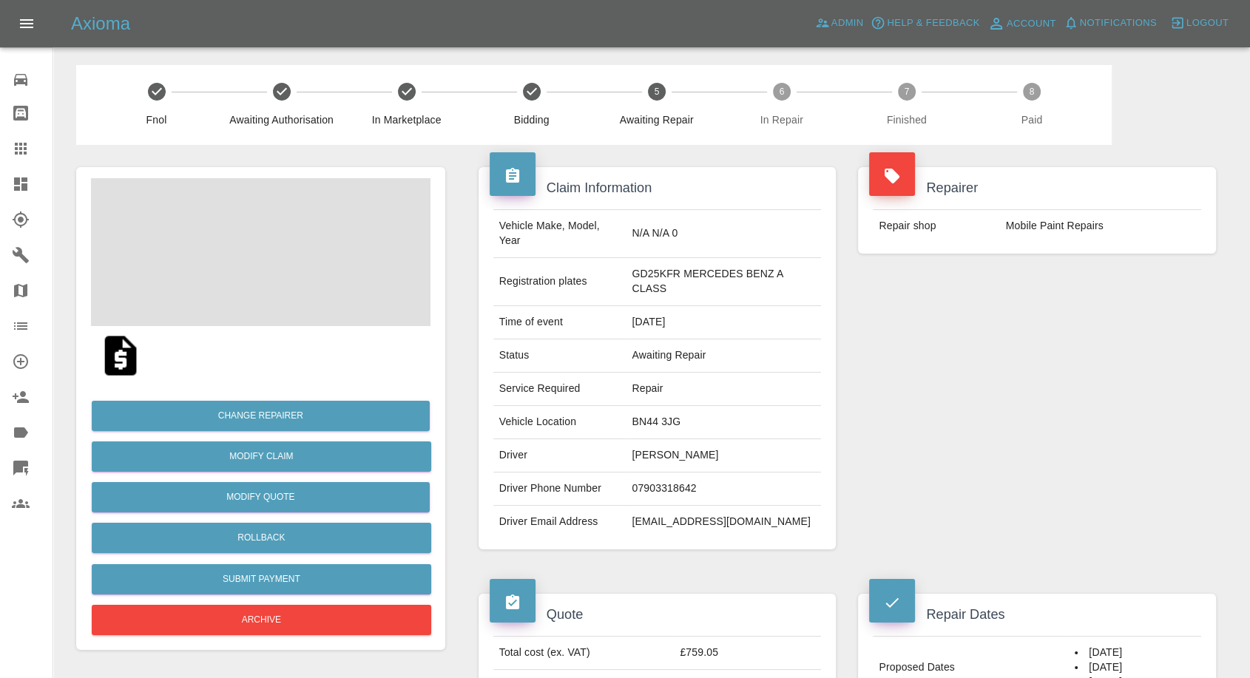
click at [638, 459] on td "Paul Standing" at bounding box center [723, 455] width 195 height 33
click at [644, 485] on td "07903318642" at bounding box center [723, 489] width 195 height 33
copy td "07903318642"
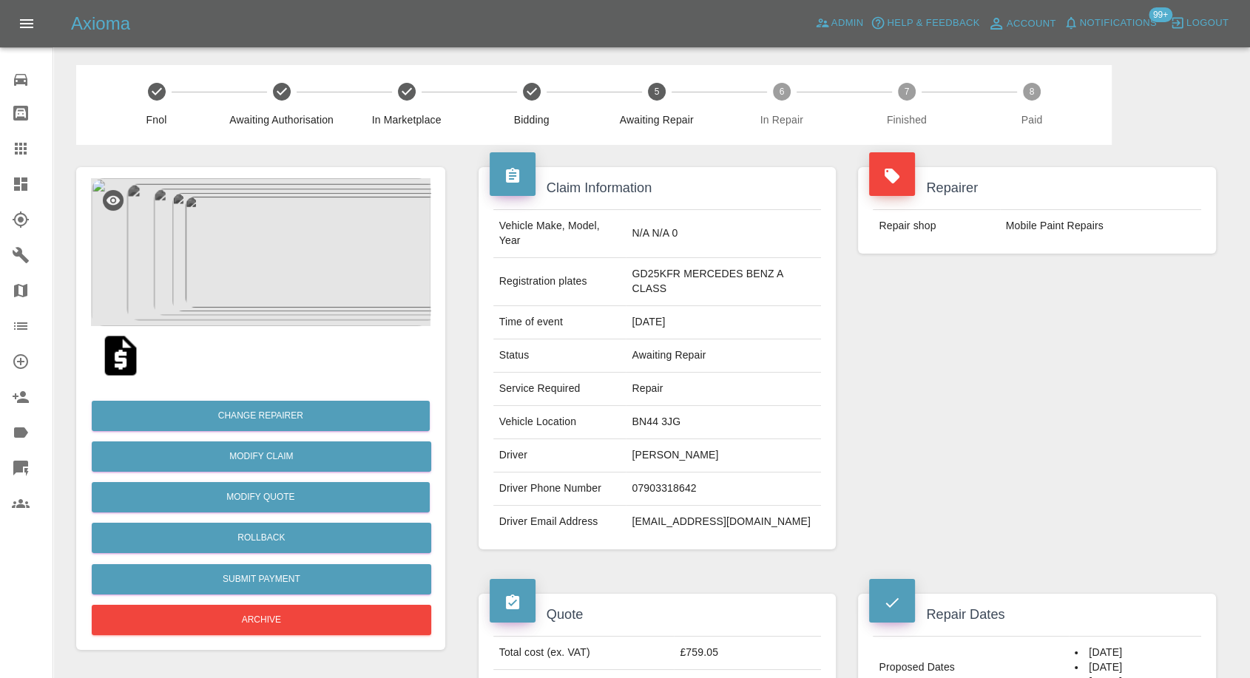
click at [990, 398] on div "Repairer Repair shop Mobile Paint Repairs" at bounding box center [1037, 358] width 380 height 427
click at [637, 452] on td "Paul Standing" at bounding box center [723, 455] width 195 height 33
copy td "Paul"
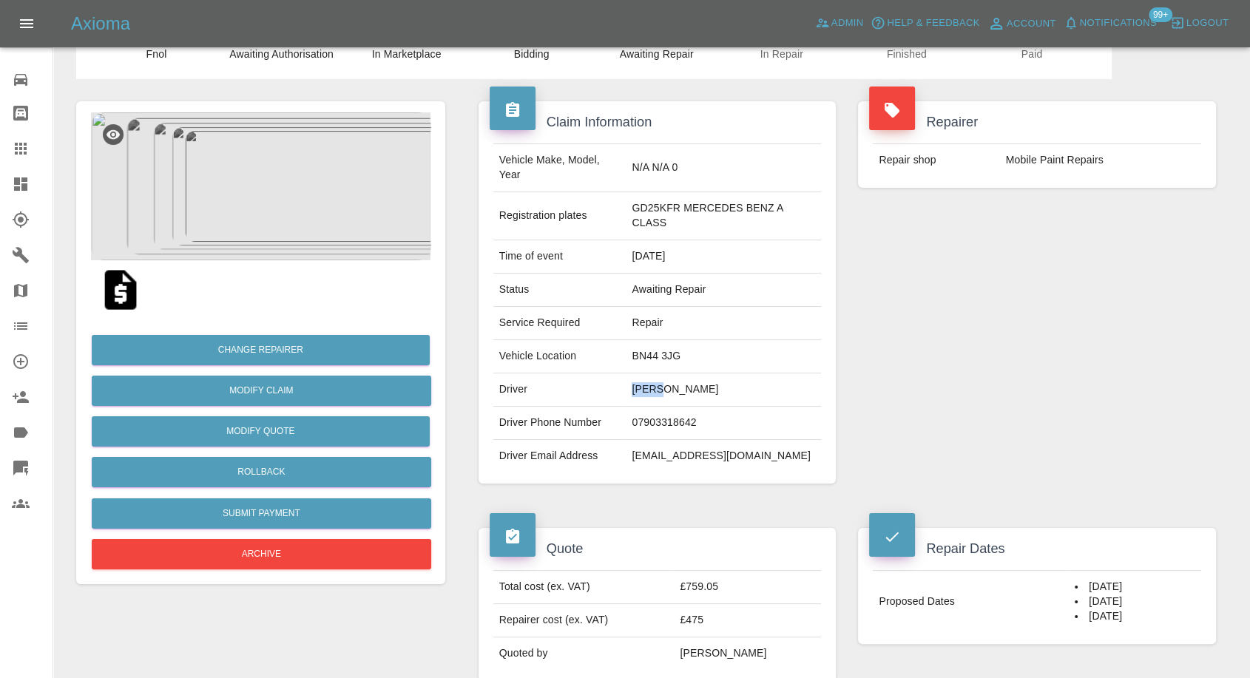
scroll to position [329, 0]
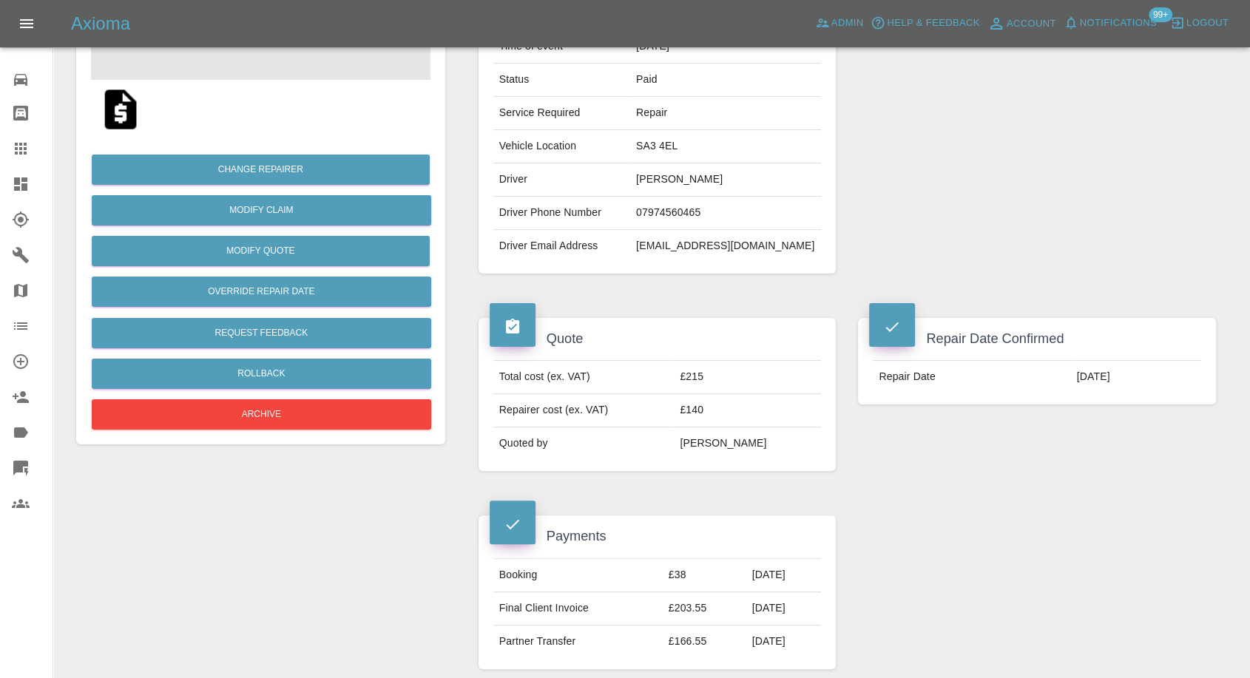
scroll to position [164, 0]
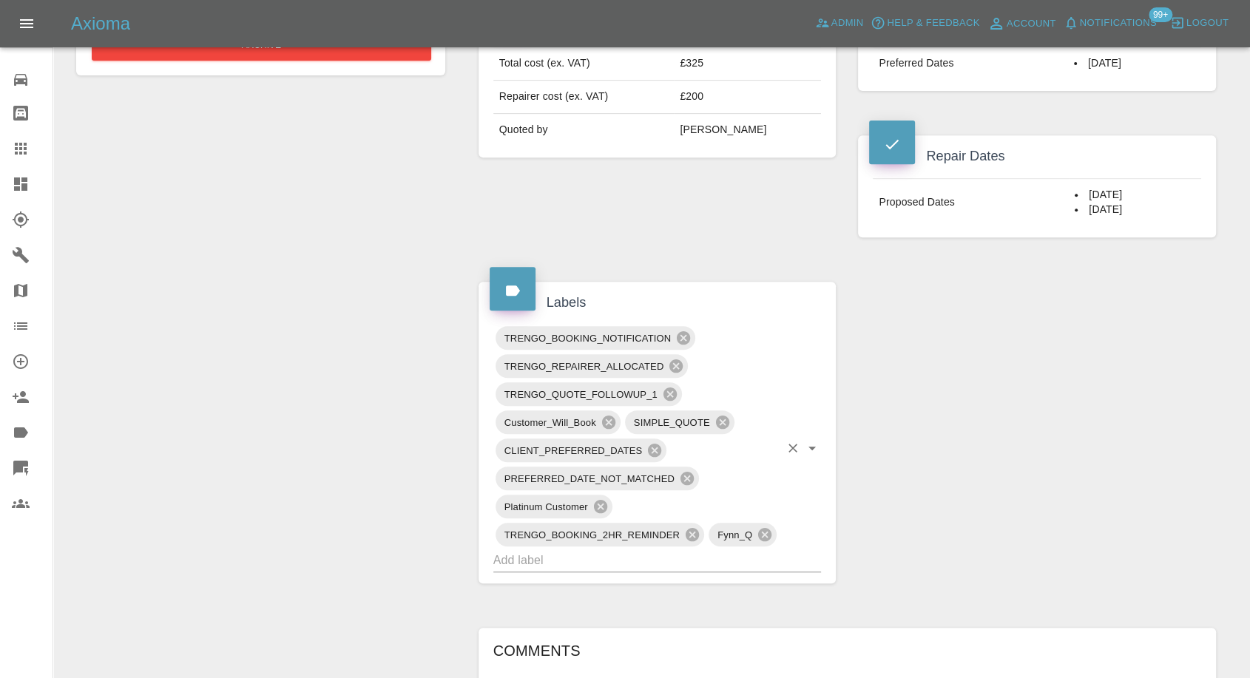
scroll to position [740, 0]
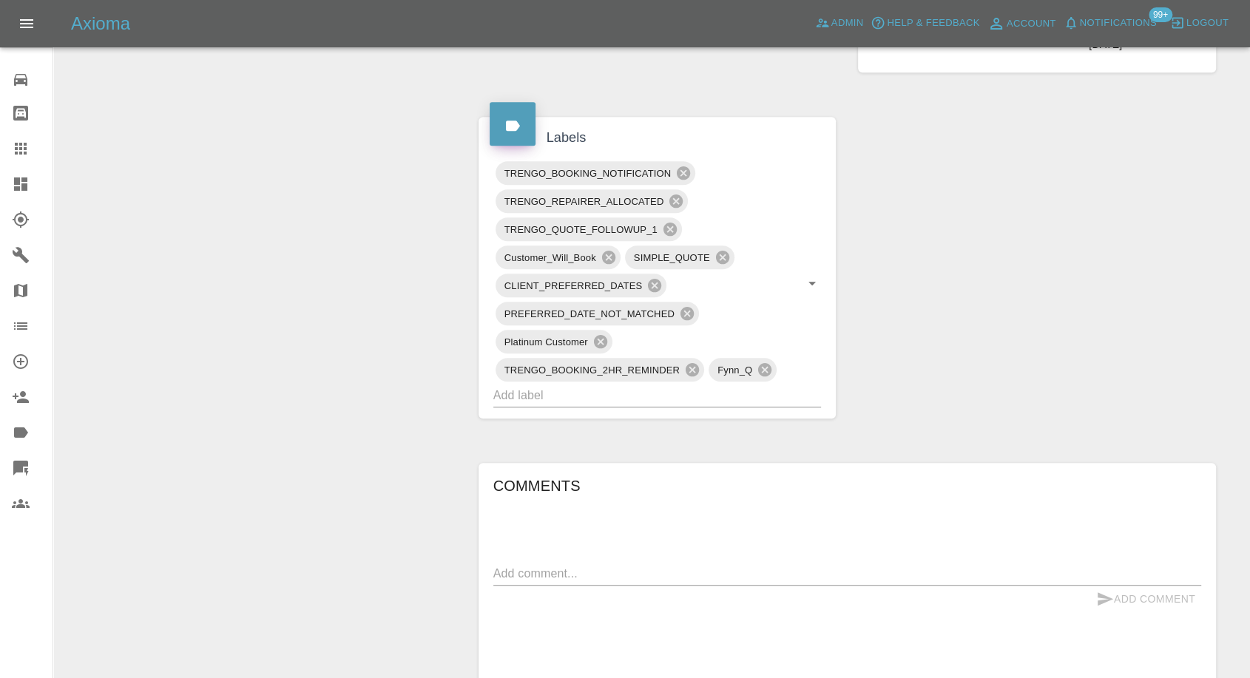
click at [647, 573] on textarea at bounding box center [848, 573] width 708 height 17
paste textarea "it only offers two dates and I am not free on, is it possible to get a [DATE]?"
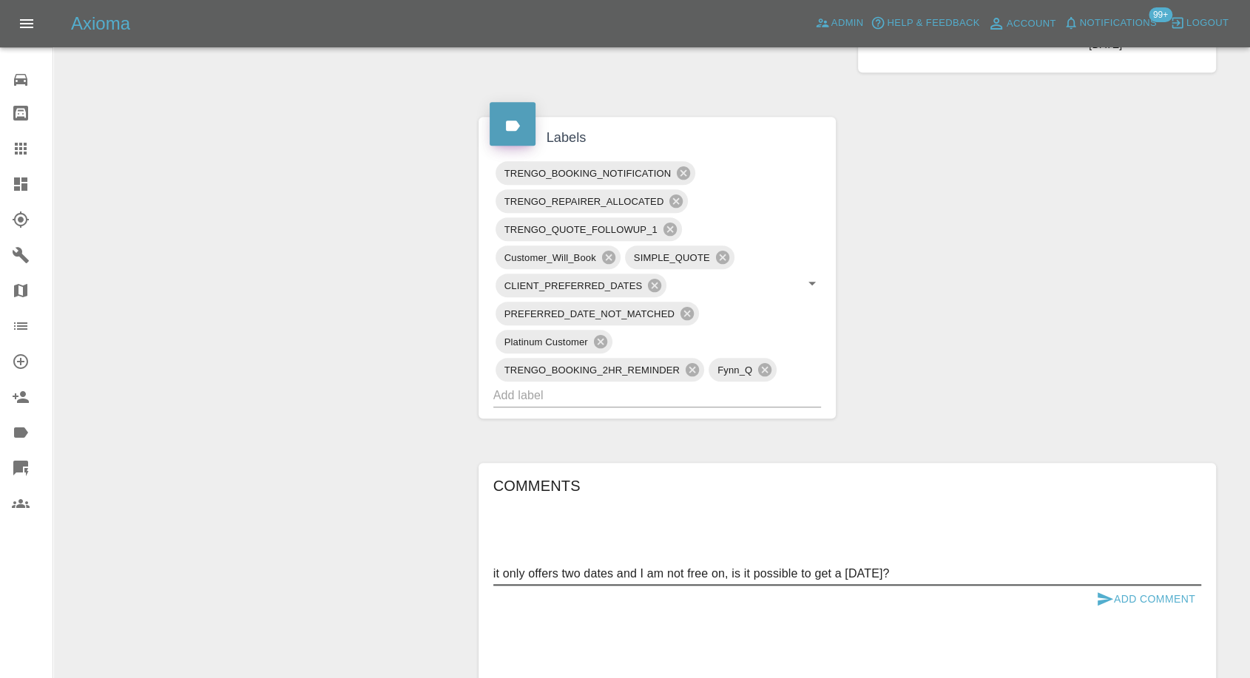
type textarea "it only offers two dates and I am not free on, is it possible to get a [DATE]?"
click at [1102, 596] on icon "submit" at bounding box center [1106, 599] width 16 height 13
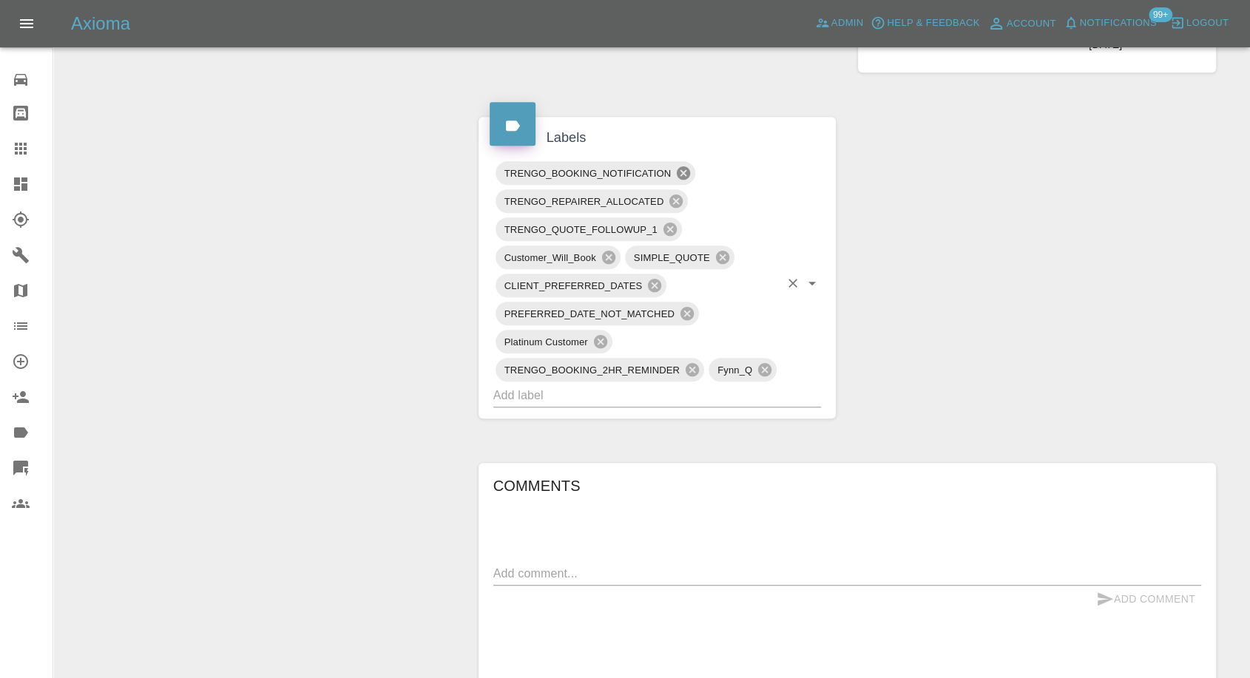
click at [679, 170] on icon at bounding box center [683, 172] width 13 height 13
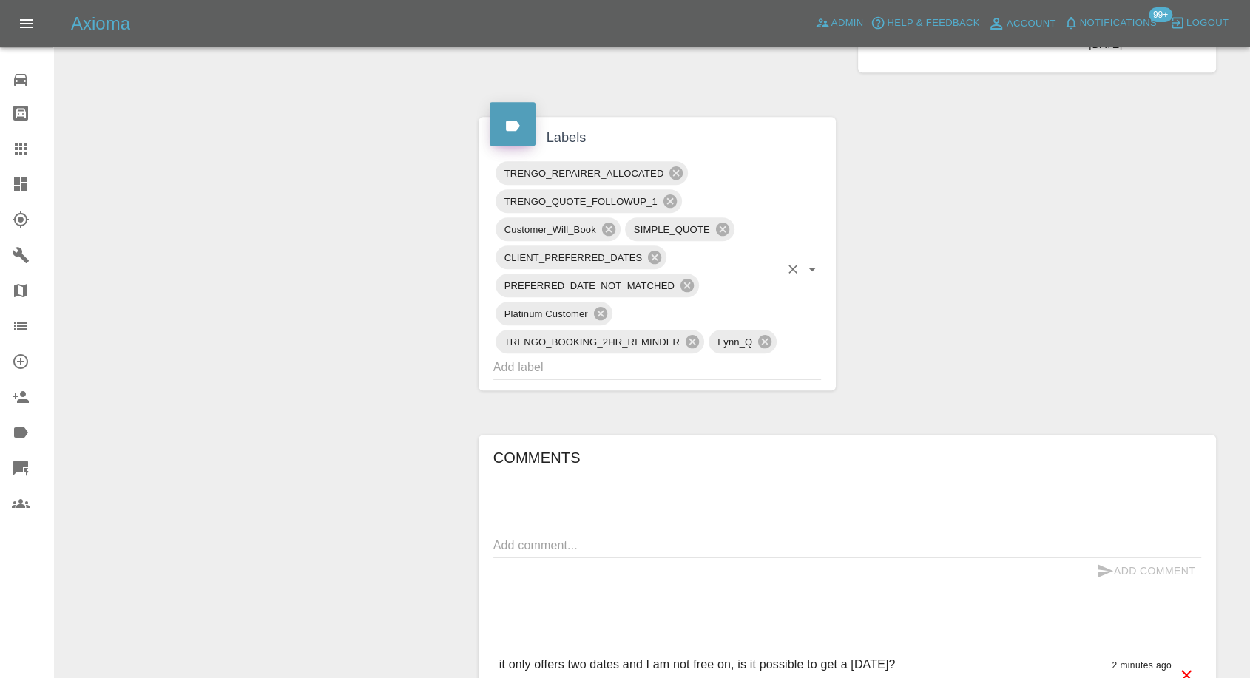
click at [608, 255] on span "CLIENT_PREFERRED_DATES" at bounding box center [574, 257] width 156 height 17
click at [610, 226] on icon at bounding box center [608, 229] width 13 height 13
click at [694, 339] on icon at bounding box center [692, 342] width 16 height 16
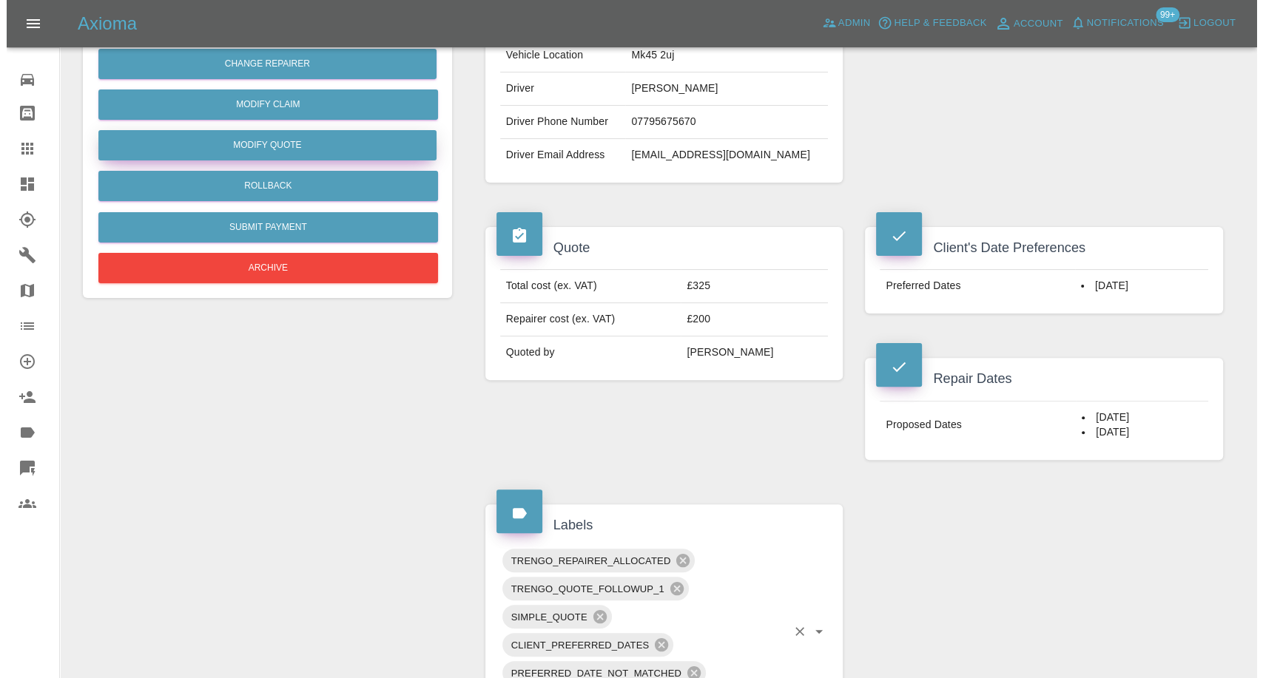
scroll to position [164, 0]
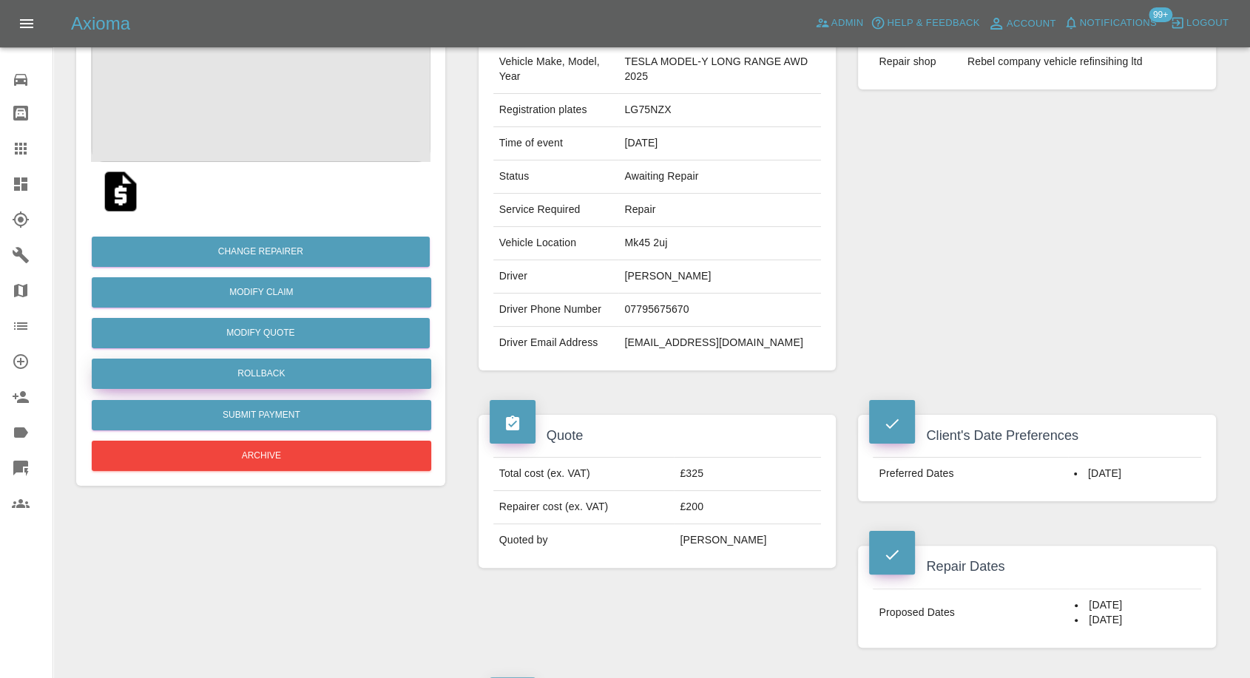
click at [255, 366] on button "Rollback" at bounding box center [262, 374] width 340 height 30
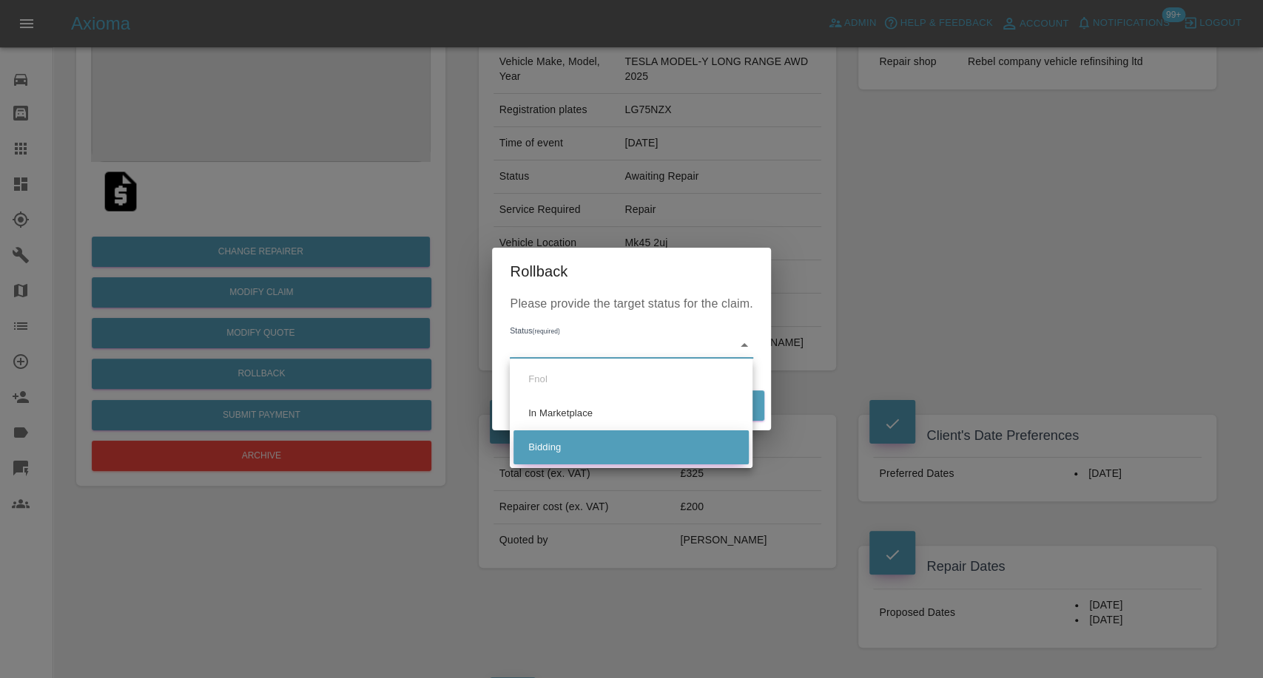
click at [529, 438] on li "Bidding" at bounding box center [630, 448] width 235 height 34
type input "bidding"
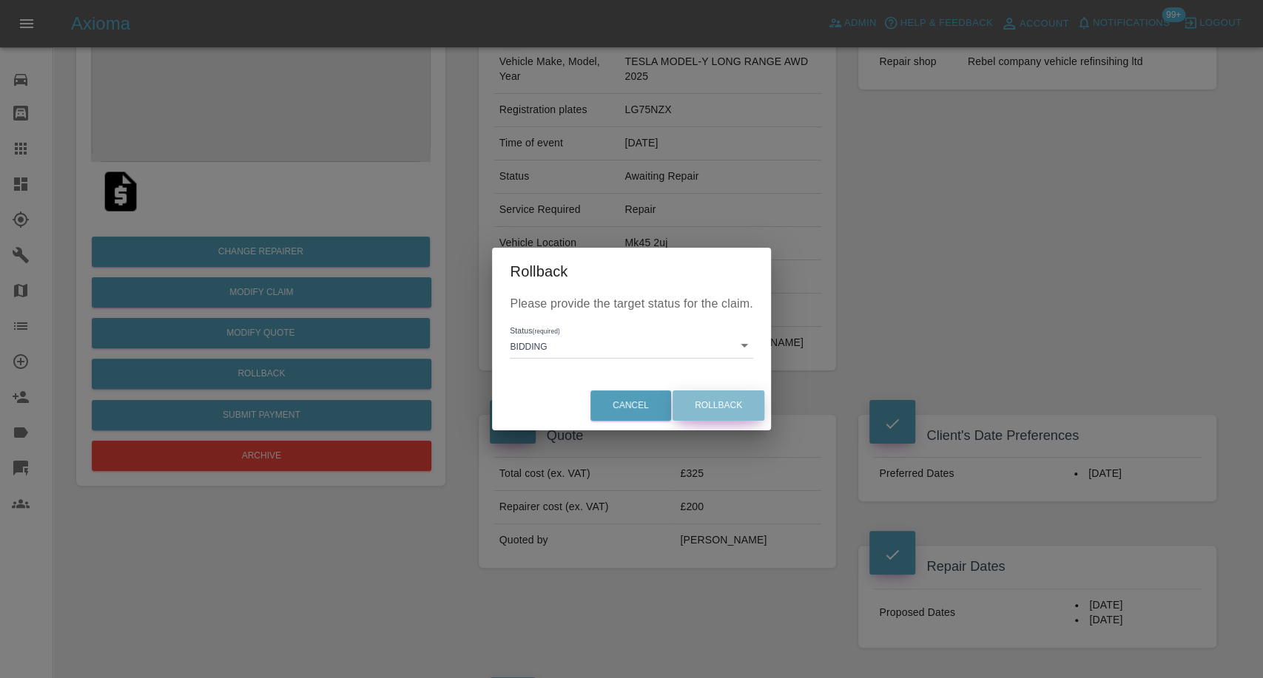
click at [727, 398] on button "Rollback" at bounding box center [719, 406] width 92 height 30
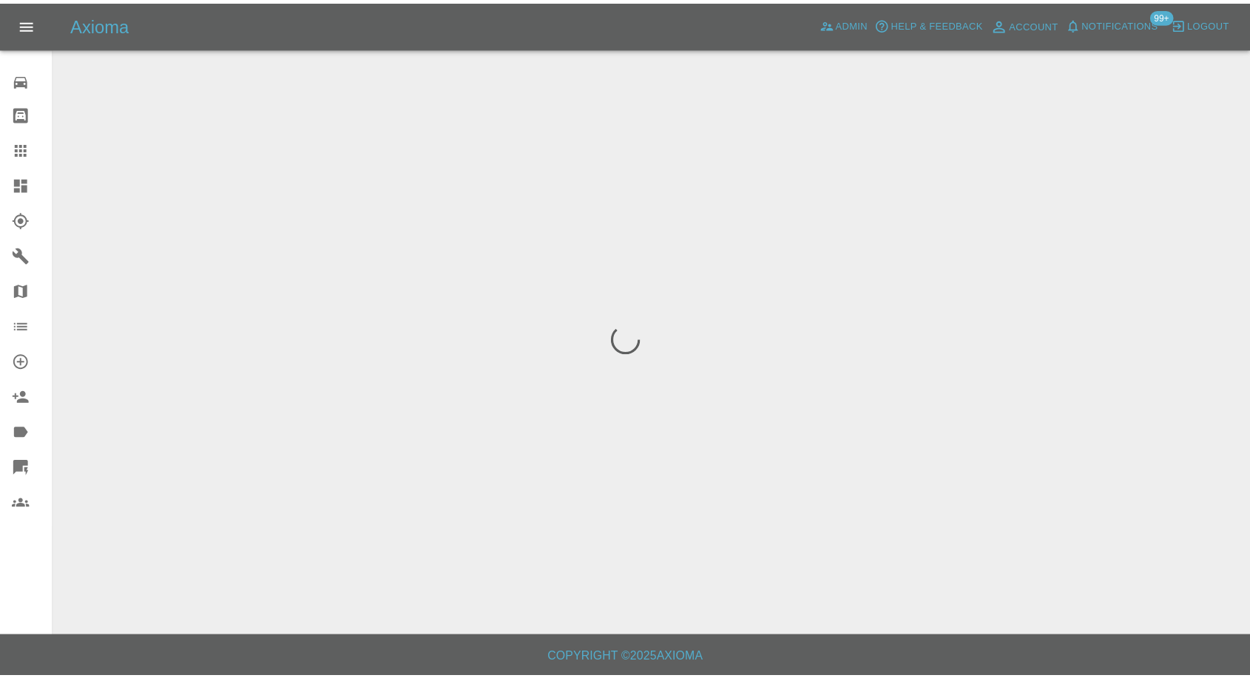
scroll to position [0, 0]
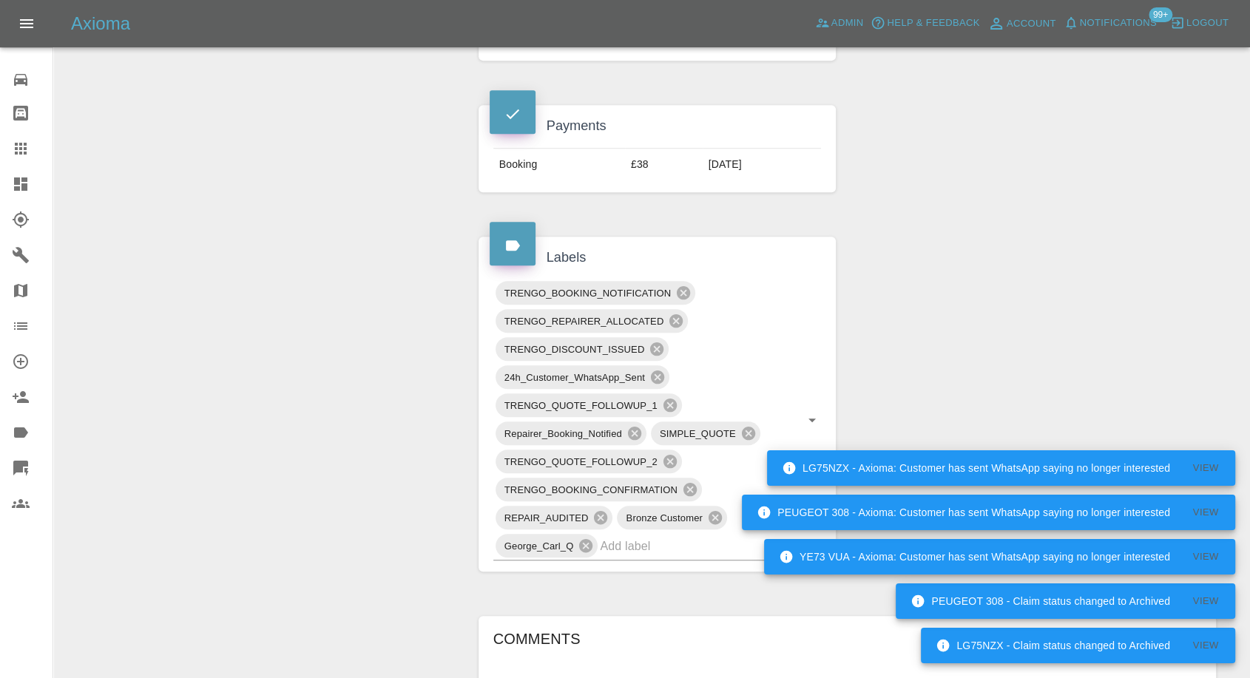
scroll to position [1151, 0]
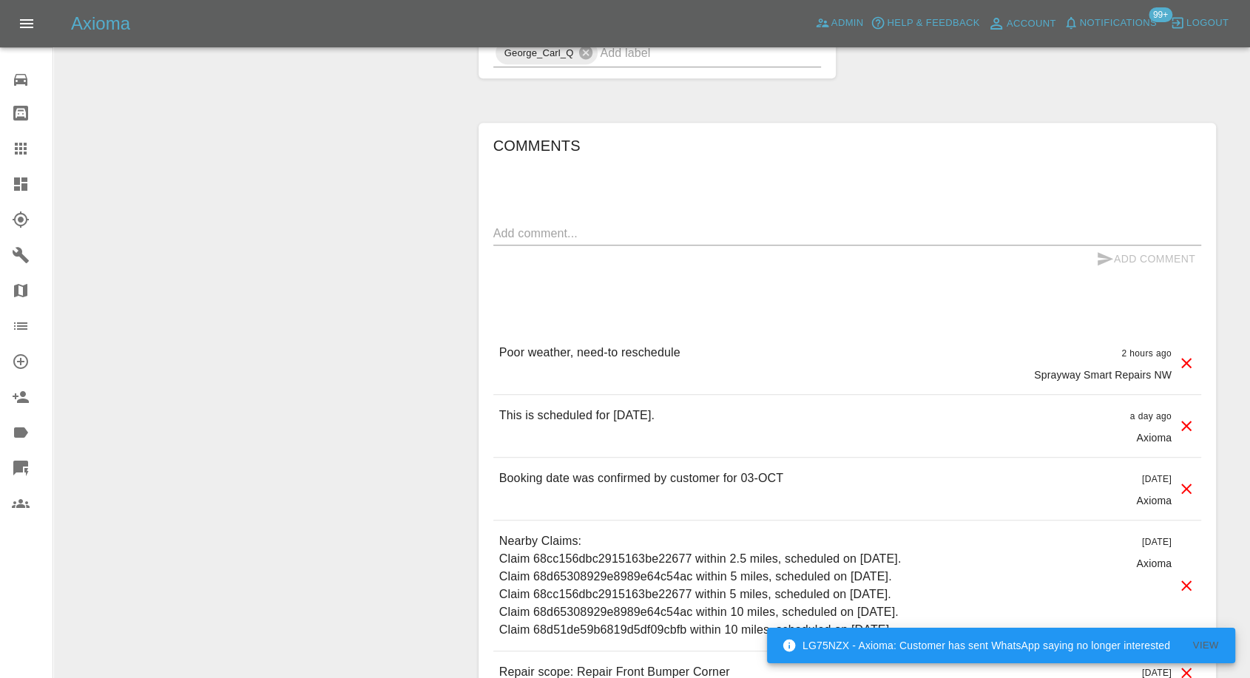
click at [604, 232] on textarea at bounding box center [848, 233] width 708 height 17
paste textarea "Hello, [PERSON_NAME] came but very wet. I showed him the bumper but as I mentio…"
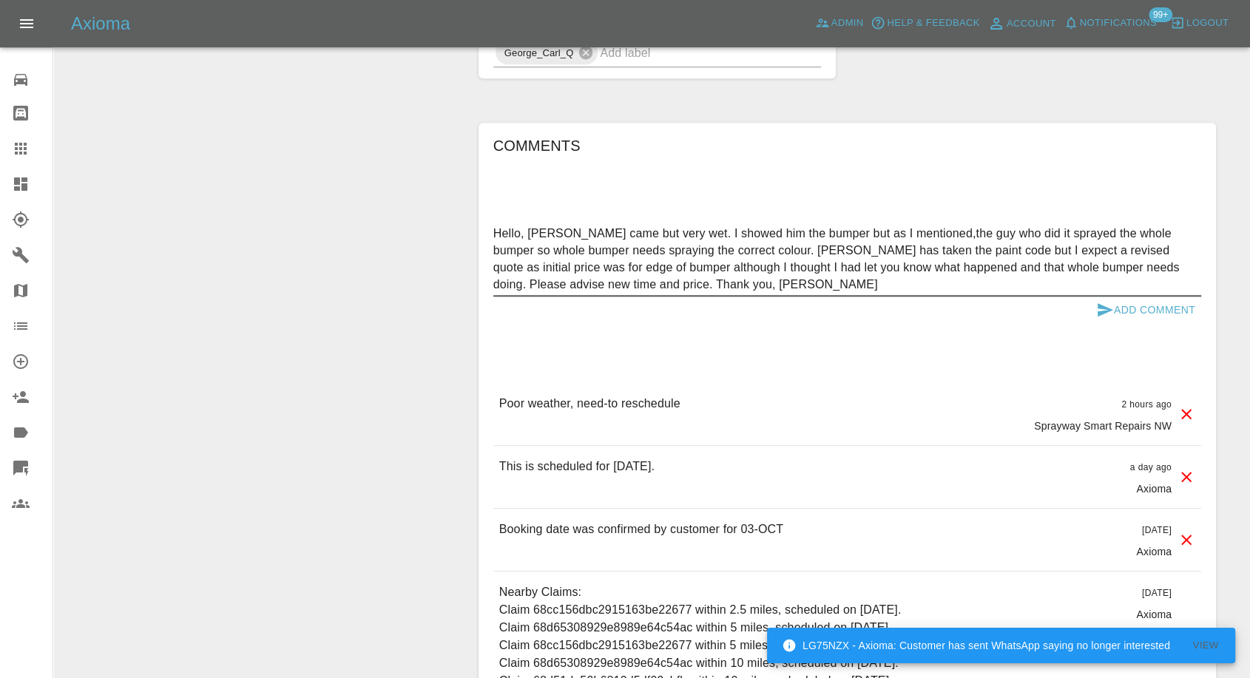
type textarea "Hello, [PERSON_NAME] came but very wet. I showed him the bumper but as I mentio…"
click at [1099, 309] on icon "submit" at bounding box center [1106, 310] width 18 height 18
